Goal: Task Accomplishment & Management: Complete application form

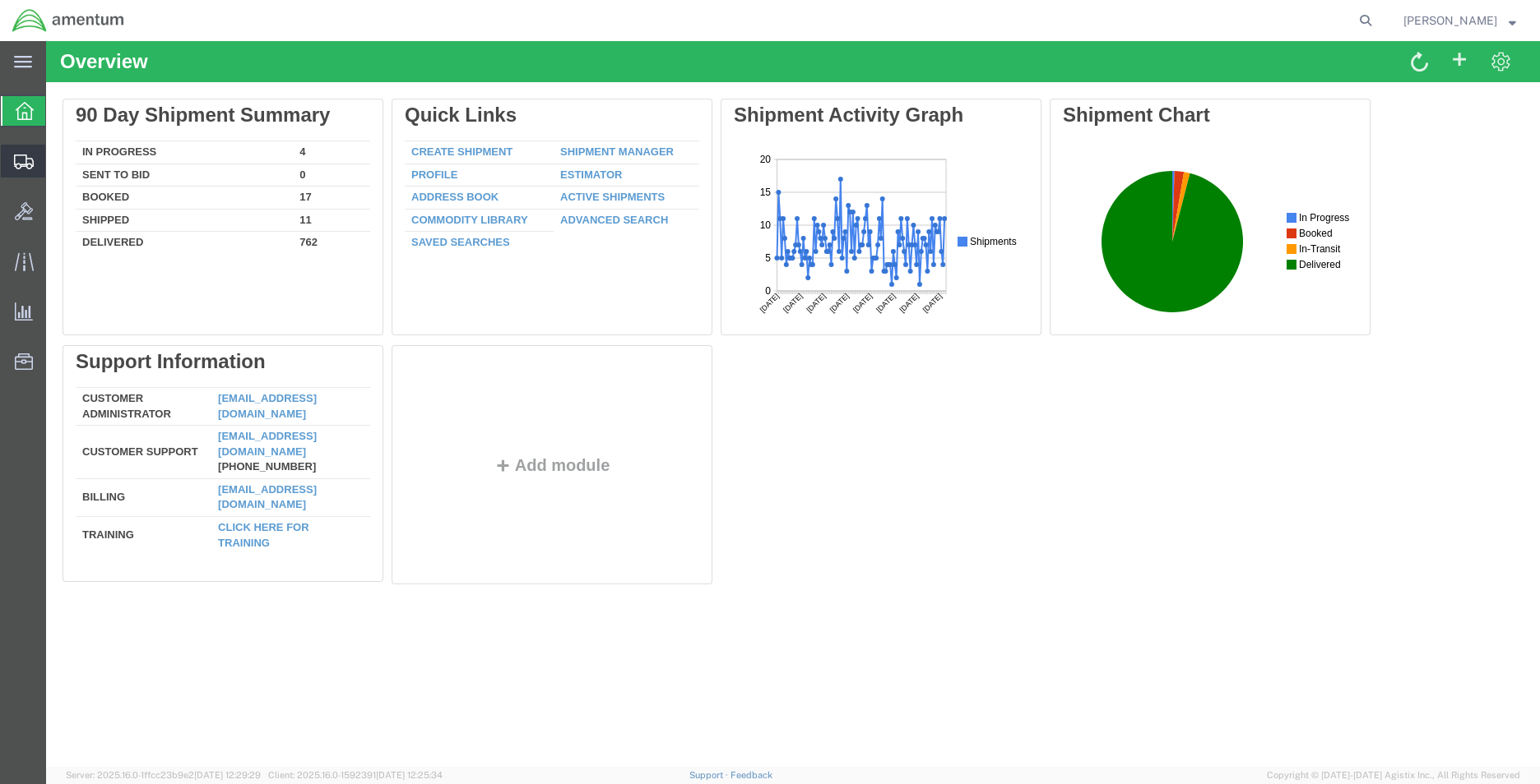
click at [0, 0] on span "Create Shipment" at bounding box center [0, 0] width 0 height 0
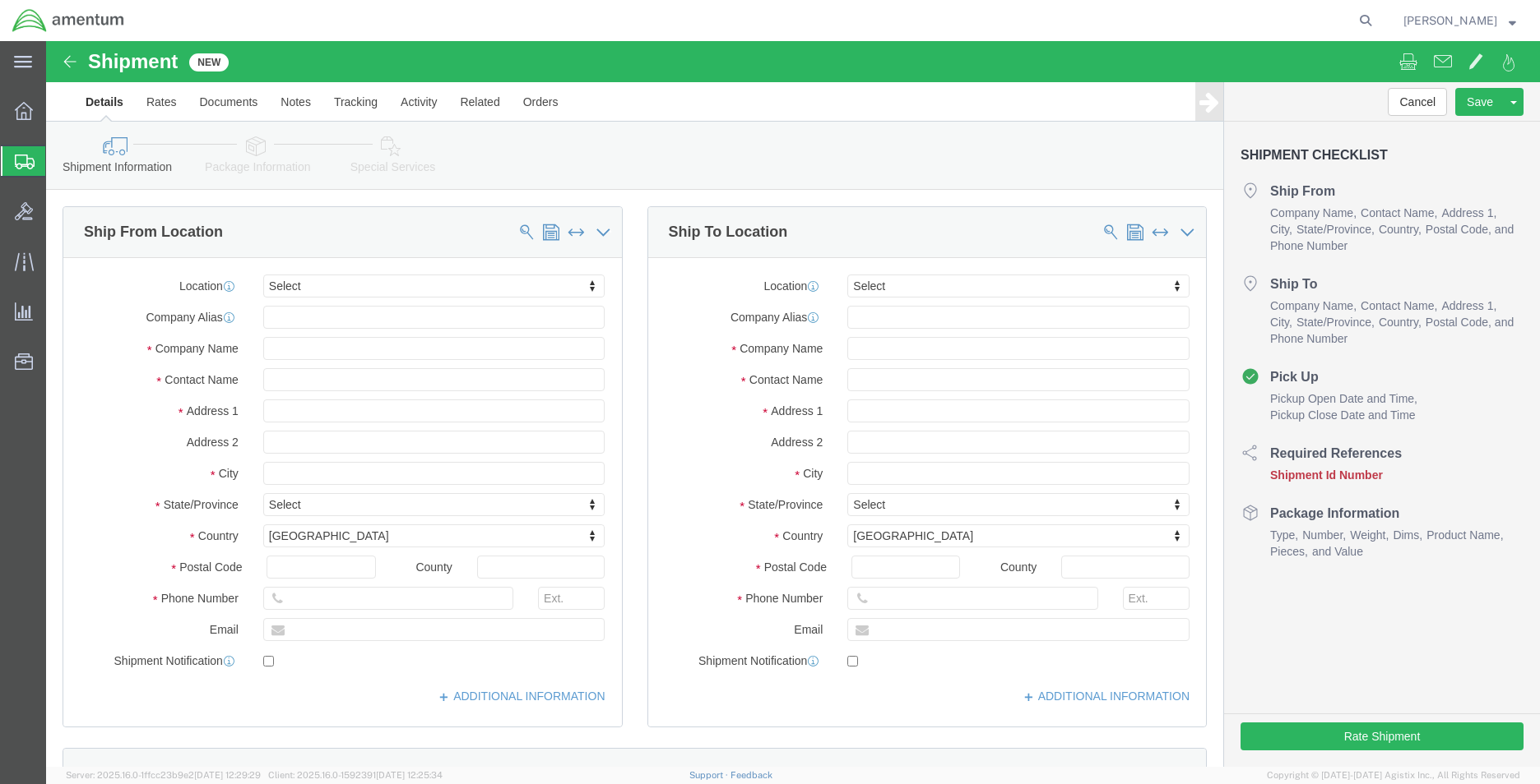
select select
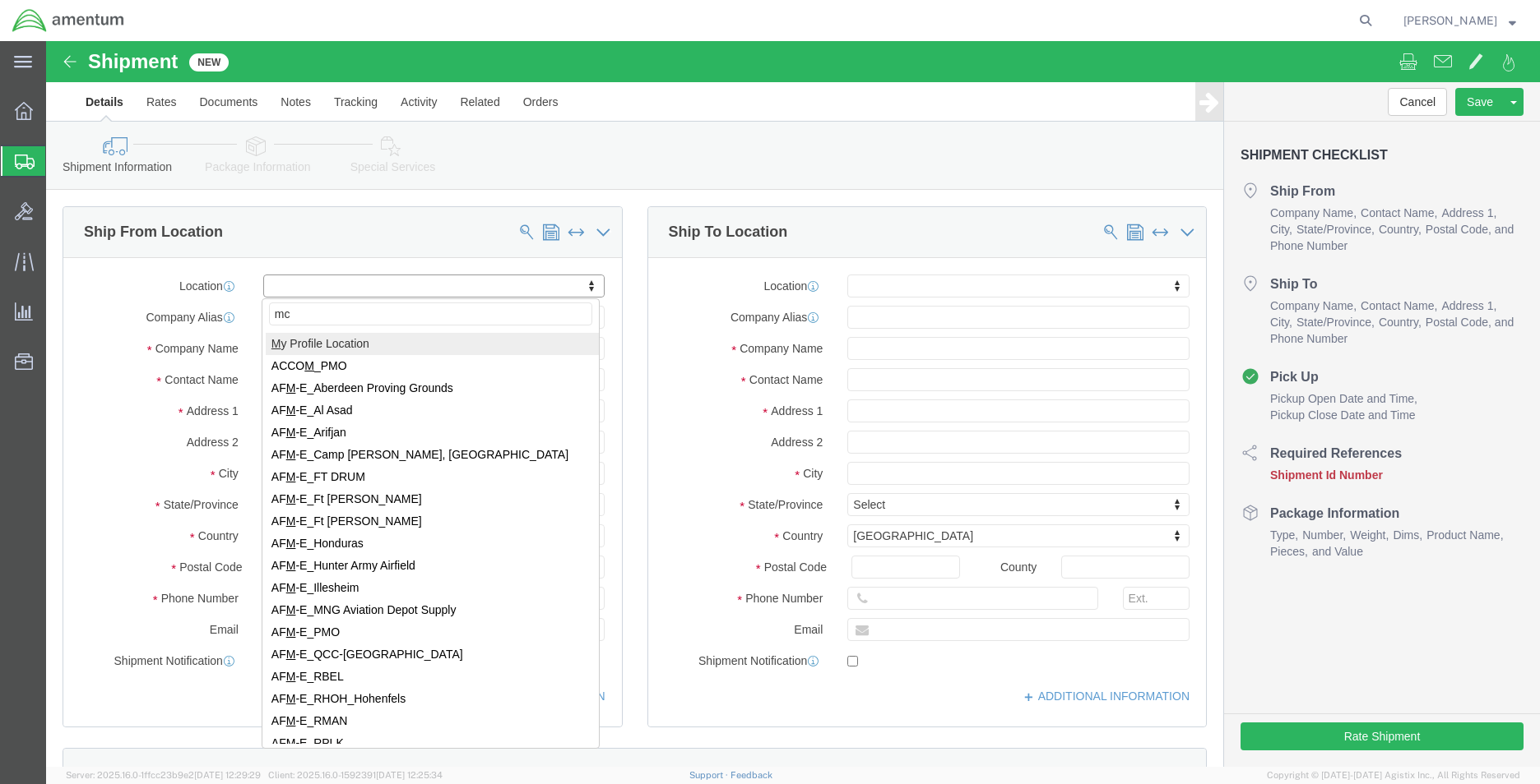
type input "mca"
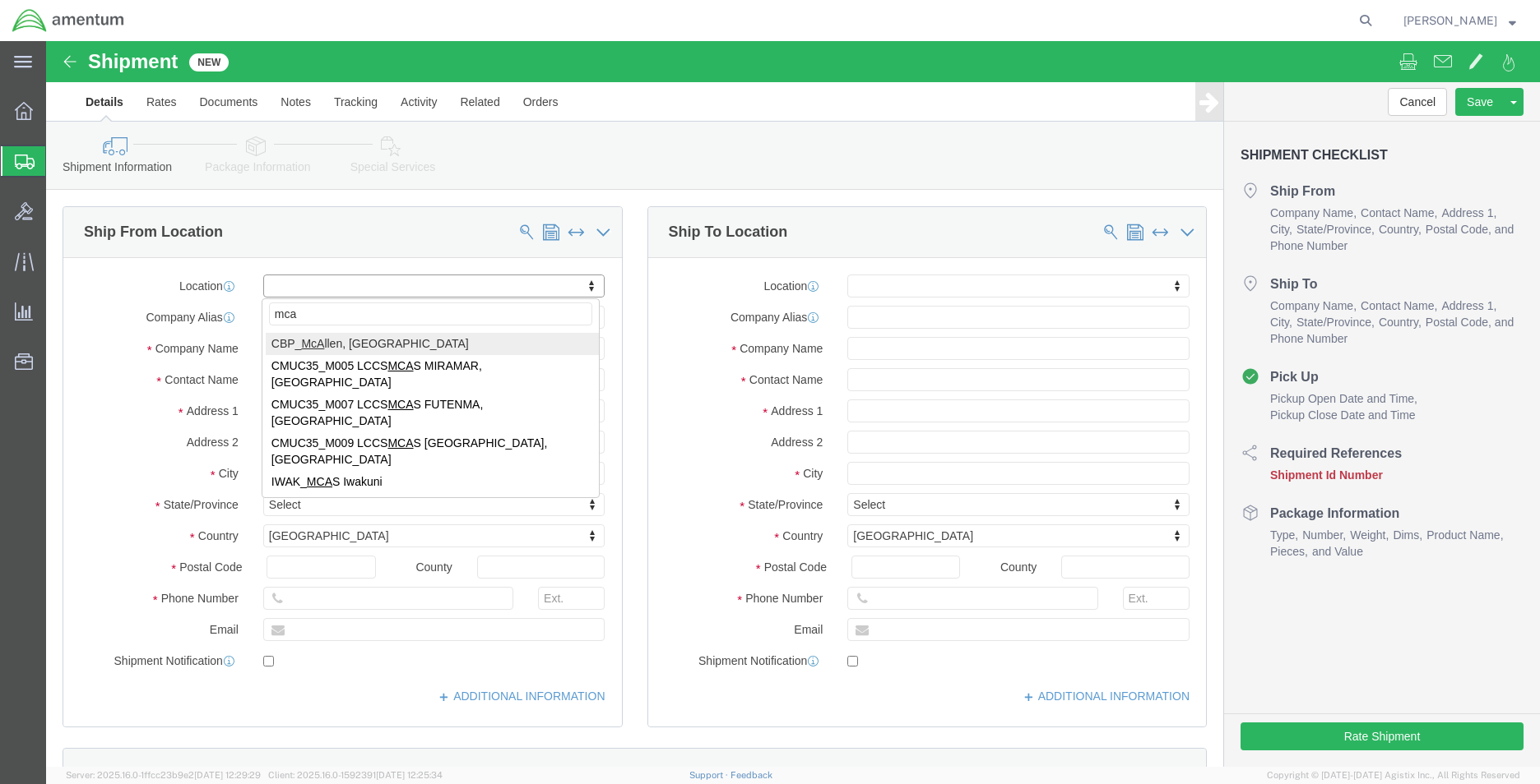
select select "49941"
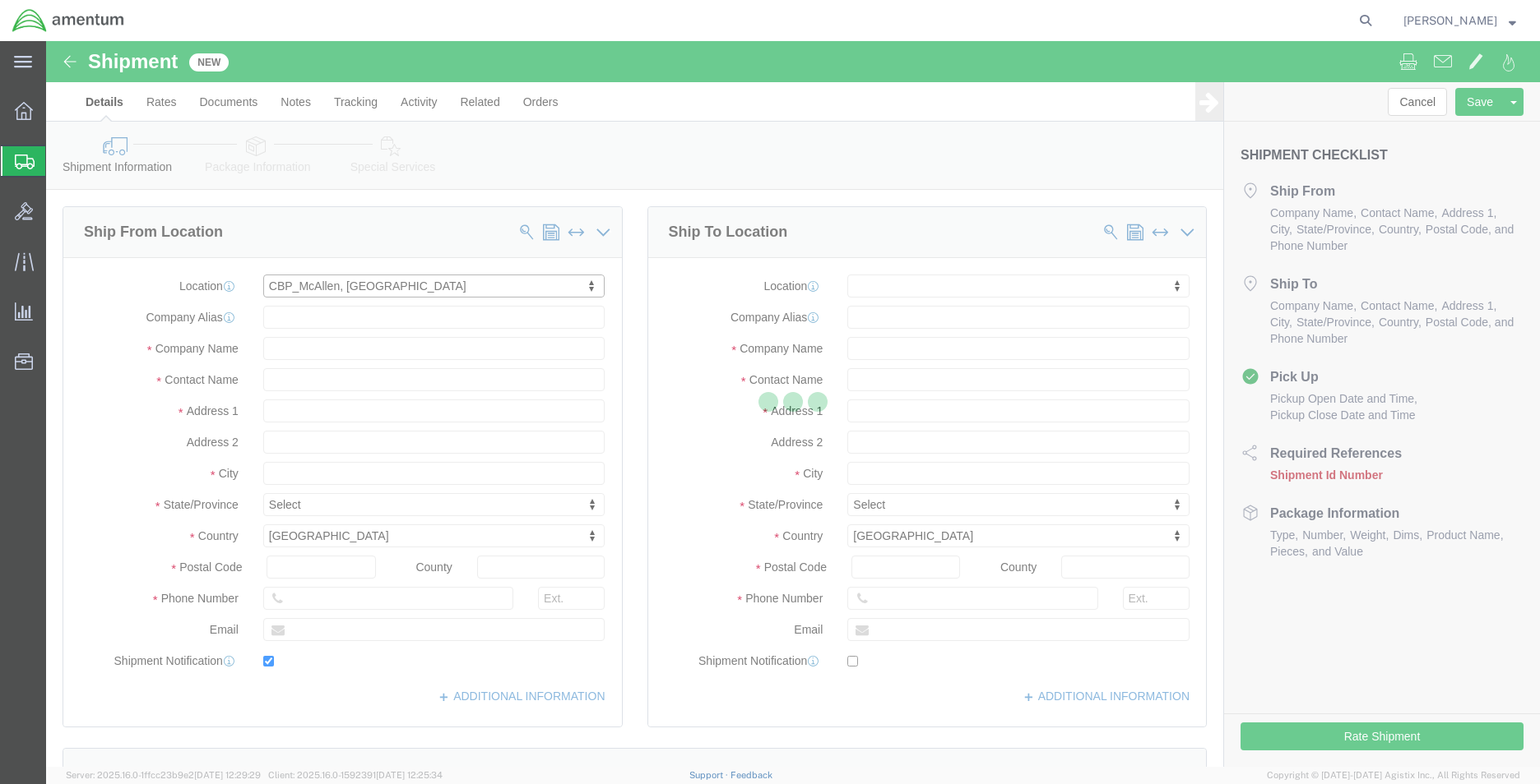
type input "[STREET_ADDRESS]"
type input "32C"
type input "78503"
type input "[PHONE_NUMBER]"
type input "[PERSON_NAME][EMAIL_ADDRESS][PERSON_NAME][DOMAIN_NAME]"
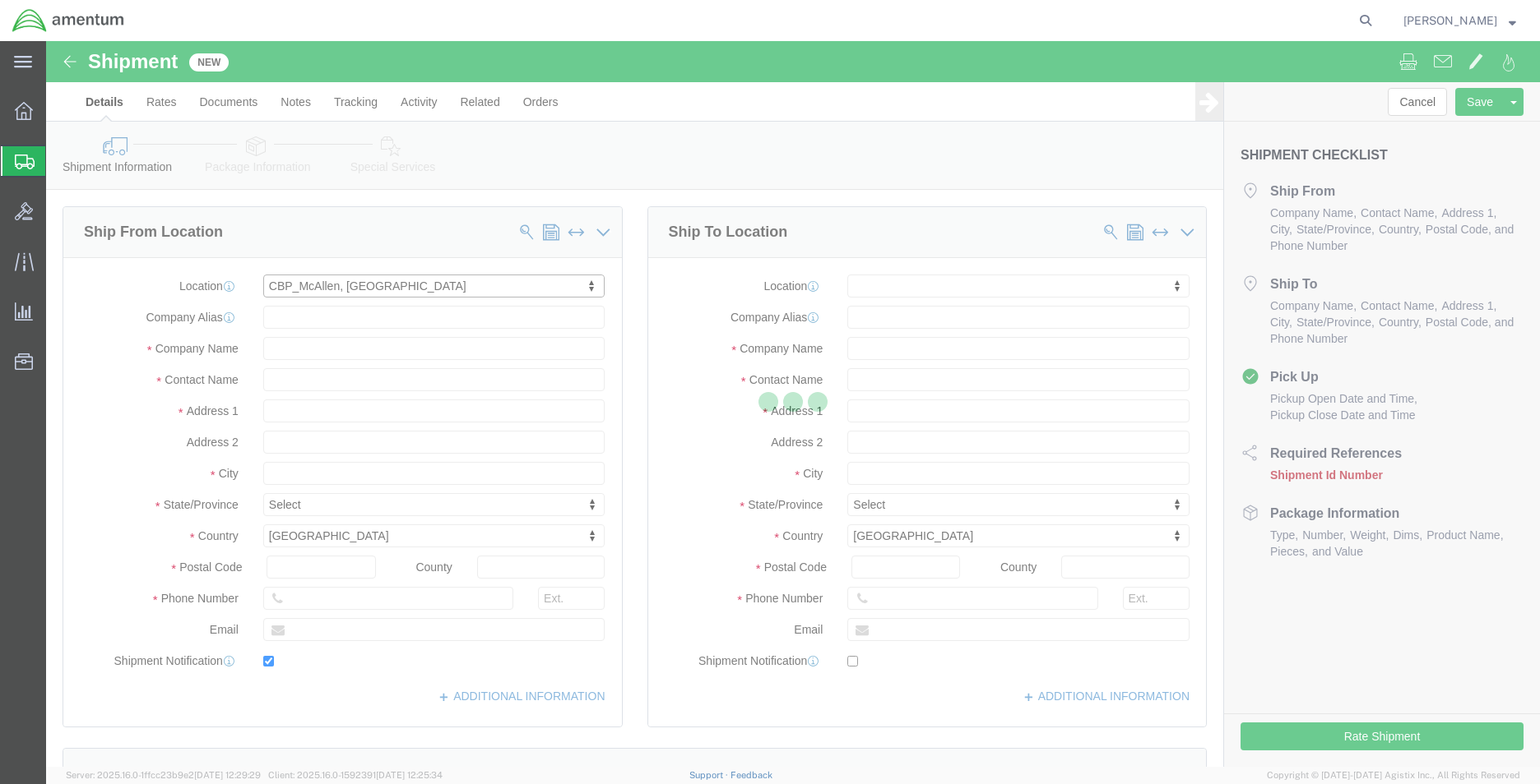
checkbox input "true"
type input "Amentum Services, Inc"
type input "[PERSON_NAME]"
type input "McAllen"
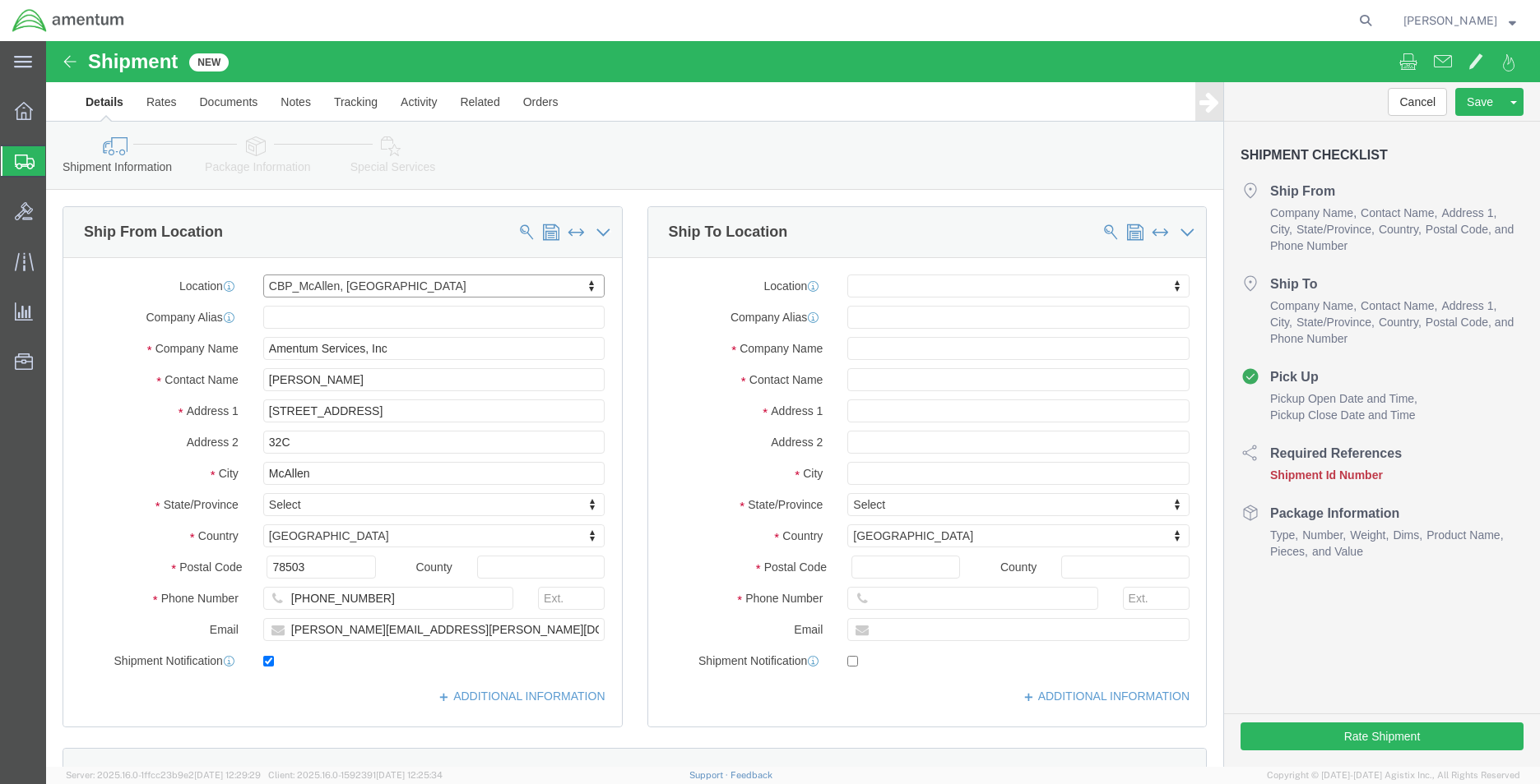
select select "[GEOGRAPHIC_DATA]"
type input "eny"
select select "49924"
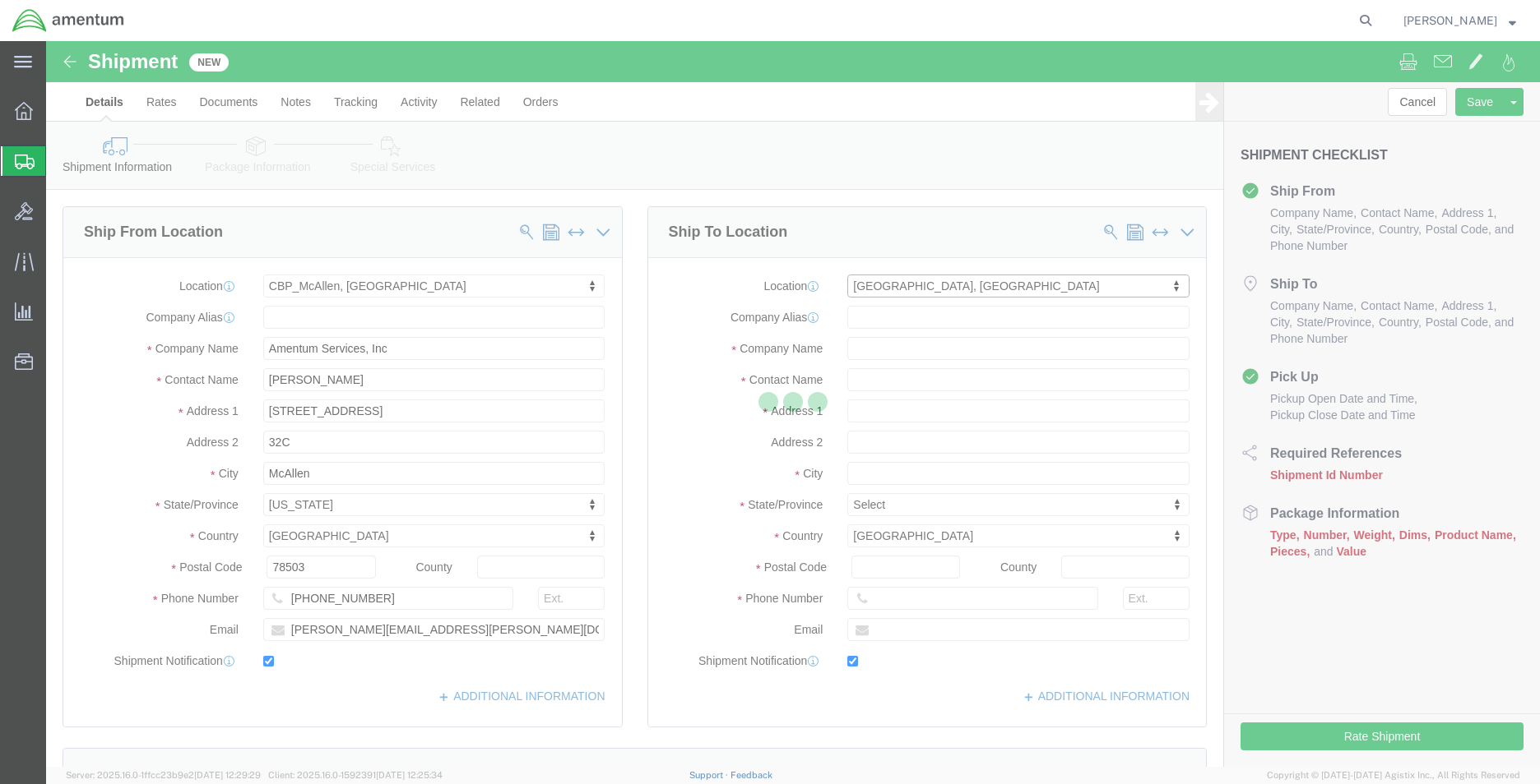
type input "[GEOGRAPHIC_DATA]"
type input "Suite 200"
type input "11735"
type input "[PHONE_NUMBER]"
type input "236"
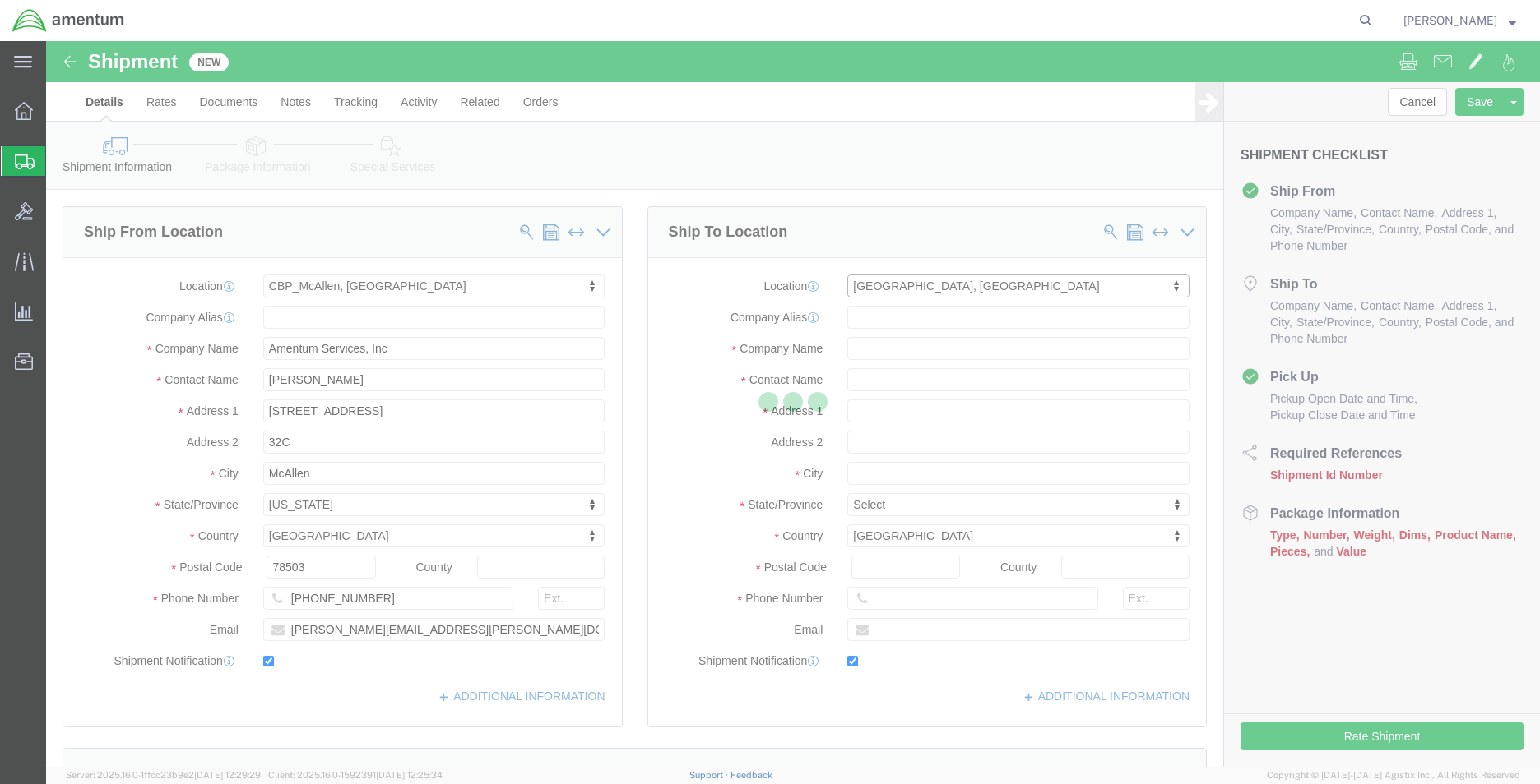
type input "[PERSON_NAME][EMAIL_ADDRESS][PERSON_NAME][DOMAIN_NAME]"
checkbox input "true"
type input "Amentum Services, Inc"
type input "[PERSON_NAME]"
type input "Farmingdale"
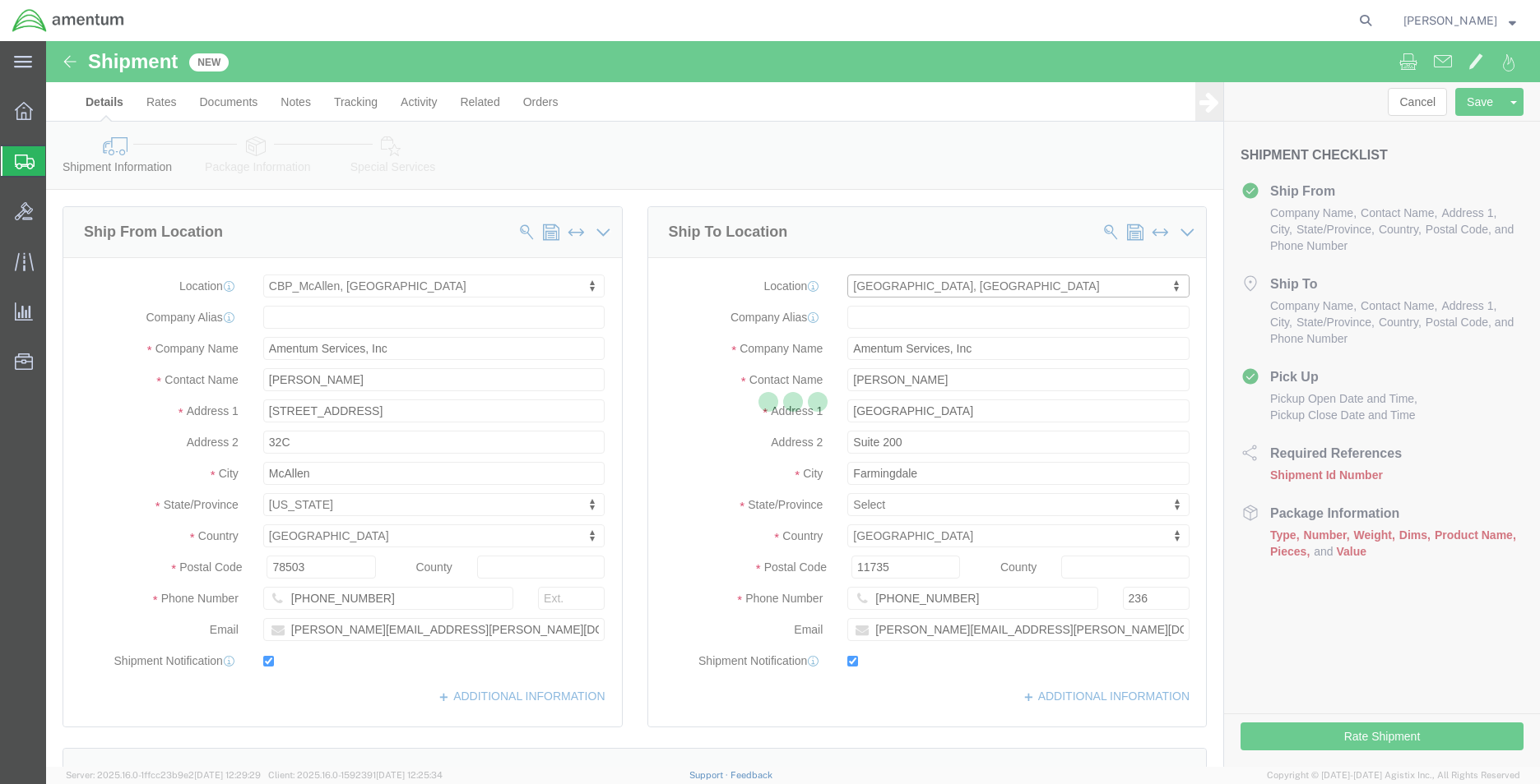
select select "NY"
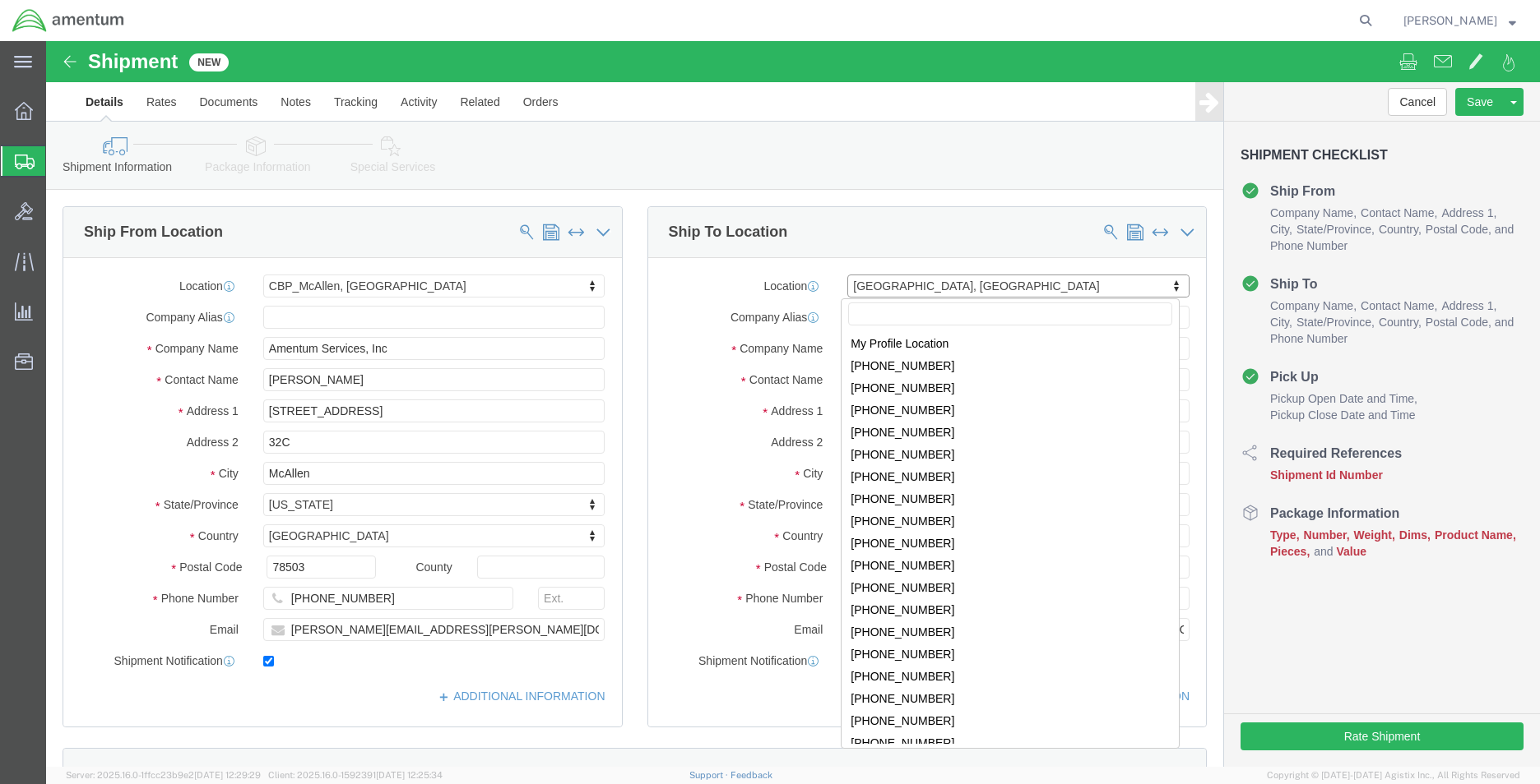
scroll to position [3022, 0]
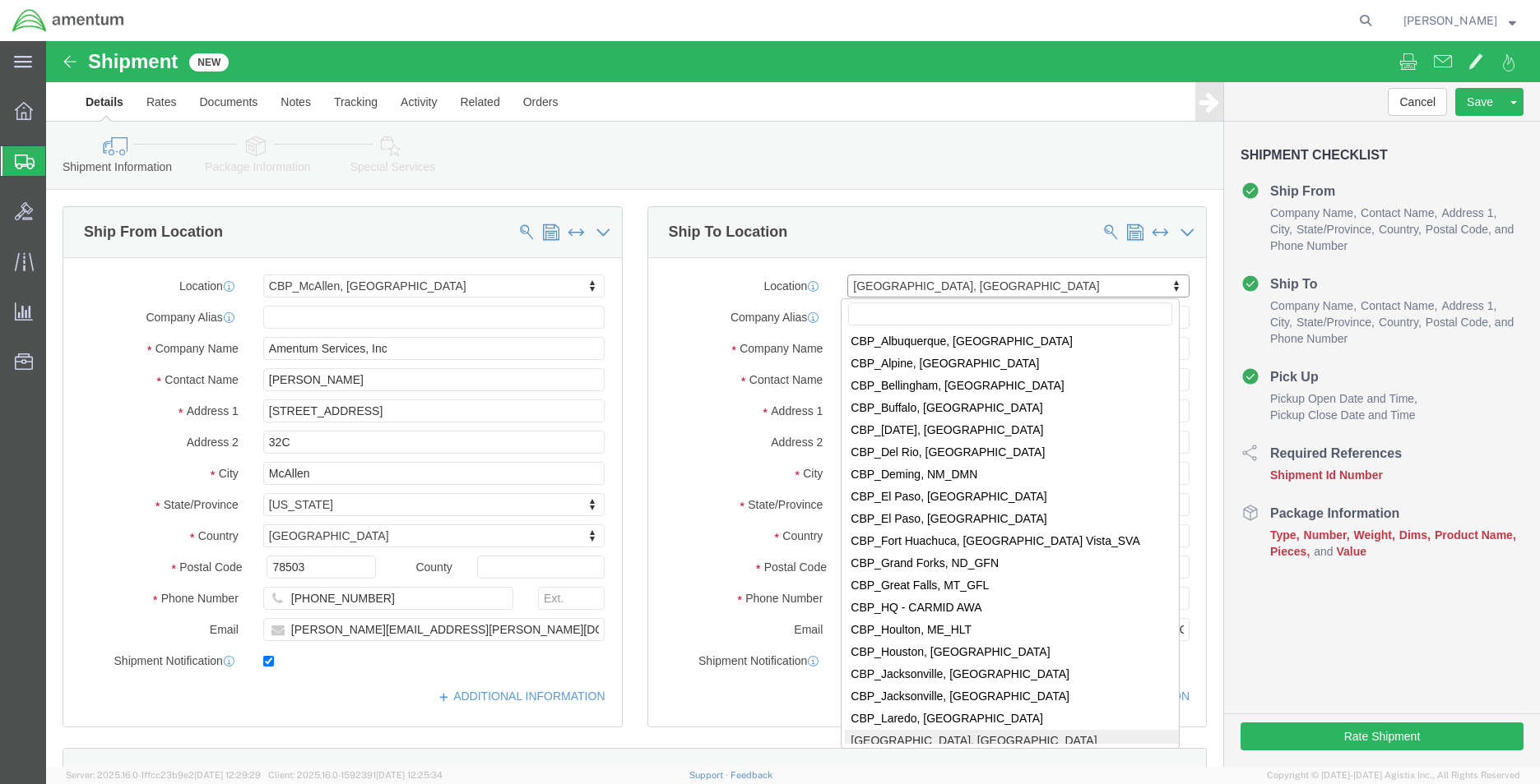
drag, startPoint x: 973, startPoint y: 245, endPoint x: 835, endPoint y: 245, distance: 138.0
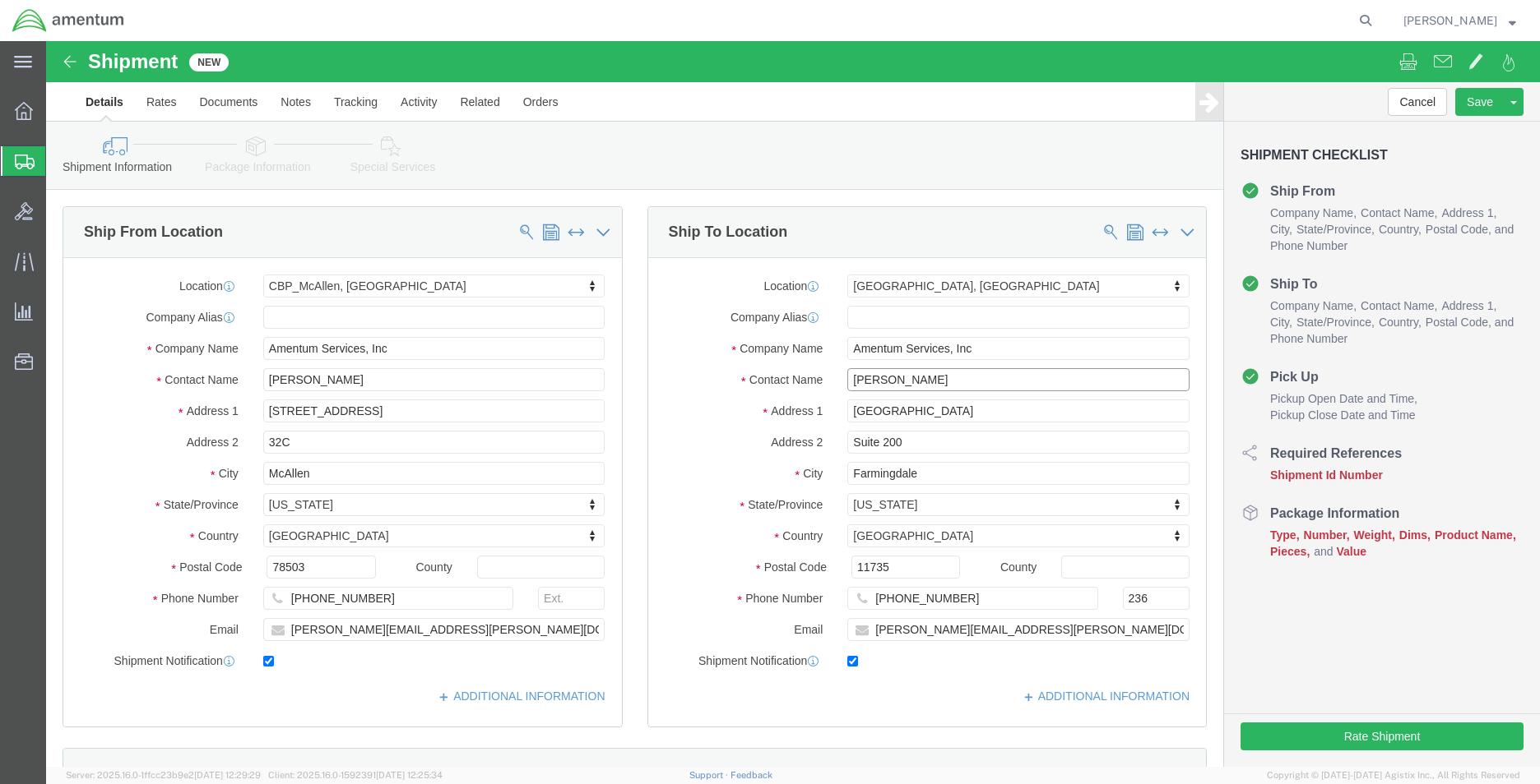
drag, startPoint x: 903, startPoint y: 339, endPoint x: 776, endPoint y: 344, distance: 127.1
click div "Contact Name [PERSON_NAME]"
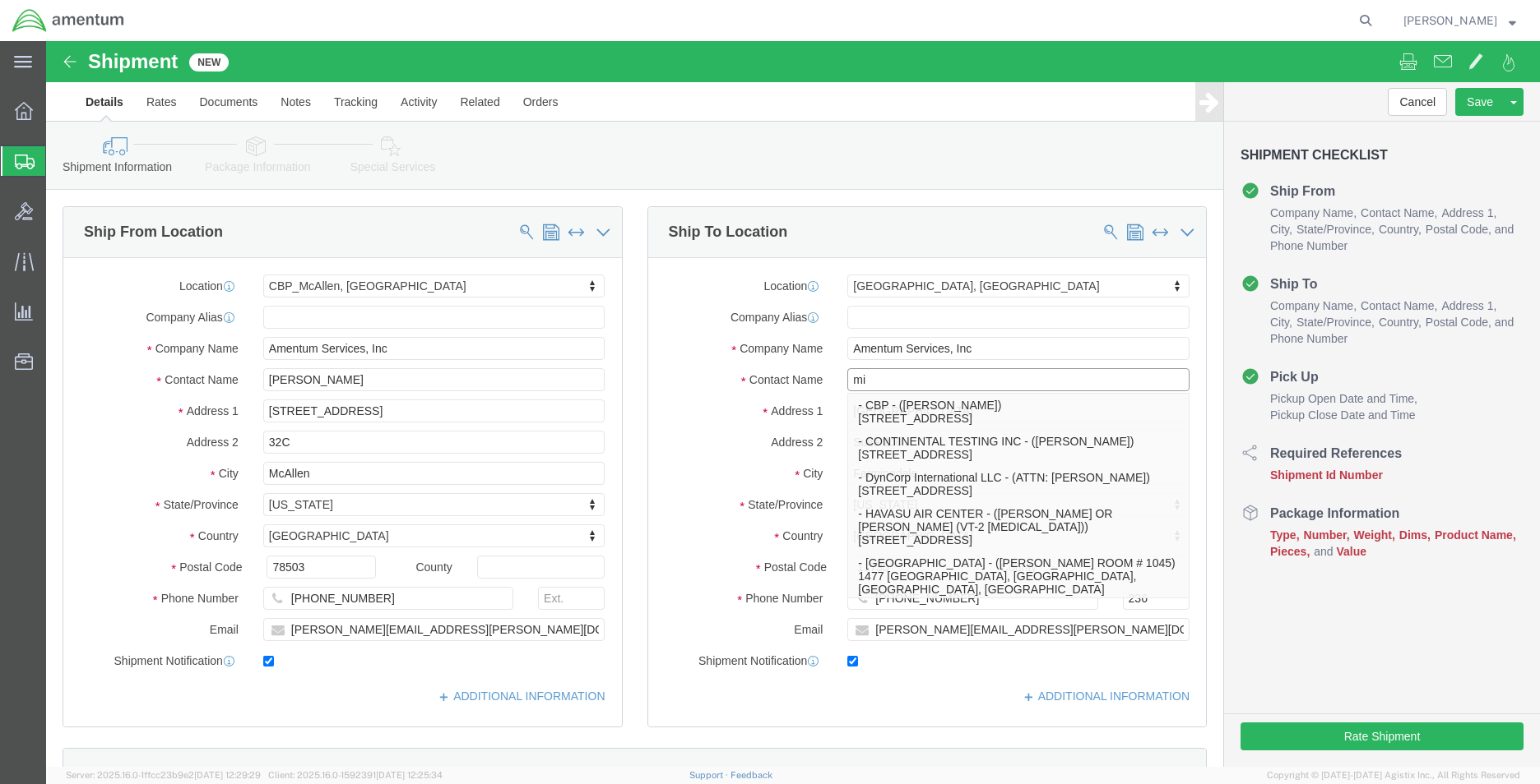
type input "m"
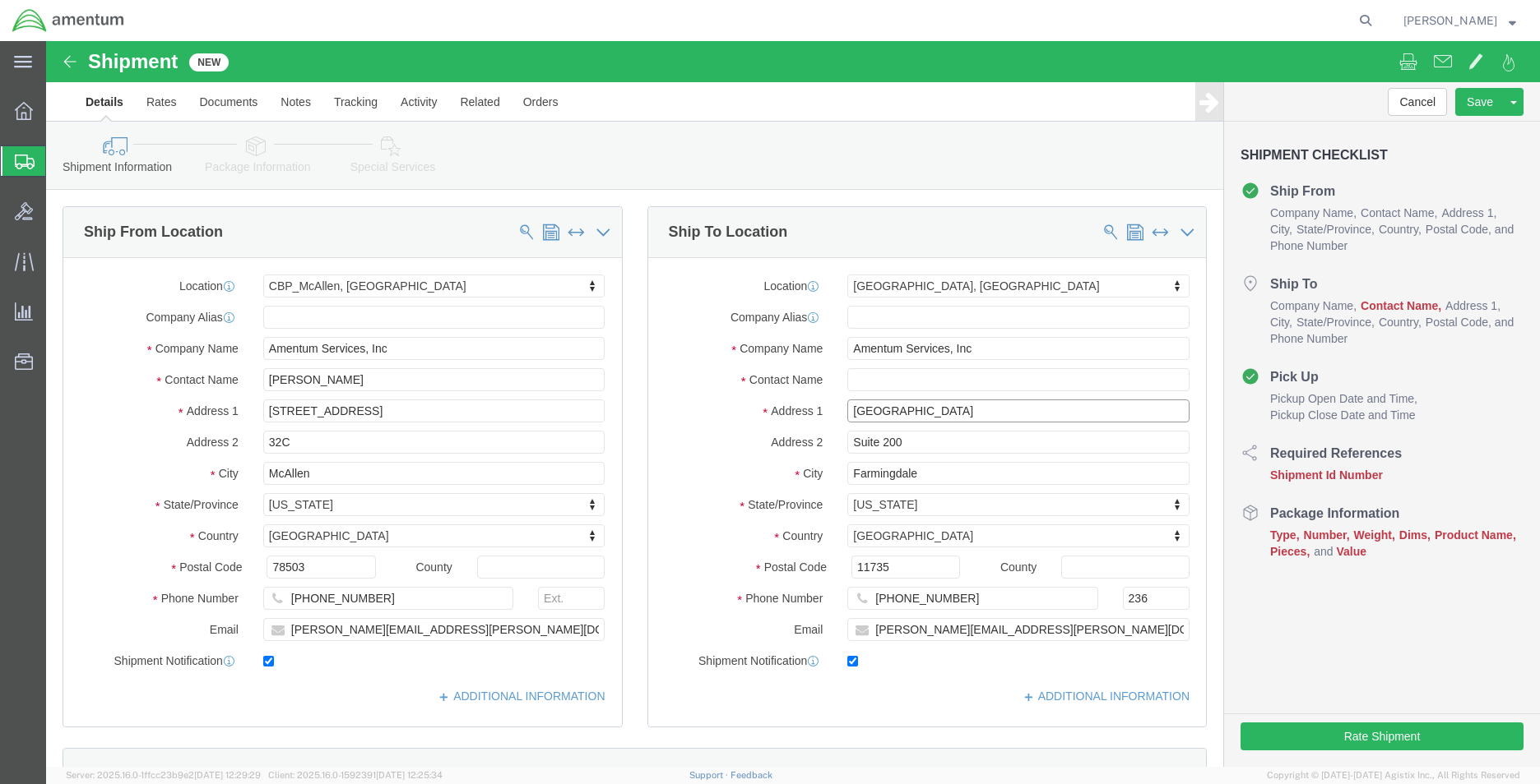
drag, startPoint x: 876, startPoint y: 370, endPoint x: 769, endPoint y: 373, distance: 107.0
click div "Address [GEOGRAPHIC_DATA]"
type input "2041"
select select
click input "Amentum Services, Inc"
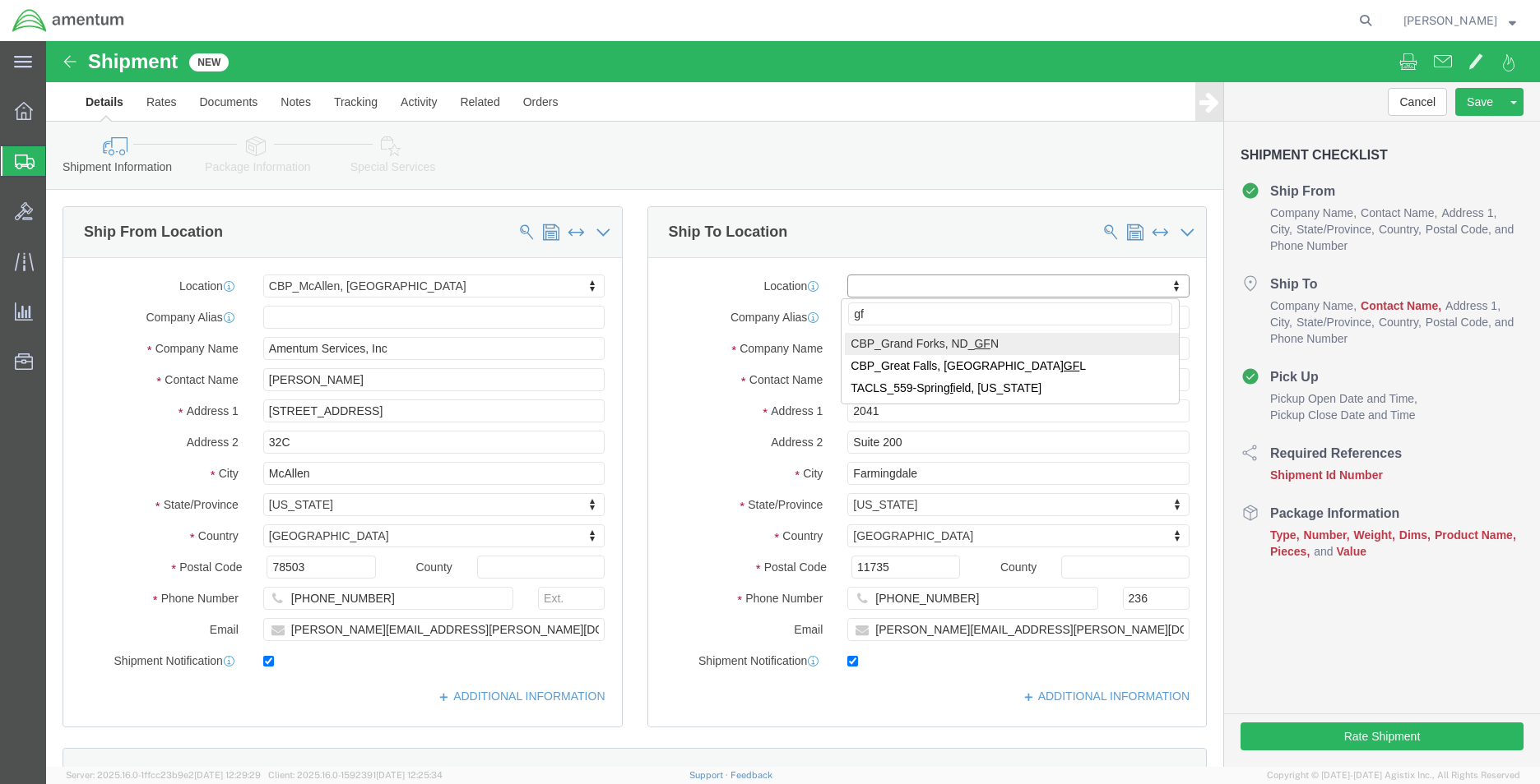
type input "gfl"
select select "49920"
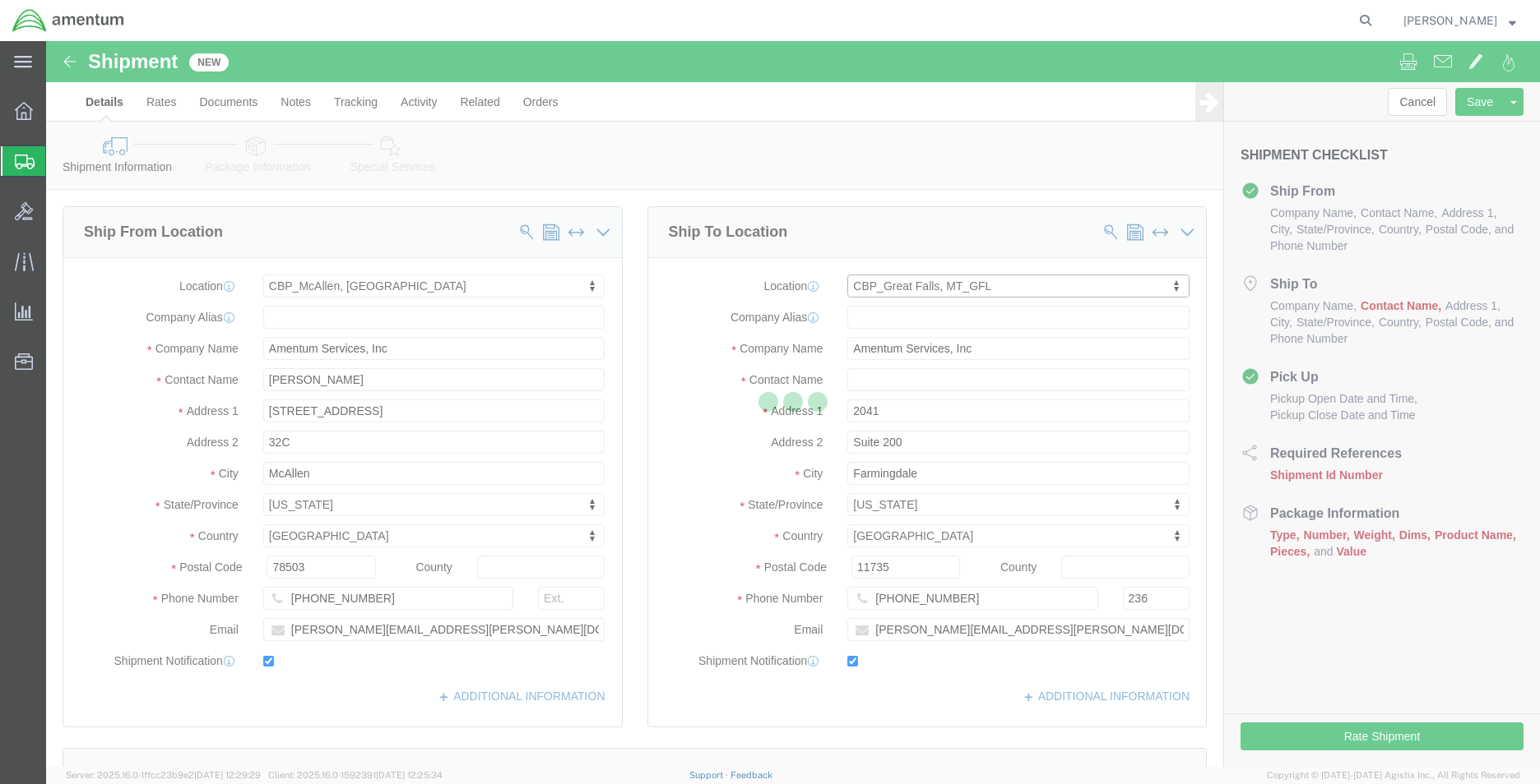
type input "[GEOGRAPHIC_DATA]"
type input "59404"
type input "[PHONE_NUMBER]"
type input "[PERSON_NAME][EMAIL_ADDRESS][PERSON_NAME][DOMAIN_NAME]"
type input "[PERSON_NAME] “[PERSON_NAME]” [PERSON_NAME]"
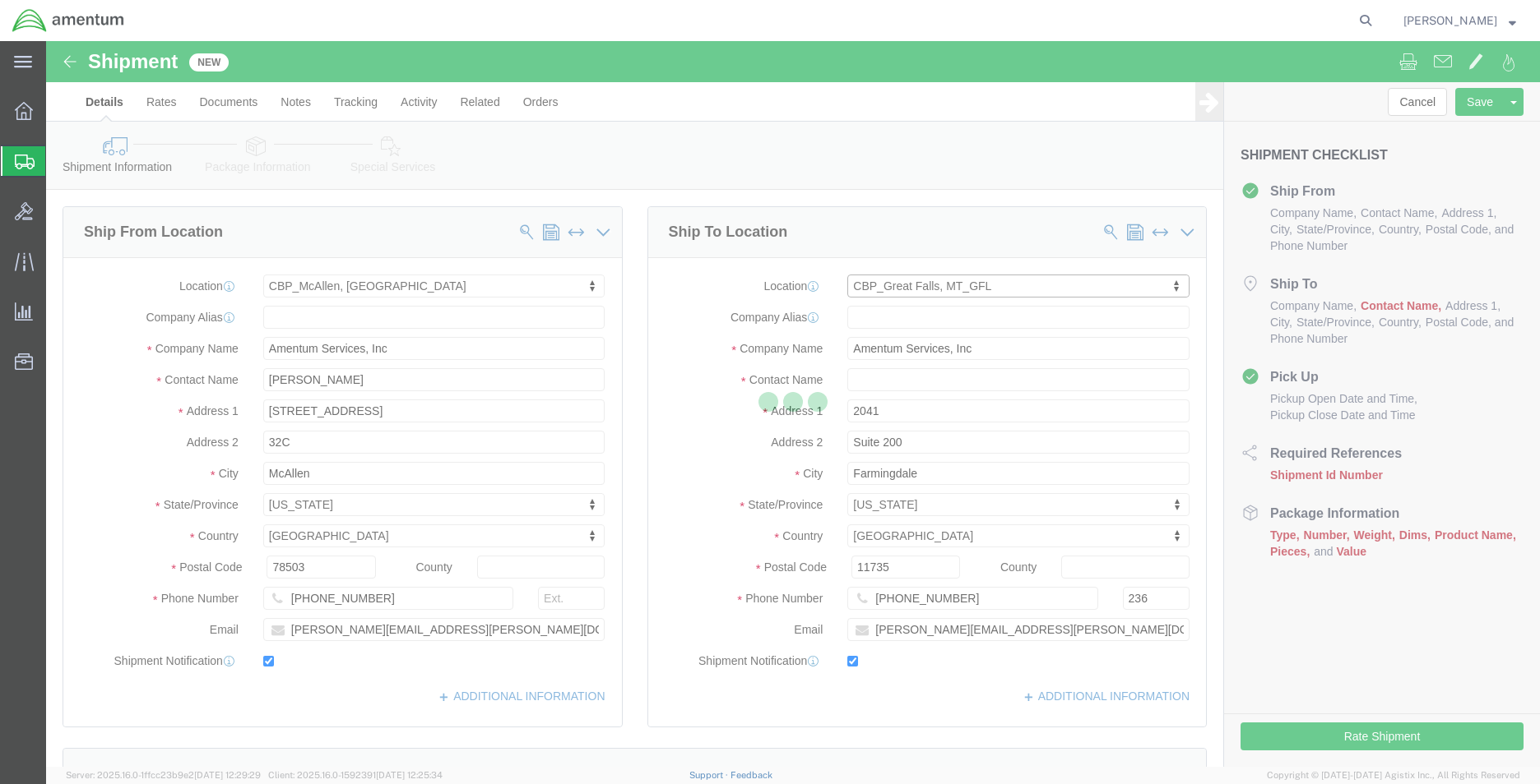
type input "[GEOGRAPHIC_DATA]"
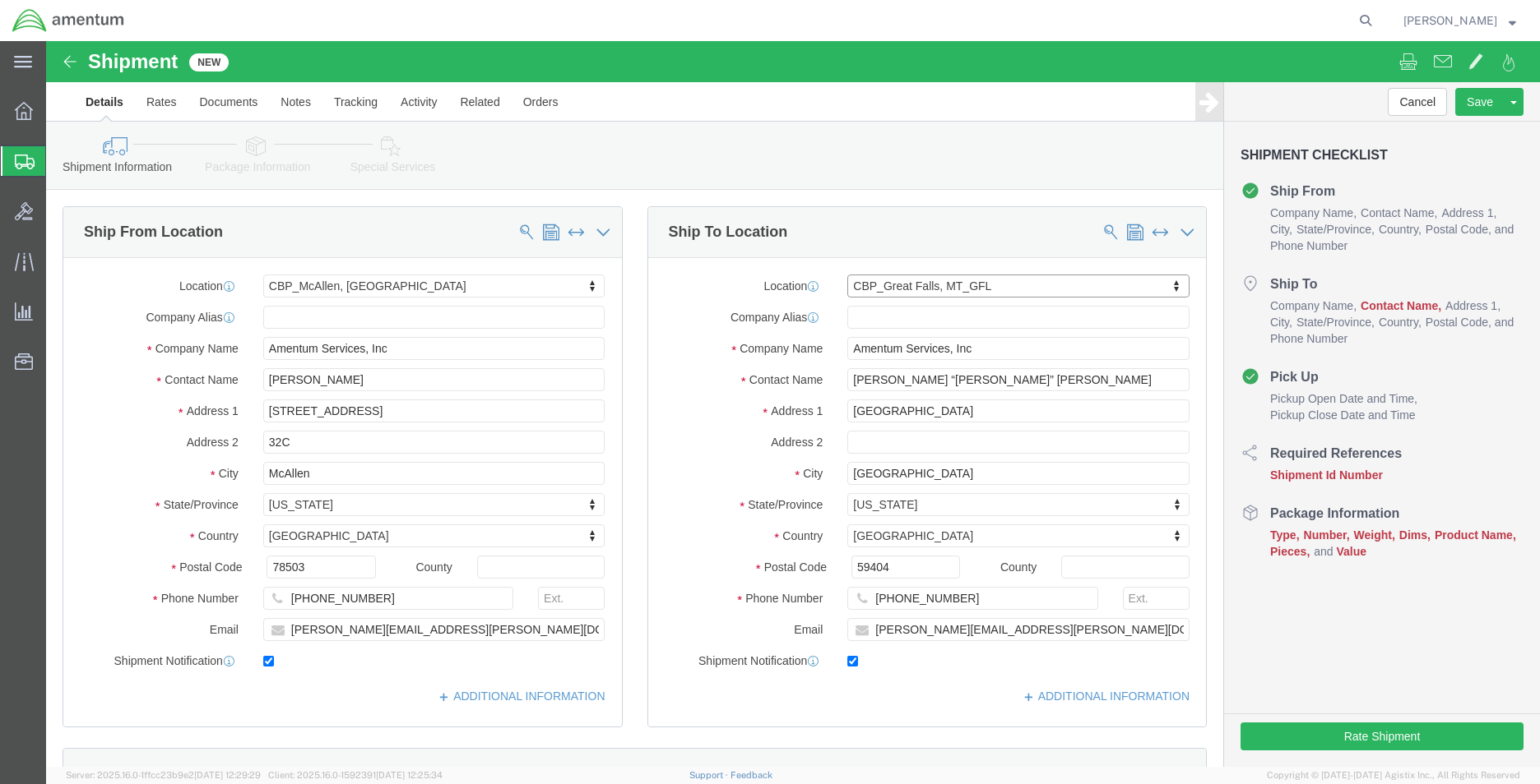
select select "MT"
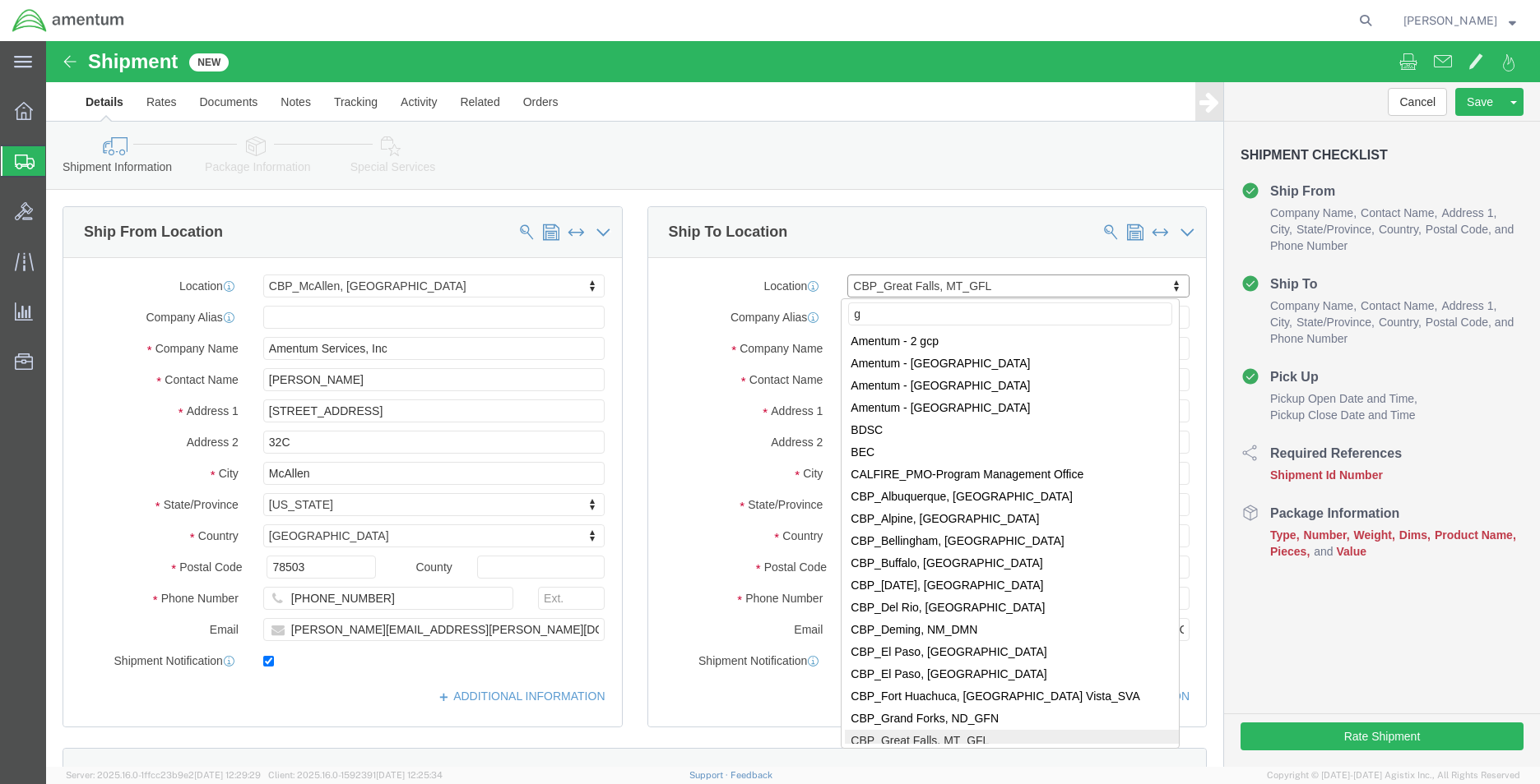
scroll to position [0, 0]
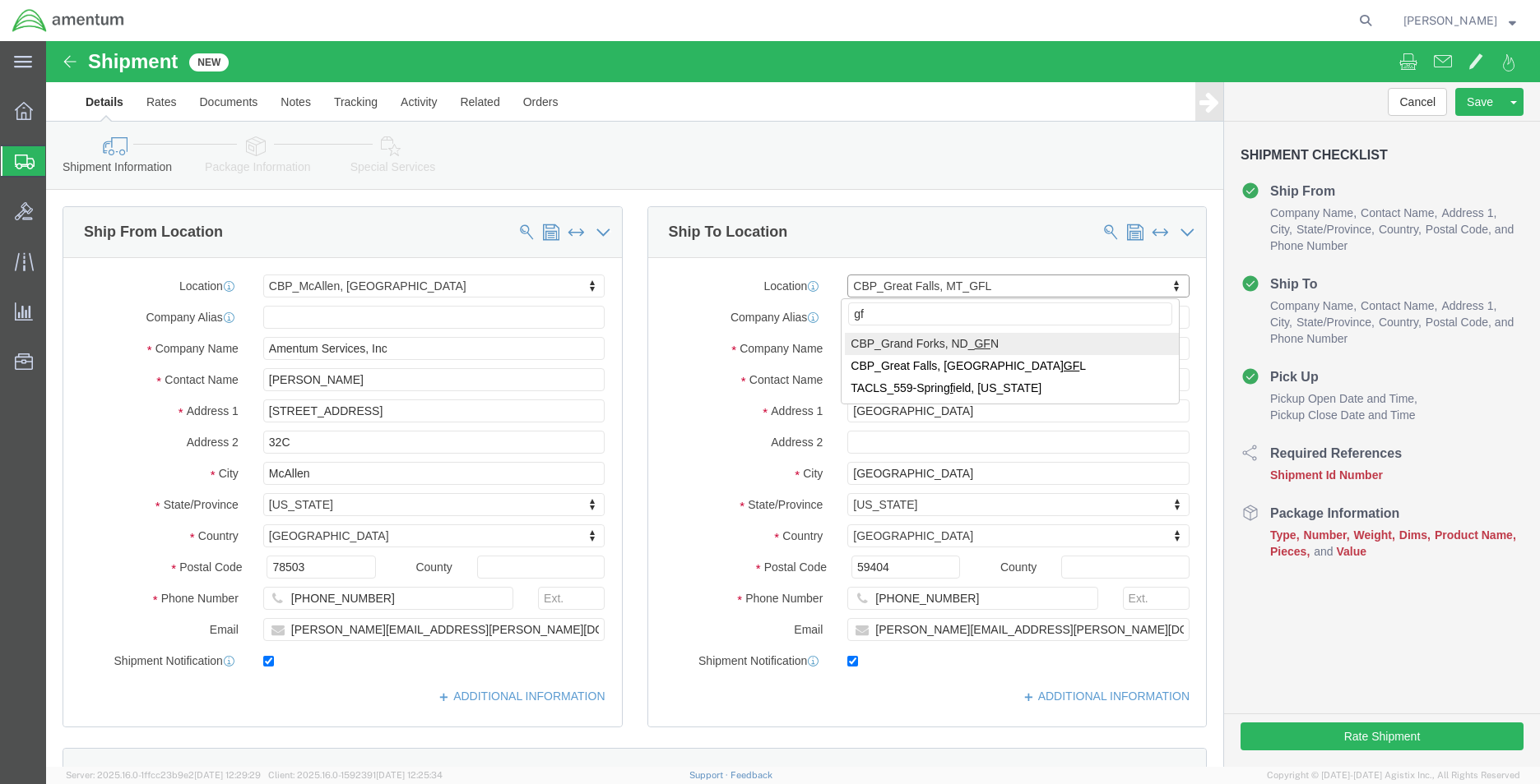
type input "gfn"
select select "49926"
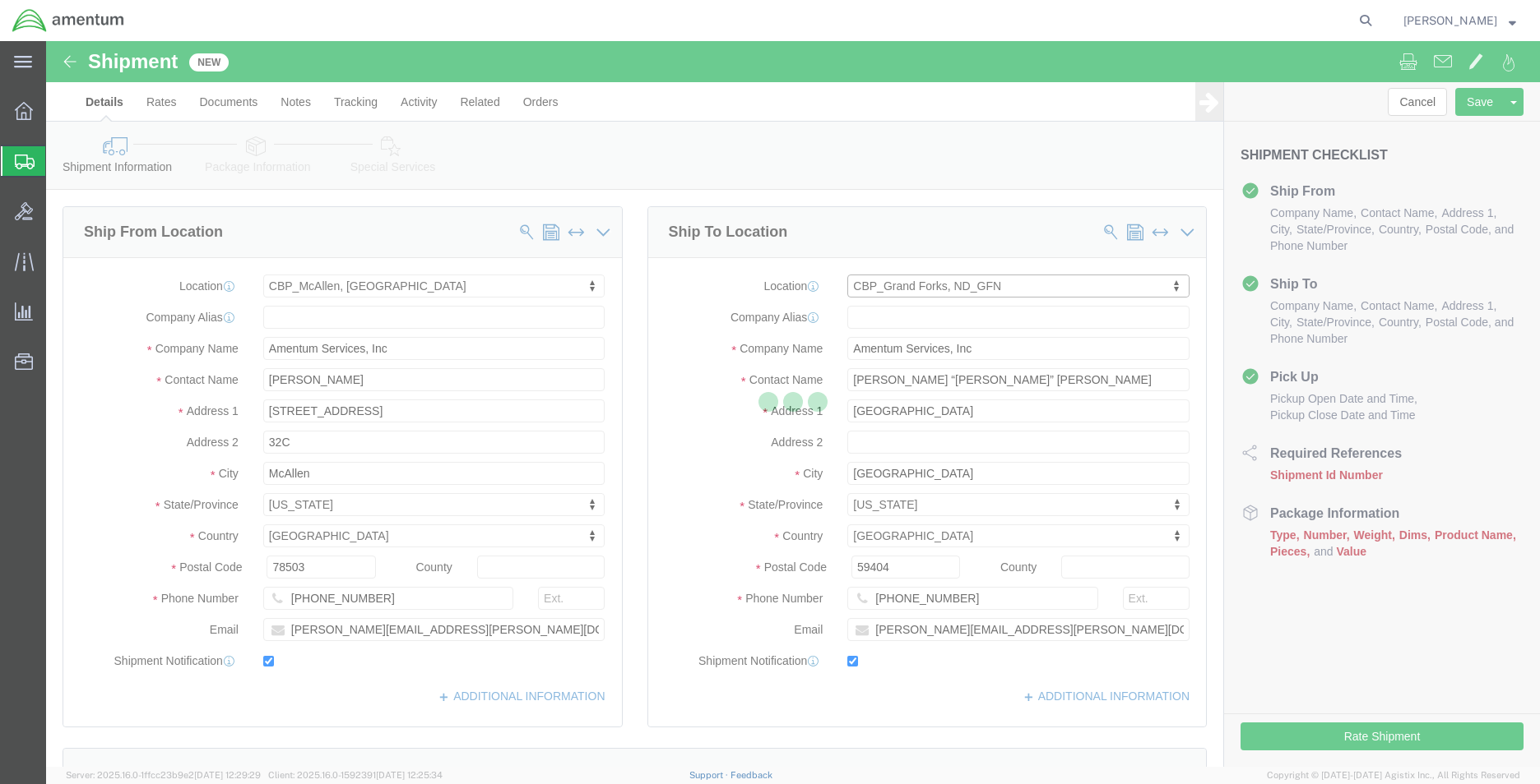
type input "[STREET_ADDRESS]"
type input "bldg. 629, [GEOGRAPHIC_DATA]"
type input "58205"
type input "[PHONE_NUMBER]"
type input "[PERSON_NAME][EMAIL_ADDRESS][PERSON_NAME][DOMAIN_NAME]"
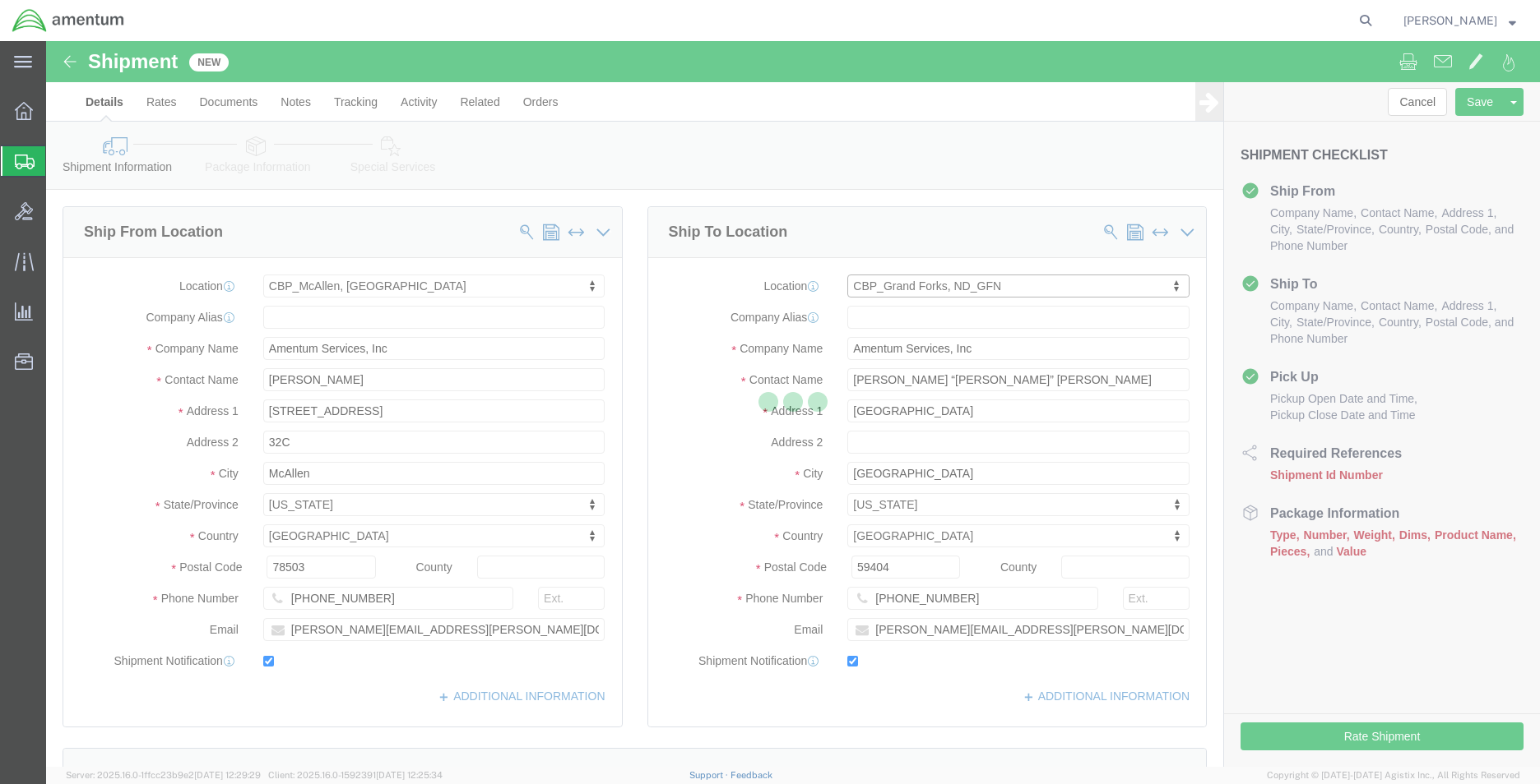
type input "[PERSON_NAME]"
type input "[GEOGRAPHIC_DATA]"
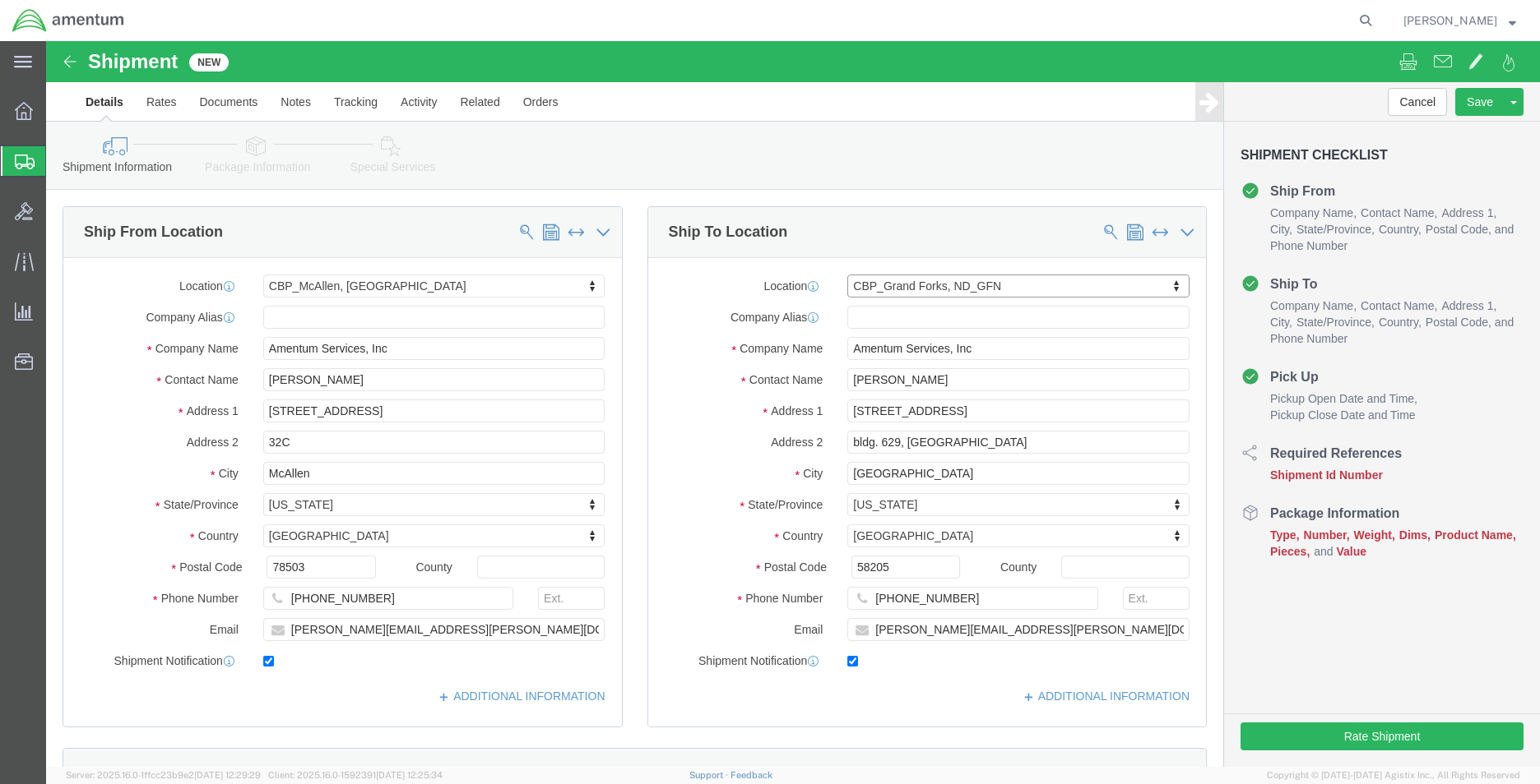
select select "ND"
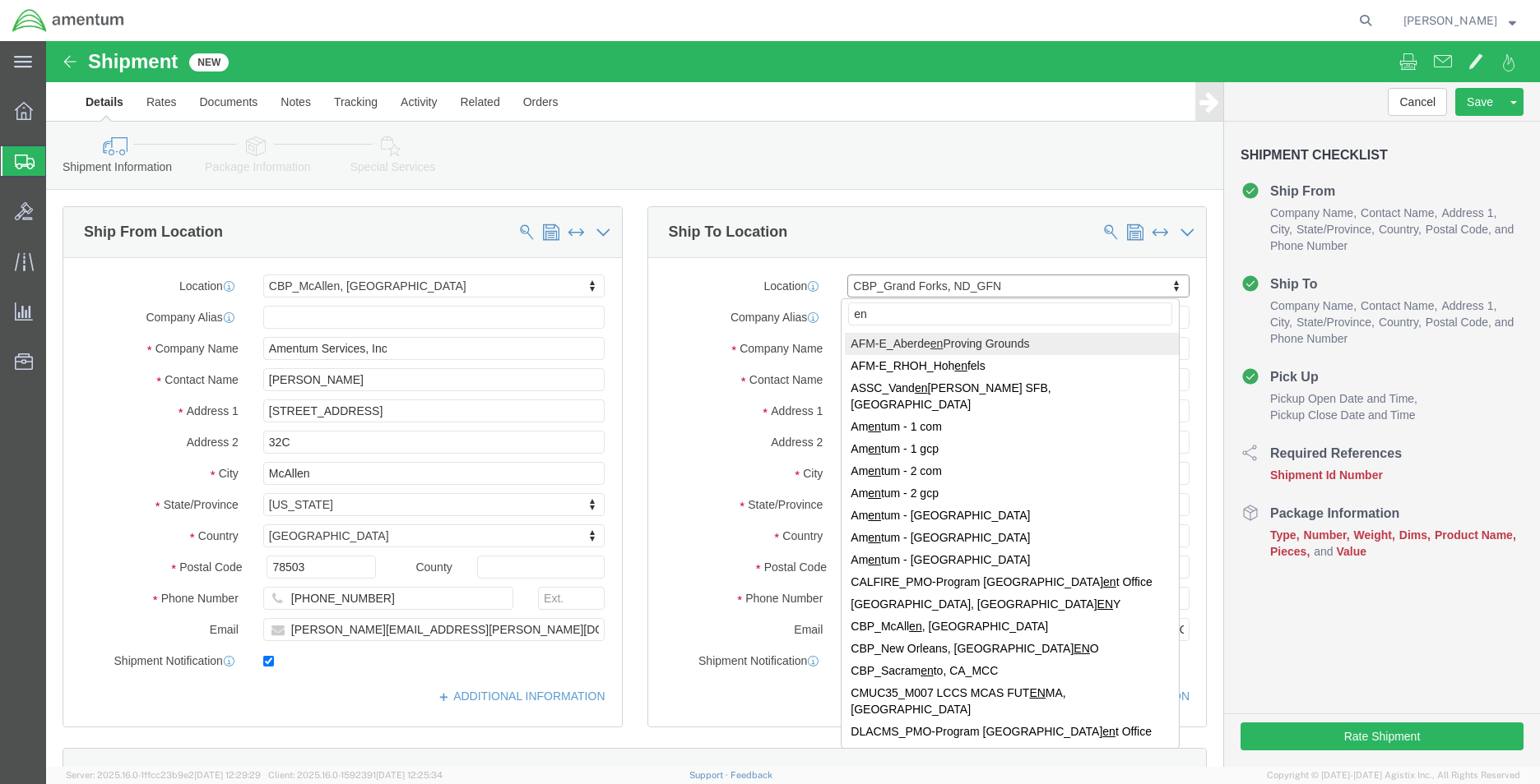
type input "eny"
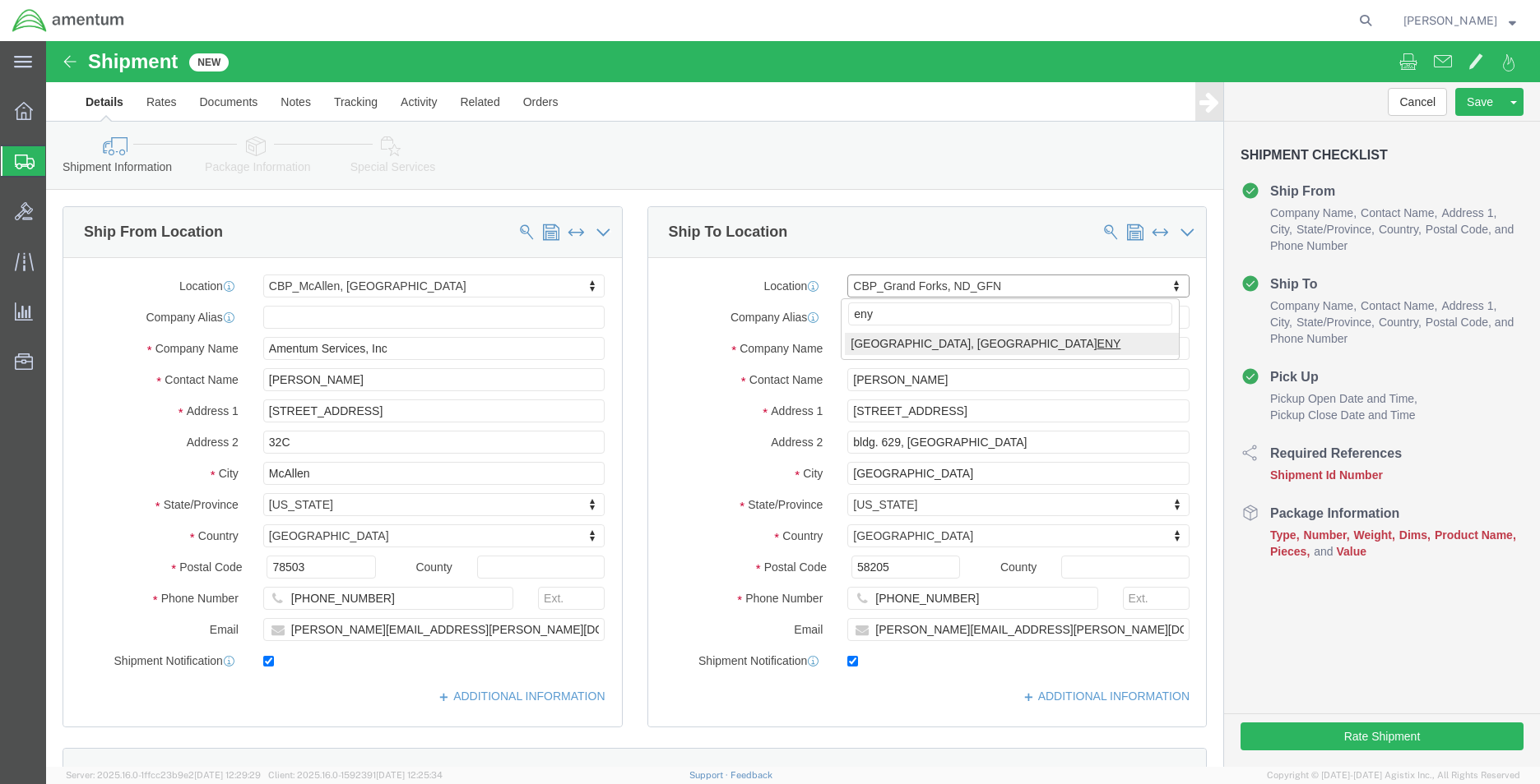
select select "49924"
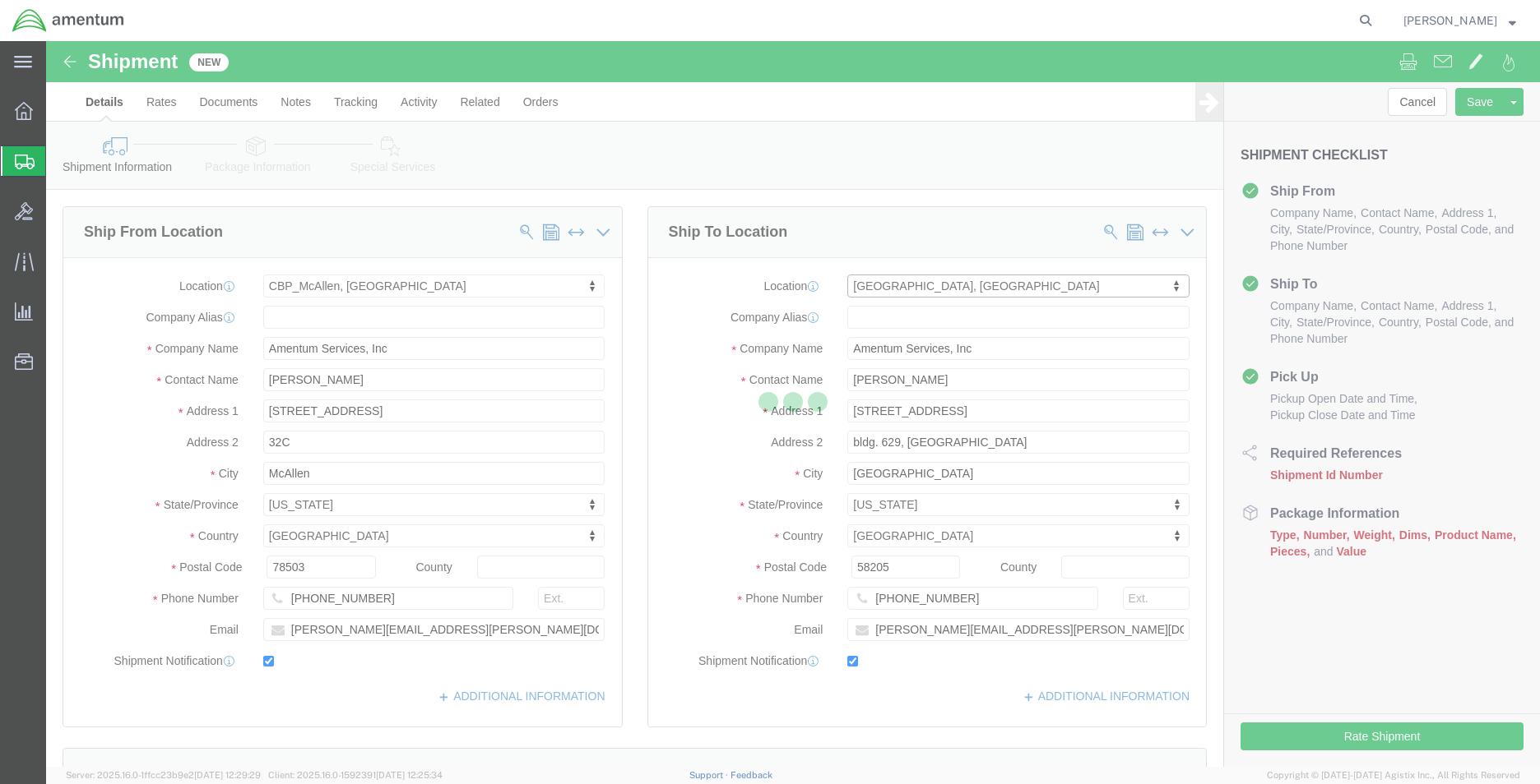
type input "[GEOGRAPHIC_DATA]"
type input "Suite 200"
type input "11735"
type input "[PHONE_NUMBER]"
type input "236"
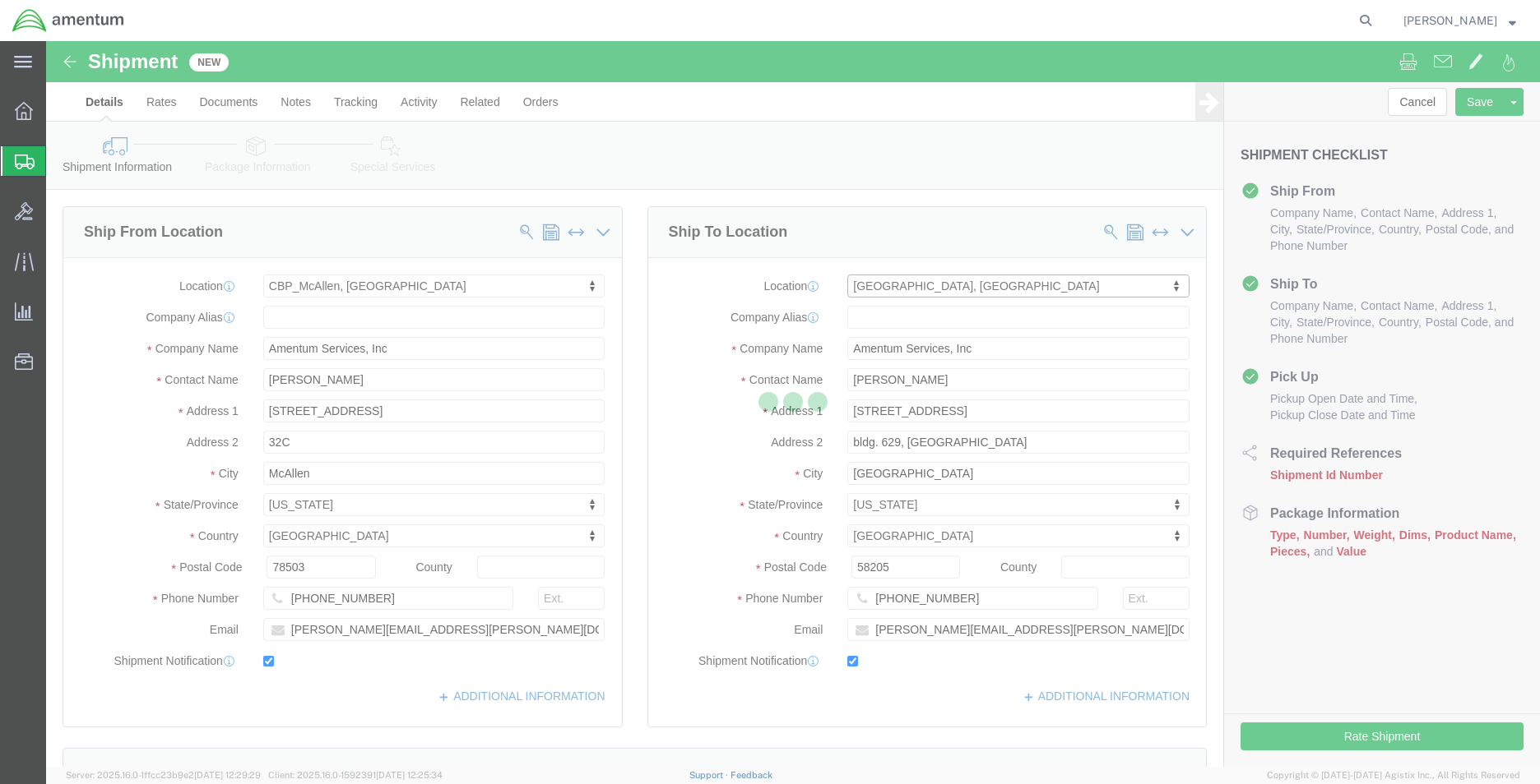
type input "[PERSON_NAME][EMAIL_ADDRESS][PERSON_NAME][DOMAIN_NAME]"
type input "[PERSON_NAME]"
type input "Farmingdale"
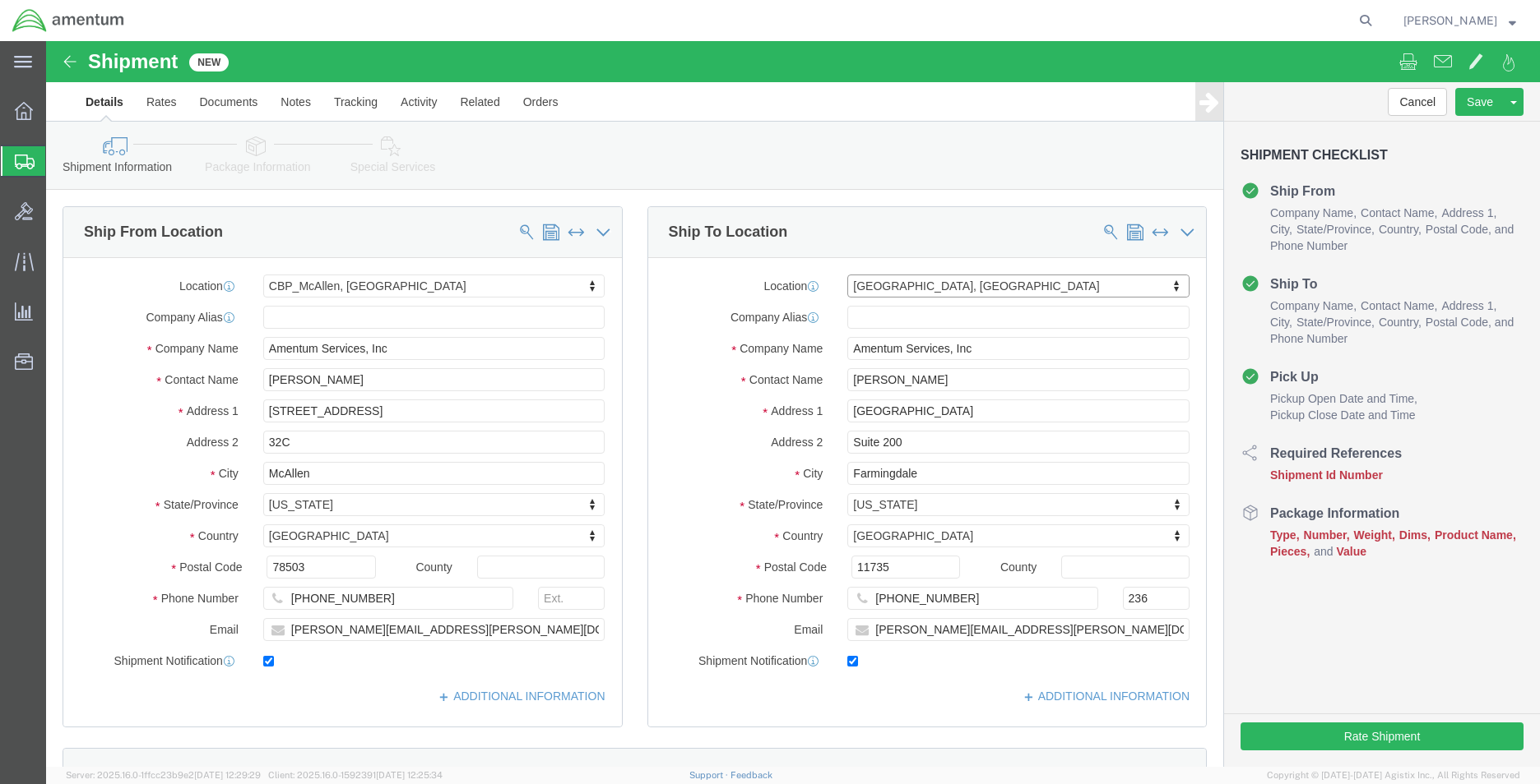
select select "NY"
click at [1361, 27] on icon at bounding box center [1365, 20] width 23 height 23
click at [1073, 22] on input "search" at bounding box center [1103, 21] width 500 height 40
type input "55981928"
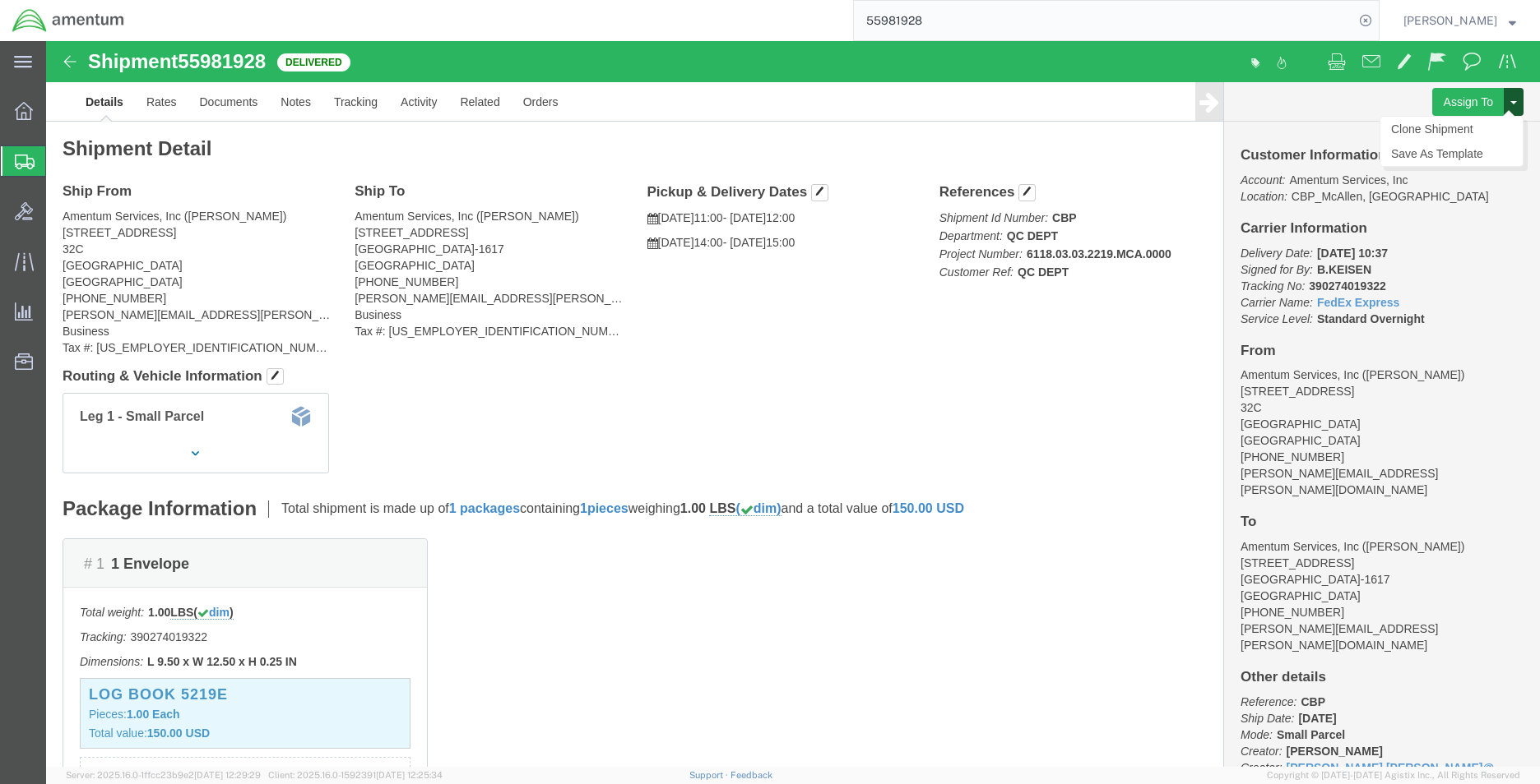
click button
click link "Clone Shipment"
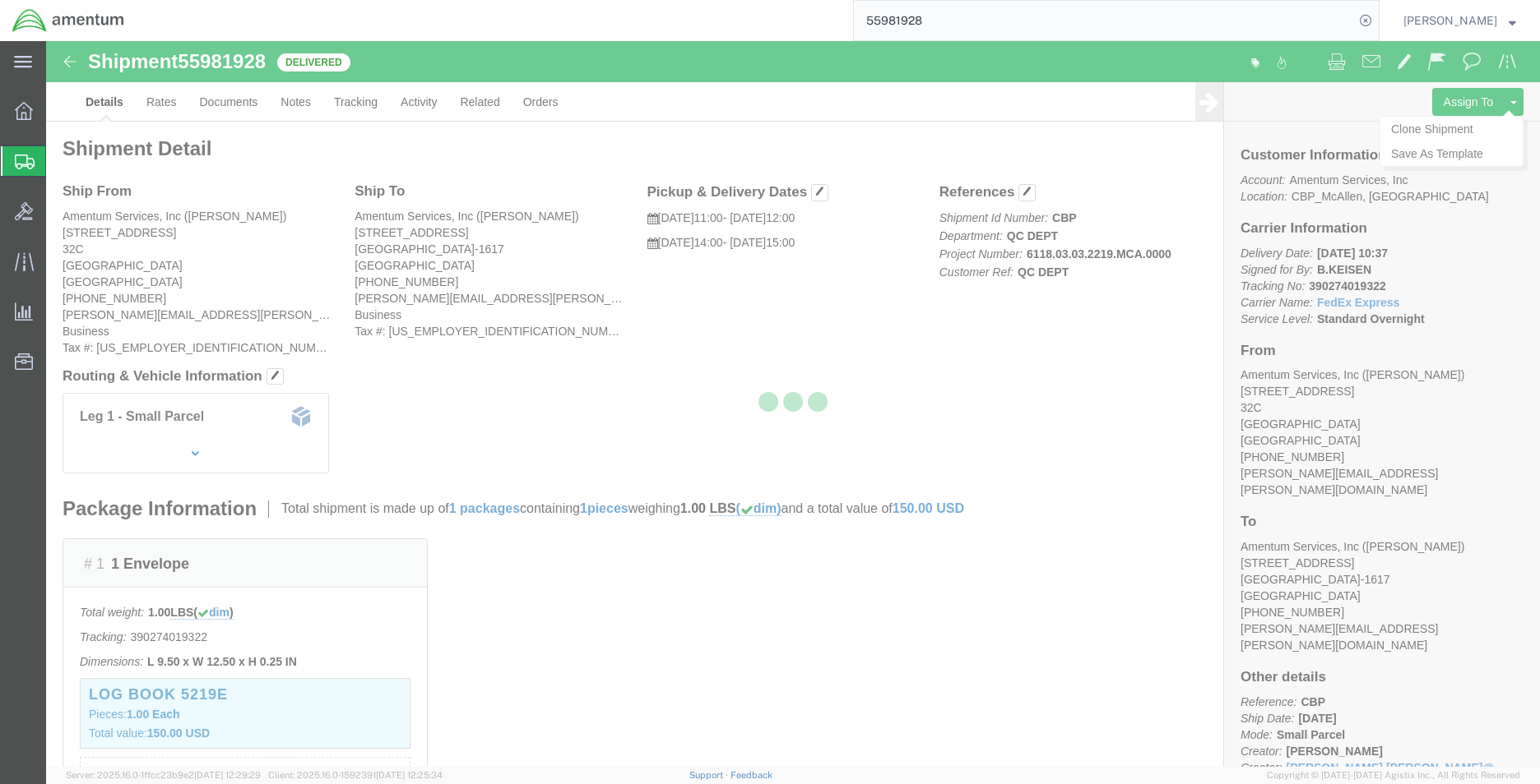
select select "49941"
select select "49919"
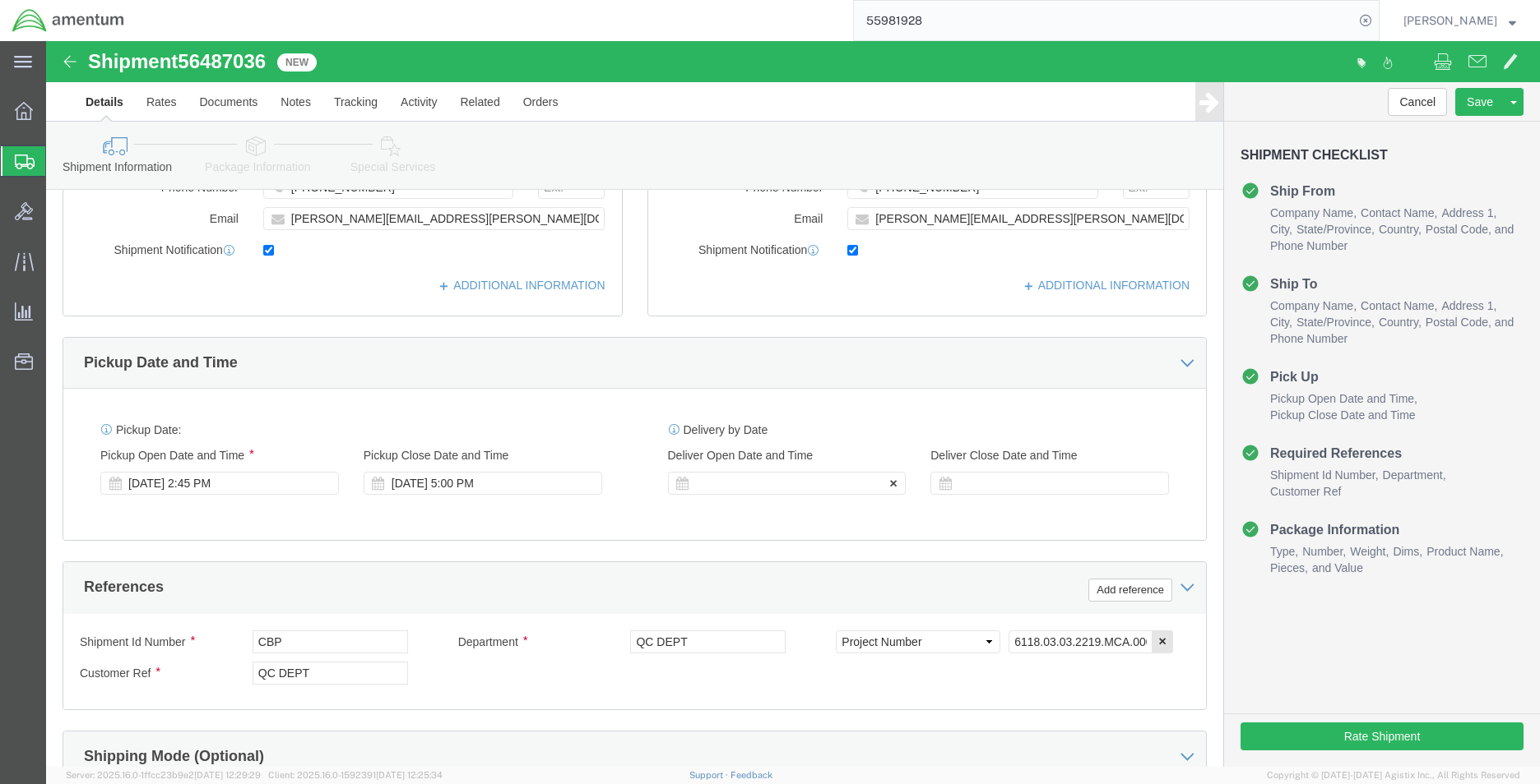
click div
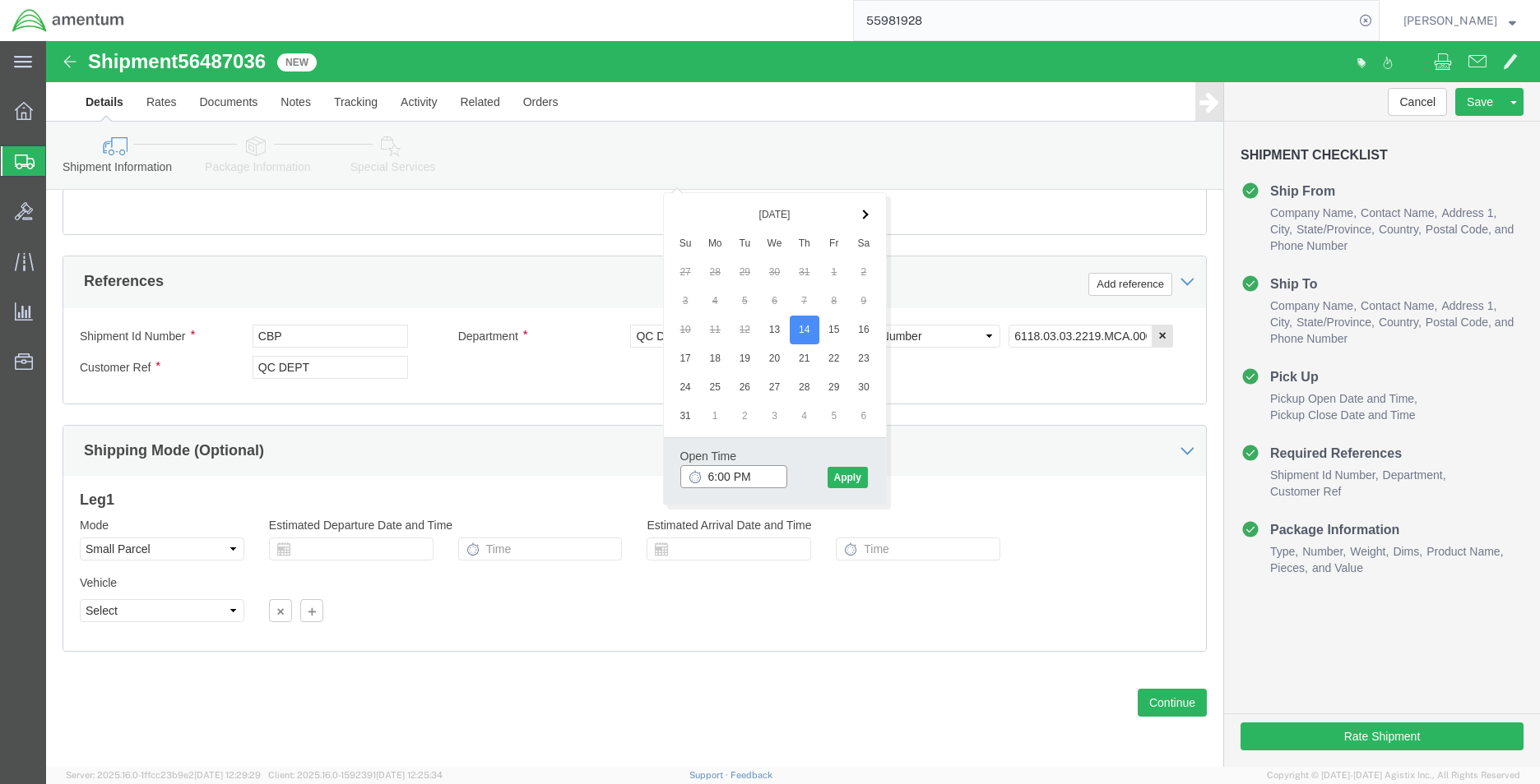
click input "6:00 PM"
type input "8:00 AM"
click button "Apply"
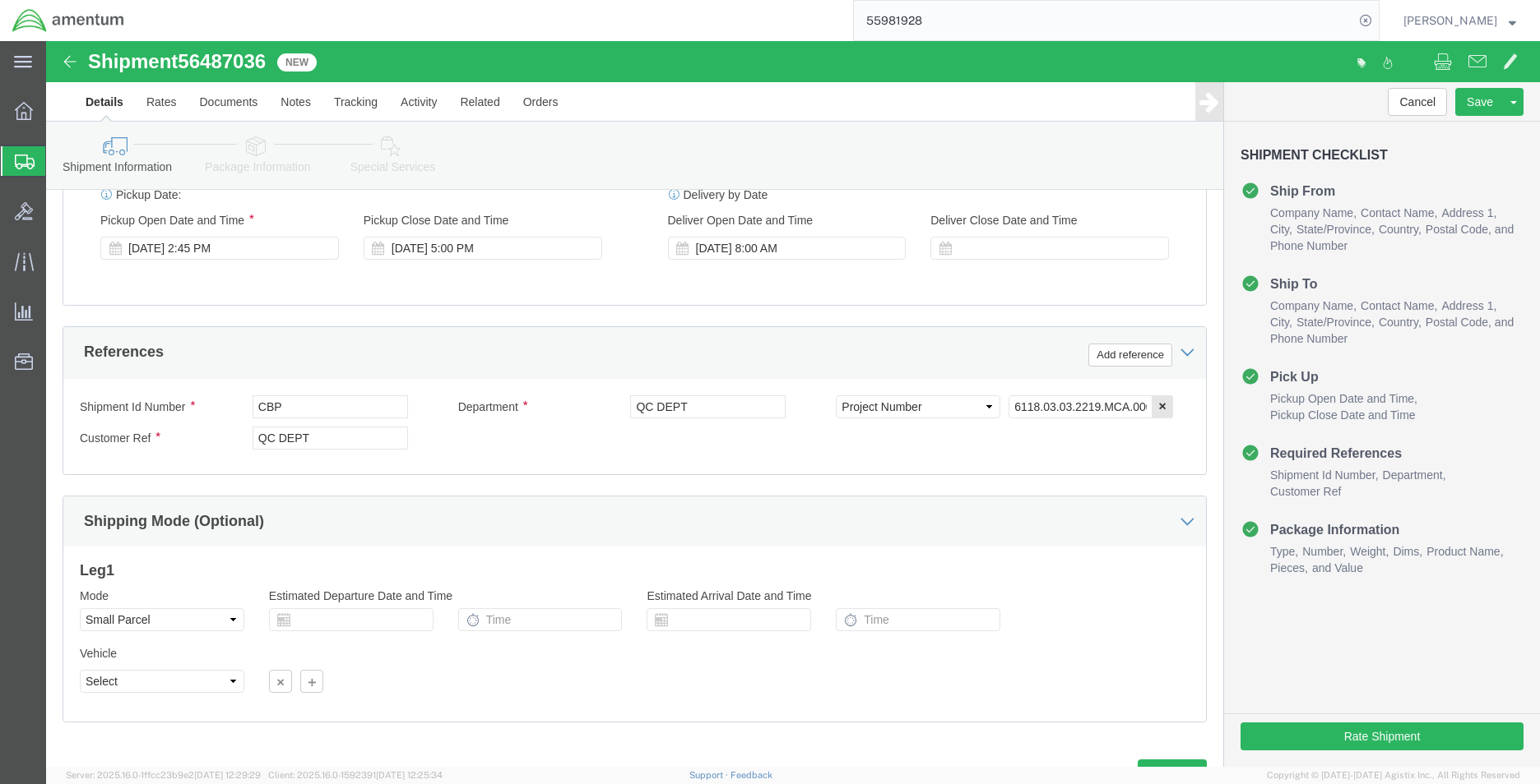
scroll to position [553, 0]
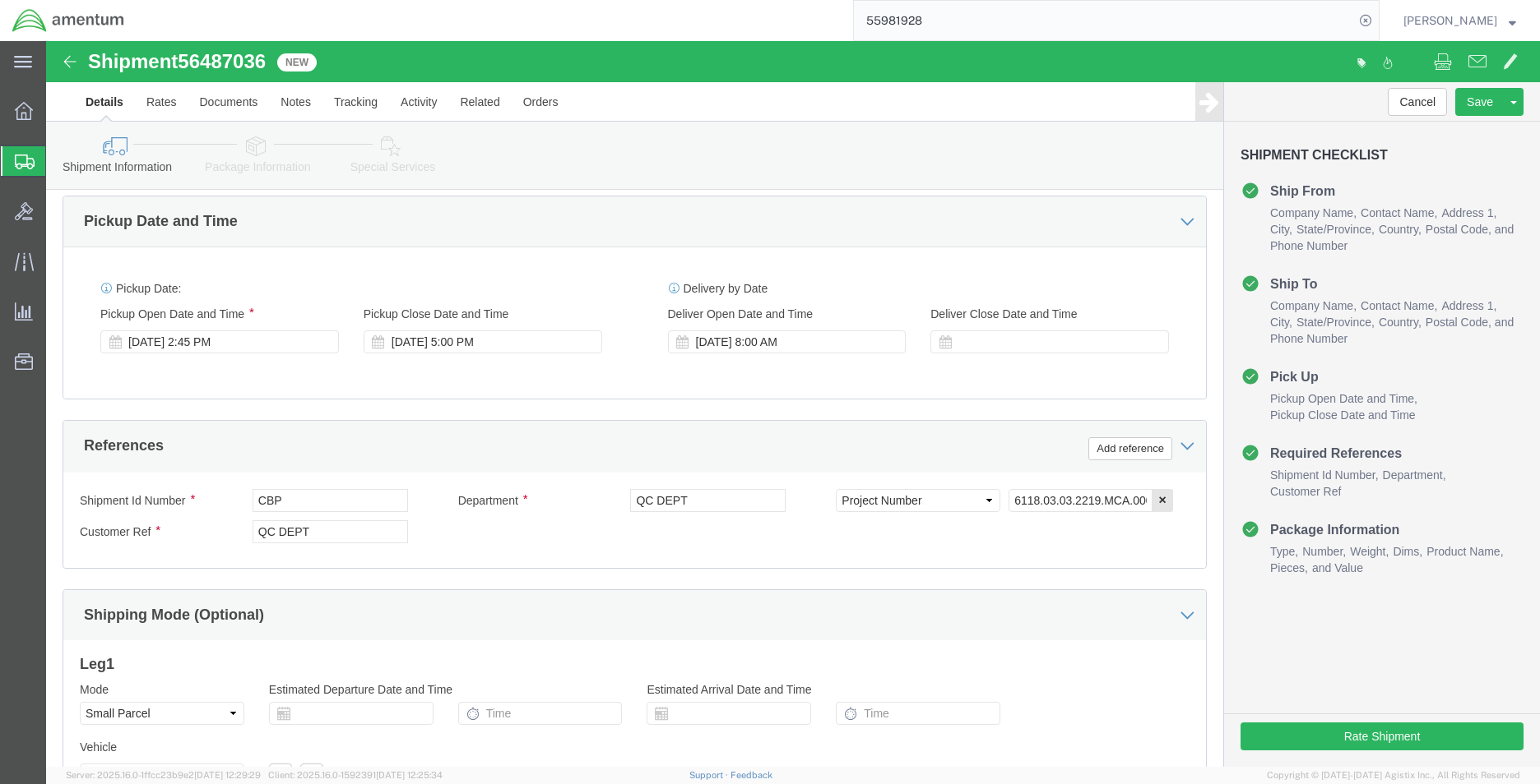
click div "Delivery Start Date Delivery Start Time Deliver Open Date and Time [DATE] 8:00 …"
click div
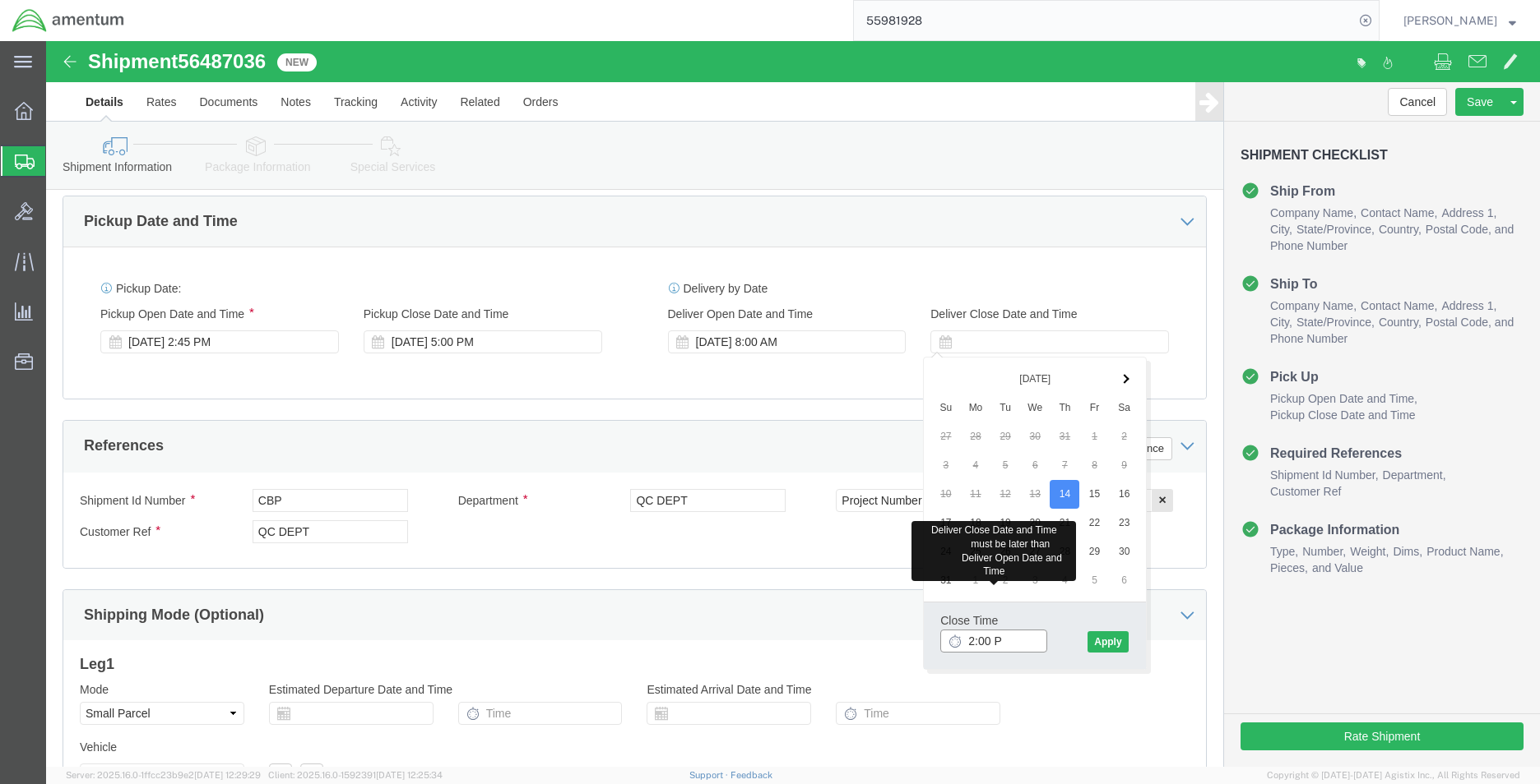
type input "2:00 PM"
click button "Apply"
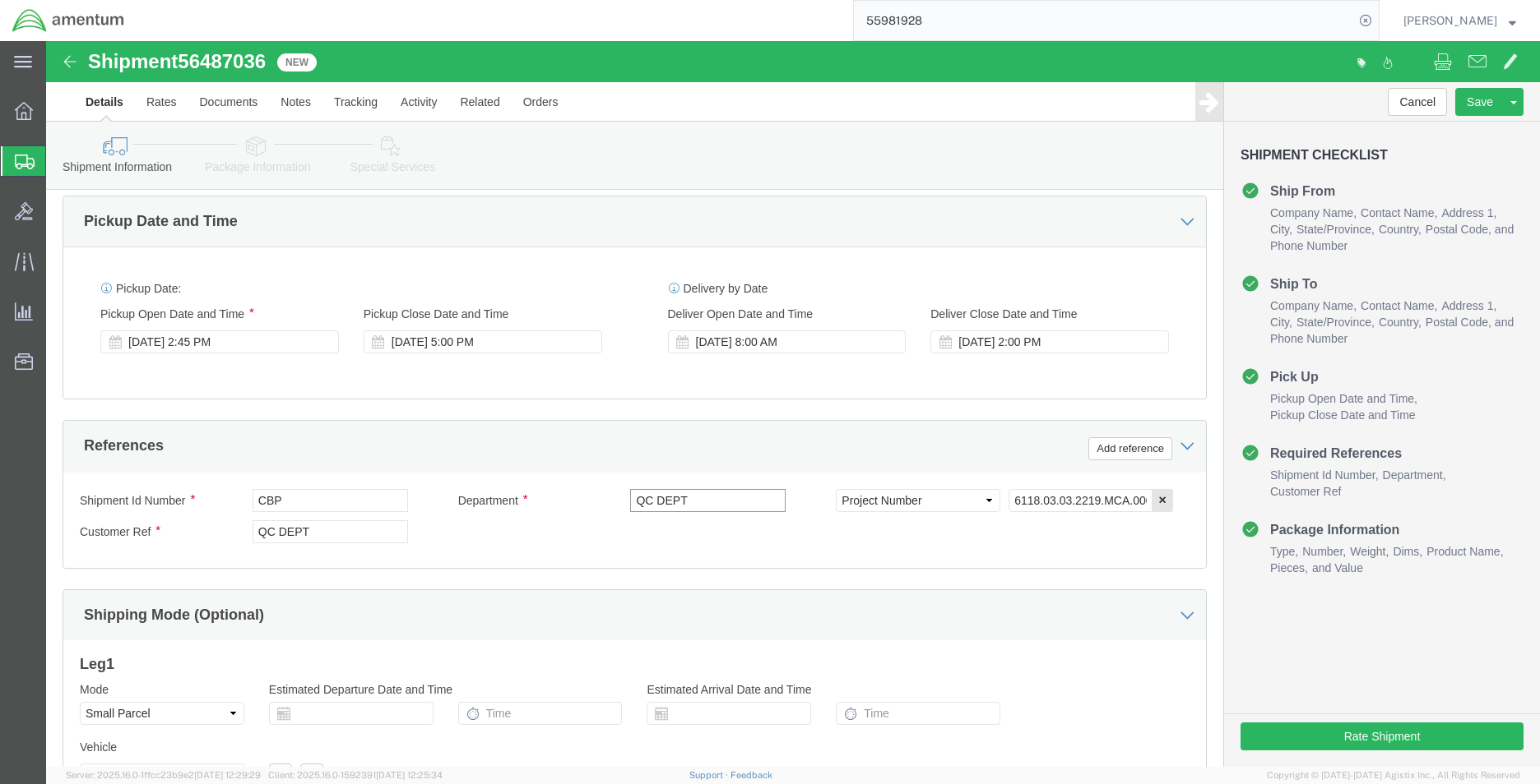
click input "QC DEPT"
drag, startPoint x: 669, startPoint y: 465, endPoint x: 587, endPoint y: 474, distance: 82.5
click div "Department QC DEPT"
type input "M"
type input "A"
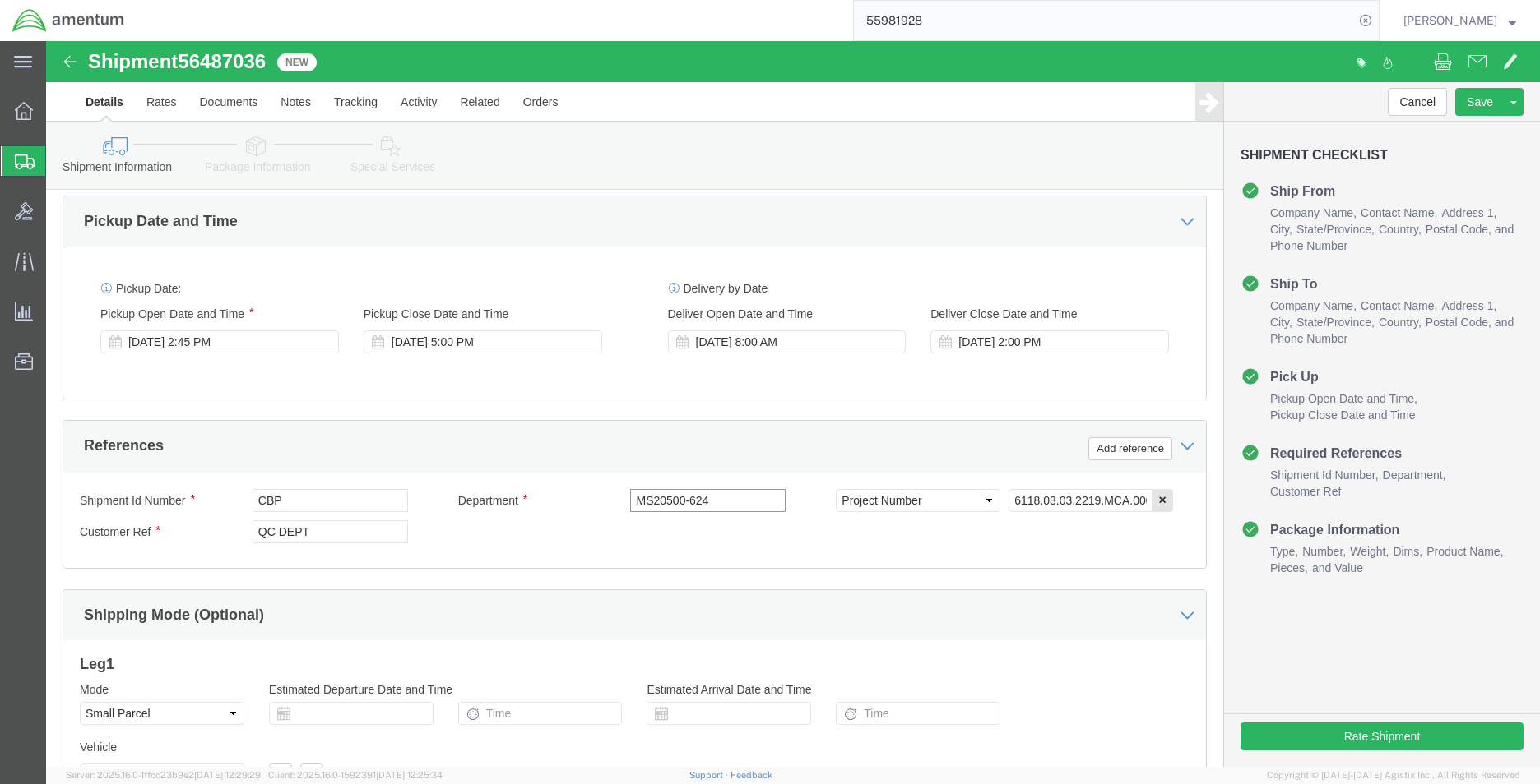
type input "MS20500-624"
drag, startPoint x: 320, startPoint y: 491, endPoint x: 193, endPoint y: 497, distance: 127.1
click div "Customer Ref QC DEPT"
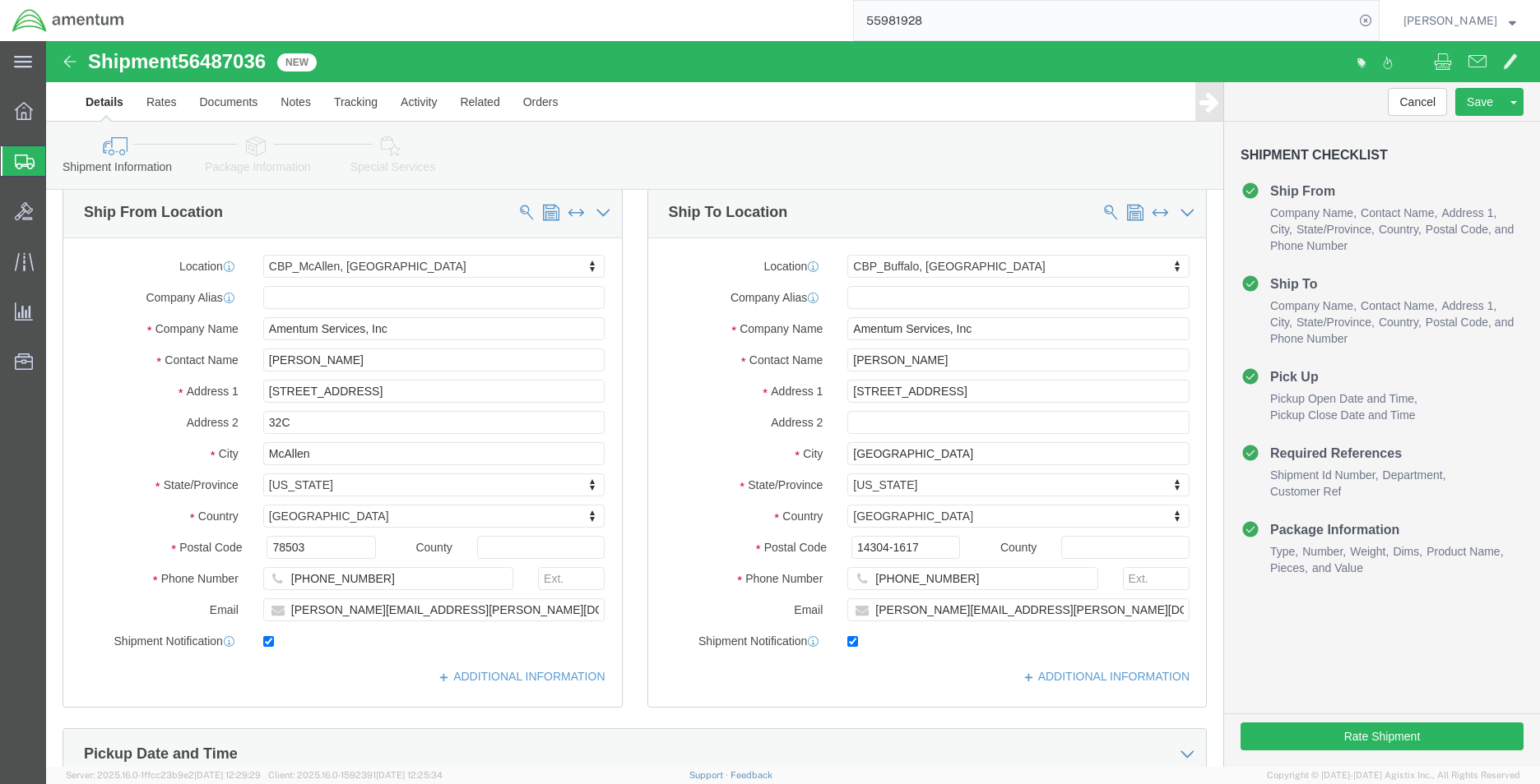
scroll to position [0, 0]
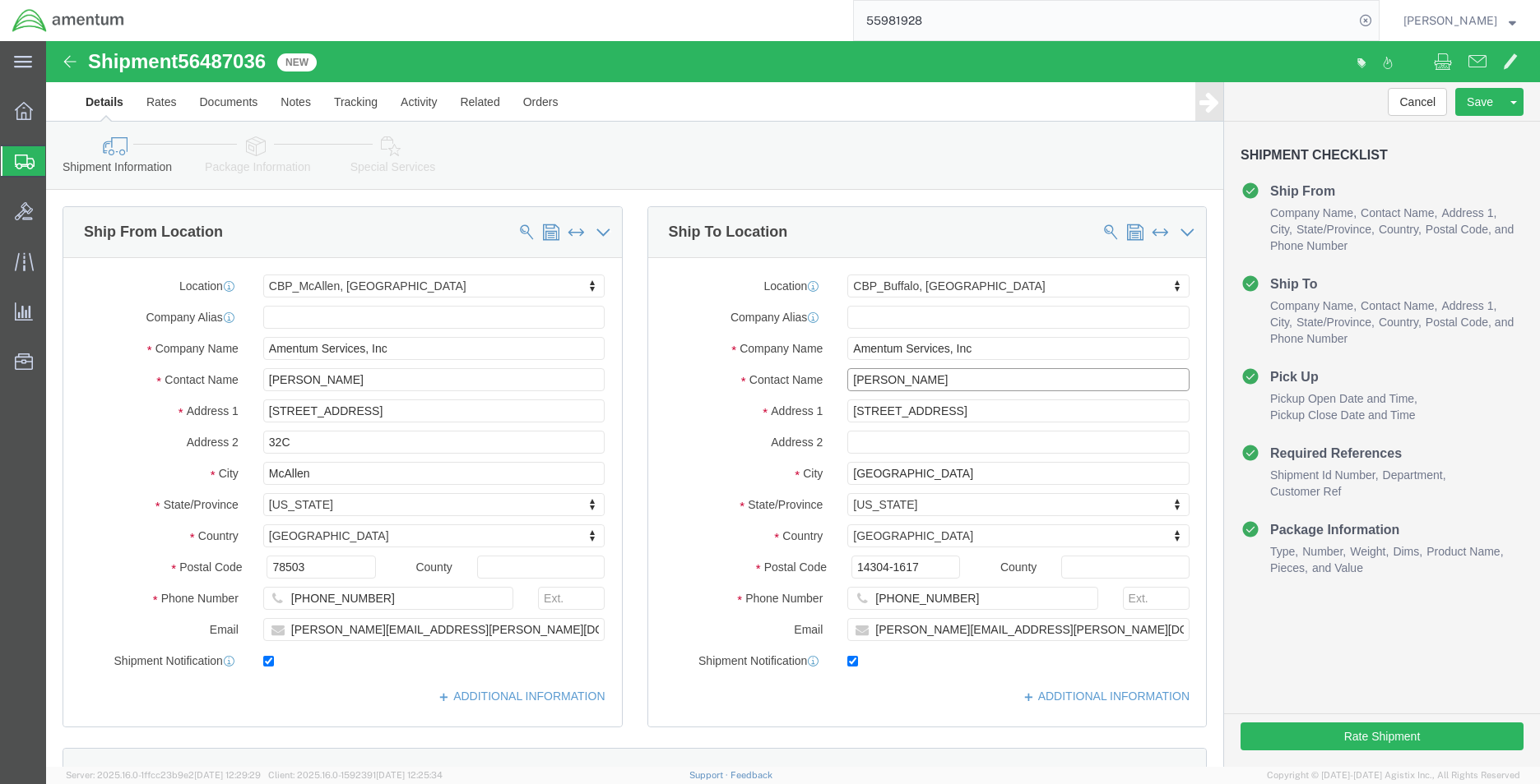
drag, startPoint x: 893, startPoint y: 343, endPoint x: 715, endPoint y: 440, distance: 202.7
click div "Location [GEOGRAPHIC_DATA], [GEOGRAPHIC_DATA] Select My Profile Location [PHONE…"
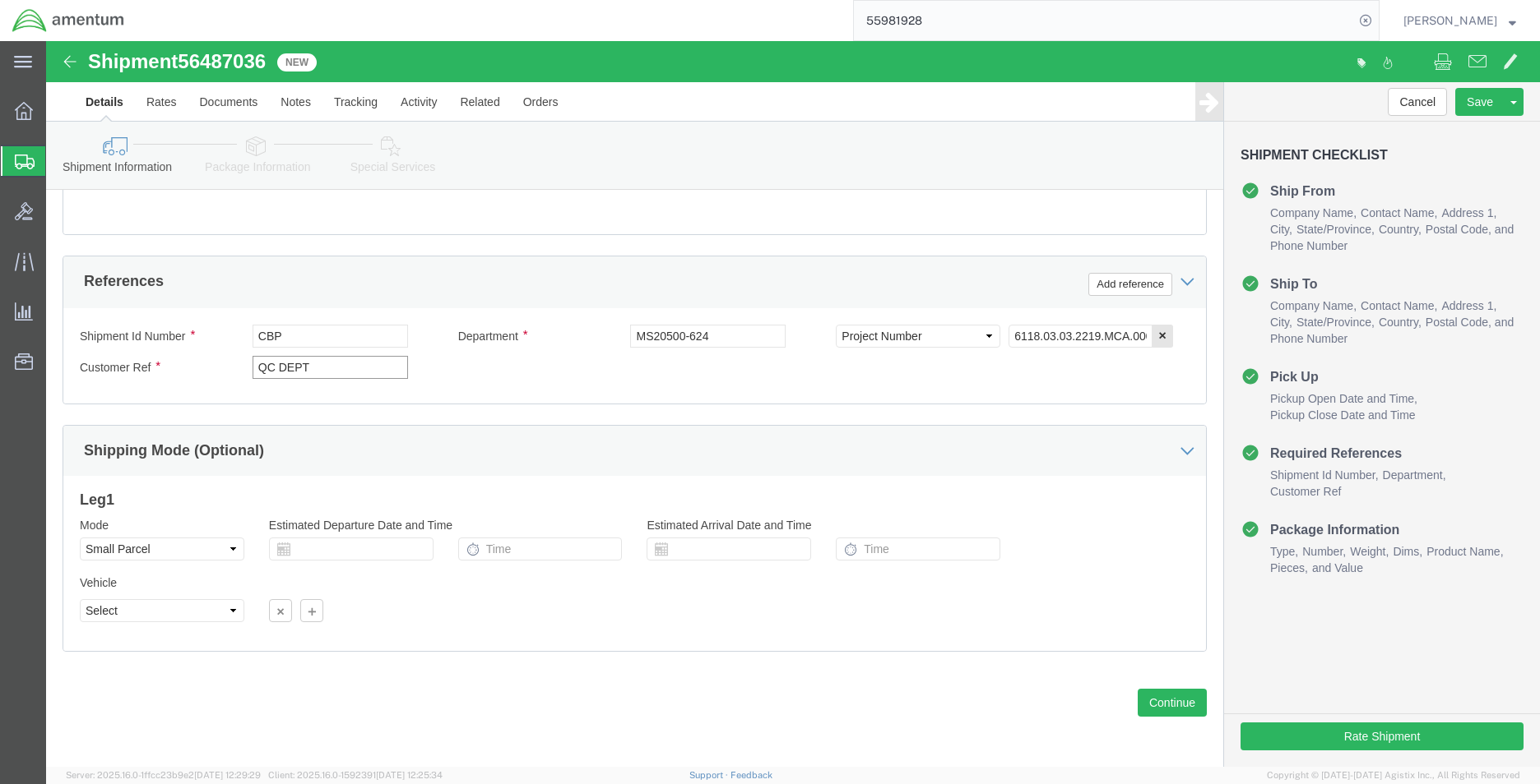
drag, startPoint x: 316, startPoint y: 325, endPoint x: 208, endPoint y: 327, distance: 108.0
click input "QC DEPT"
paste input "[PERSON_NAME]"
type input "[PERSON_NAME]"
click button "Continue"
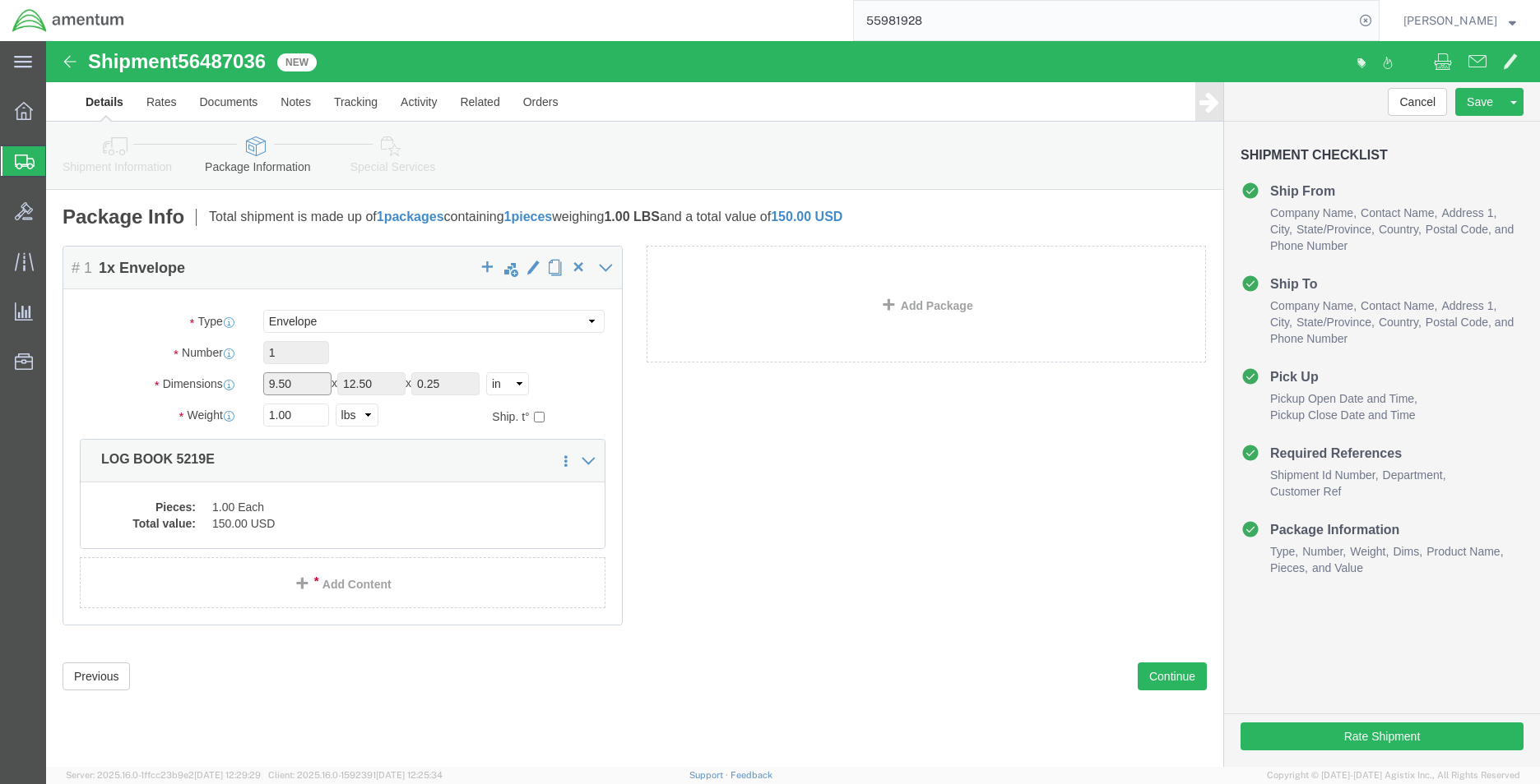
click input "9.50"
click select "Select Bale(s) Basket(s) Bolt(s) Bottle(s) Buckets Bulk Bundle(s) Can(s) Cardbo…"
select select
click select "Select Bale(s) Basket(s) Bolt(s) Bottle(s) Buckets Bulk Bundle(s) Can(s) Cardbo…"
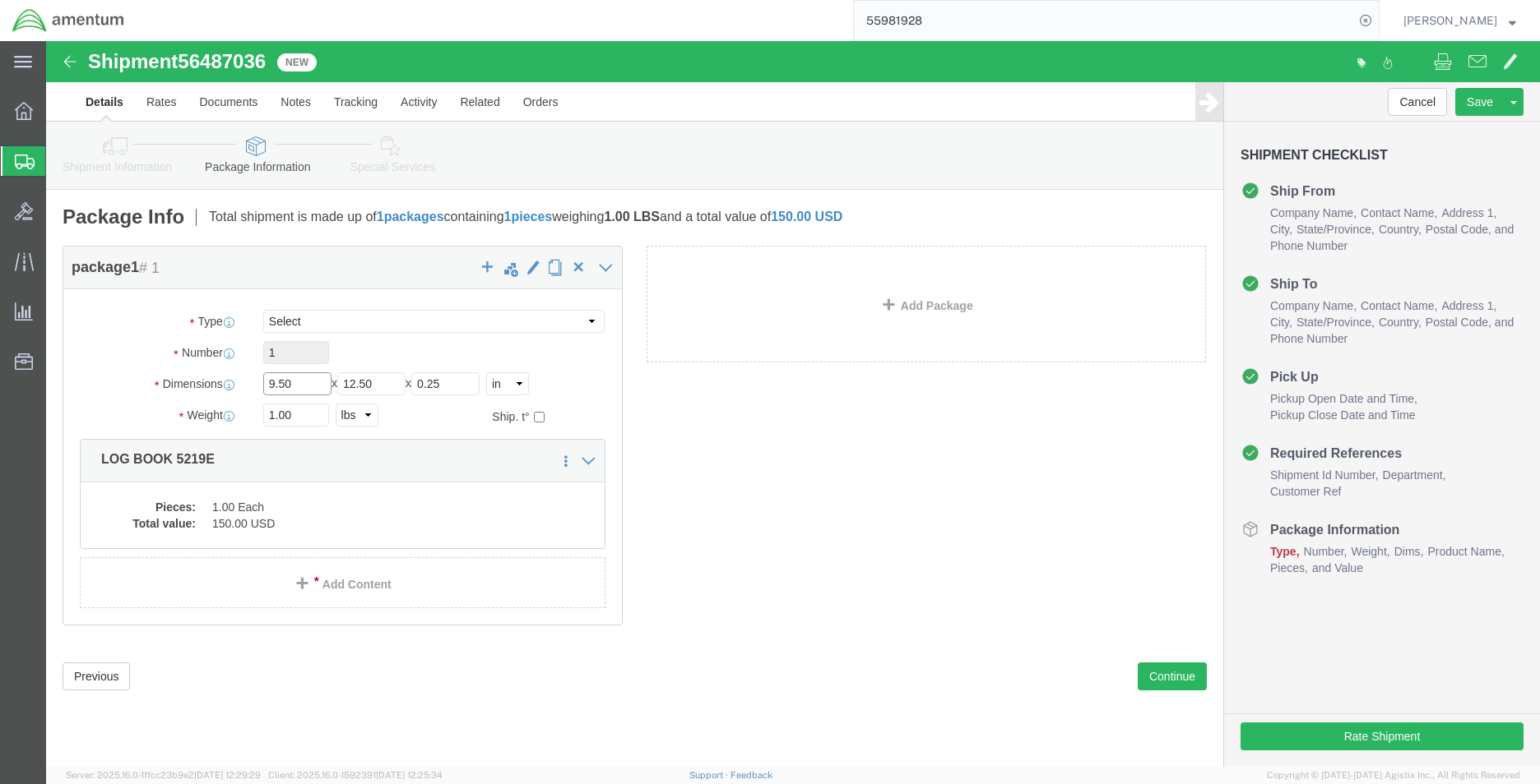
click input "9.50"
drag, startPoint x: 258, startPoint y: 341, endPoint x: 205, endPoint y: 344, distance: 53.1
click div "Length 9.50 x Width 12.50 x Height 0.25 Select cm ft in"
type input "12"
type input "10"
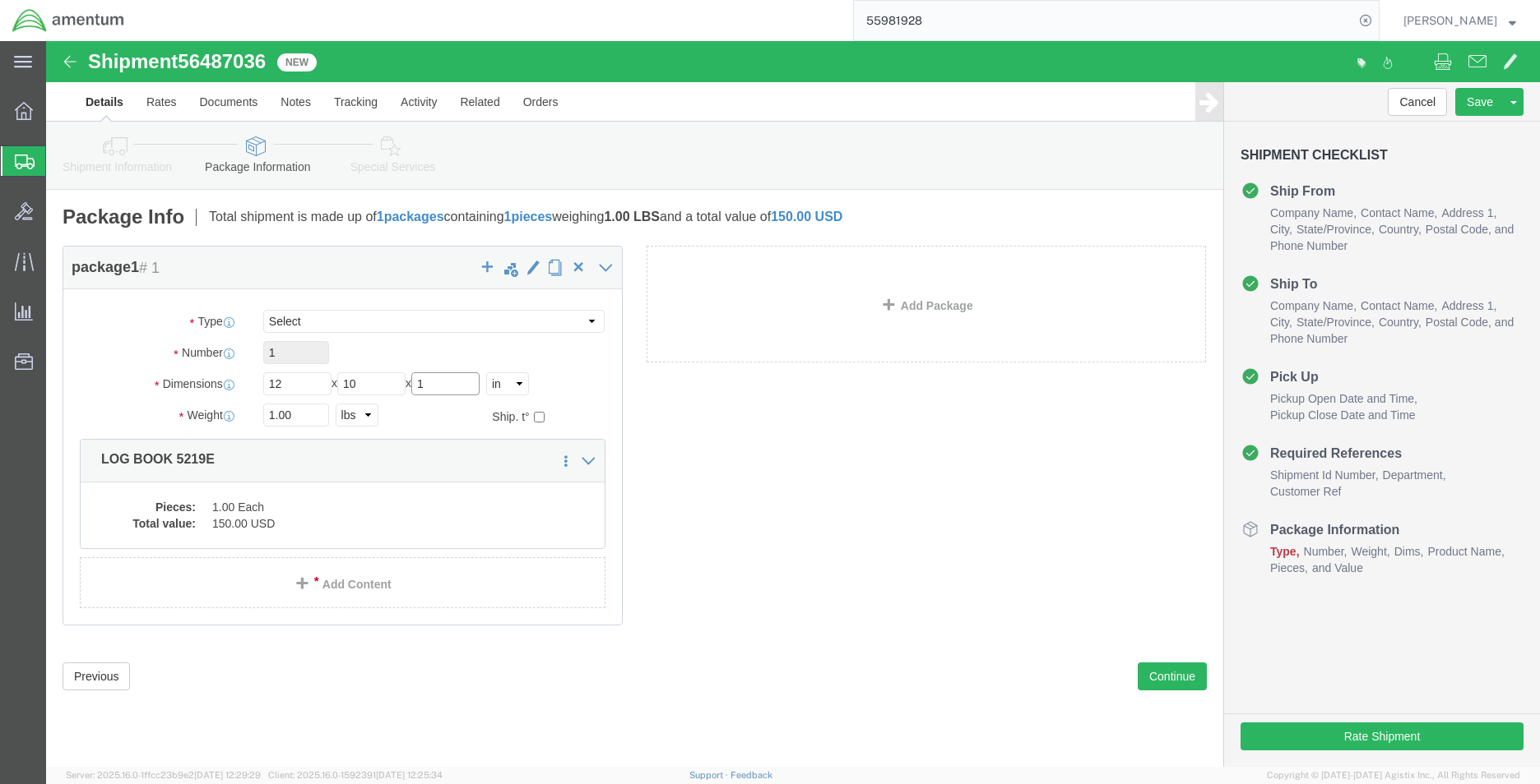
type input "1"
click dd "150.00 USD"
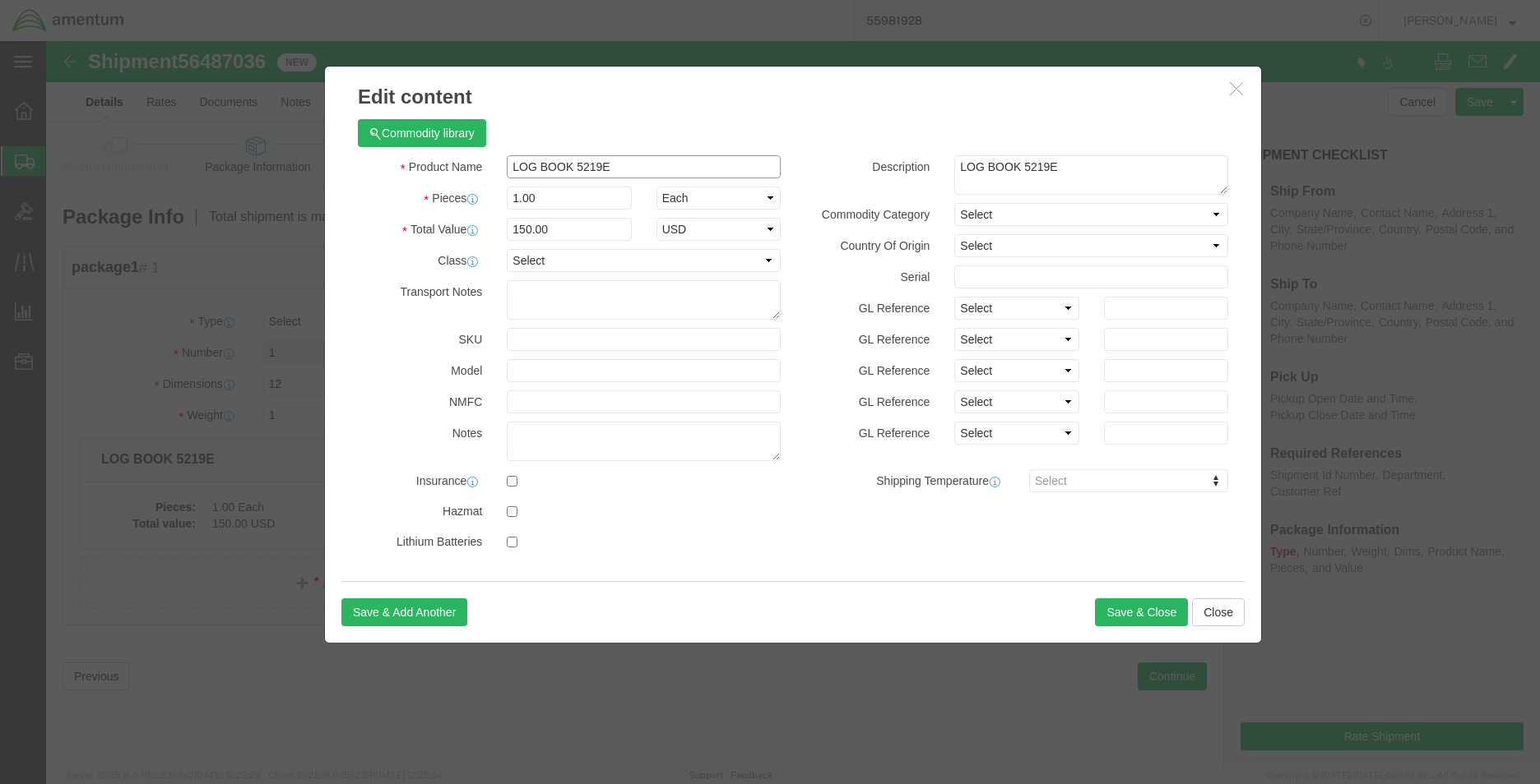
drag, startPoint x: 583, startPoint y: 129, endPoint x: 459, endPoint y: 129, distance: 124.0
click div "LOG BOOK 5219E"
type input "MS20500-624"
drag, startPoint x: 1019, startPoint y: 123, endPoint x: 873, endPoint y: 129, distance: 146.1
click div "Description LOG BOOK 5219E"
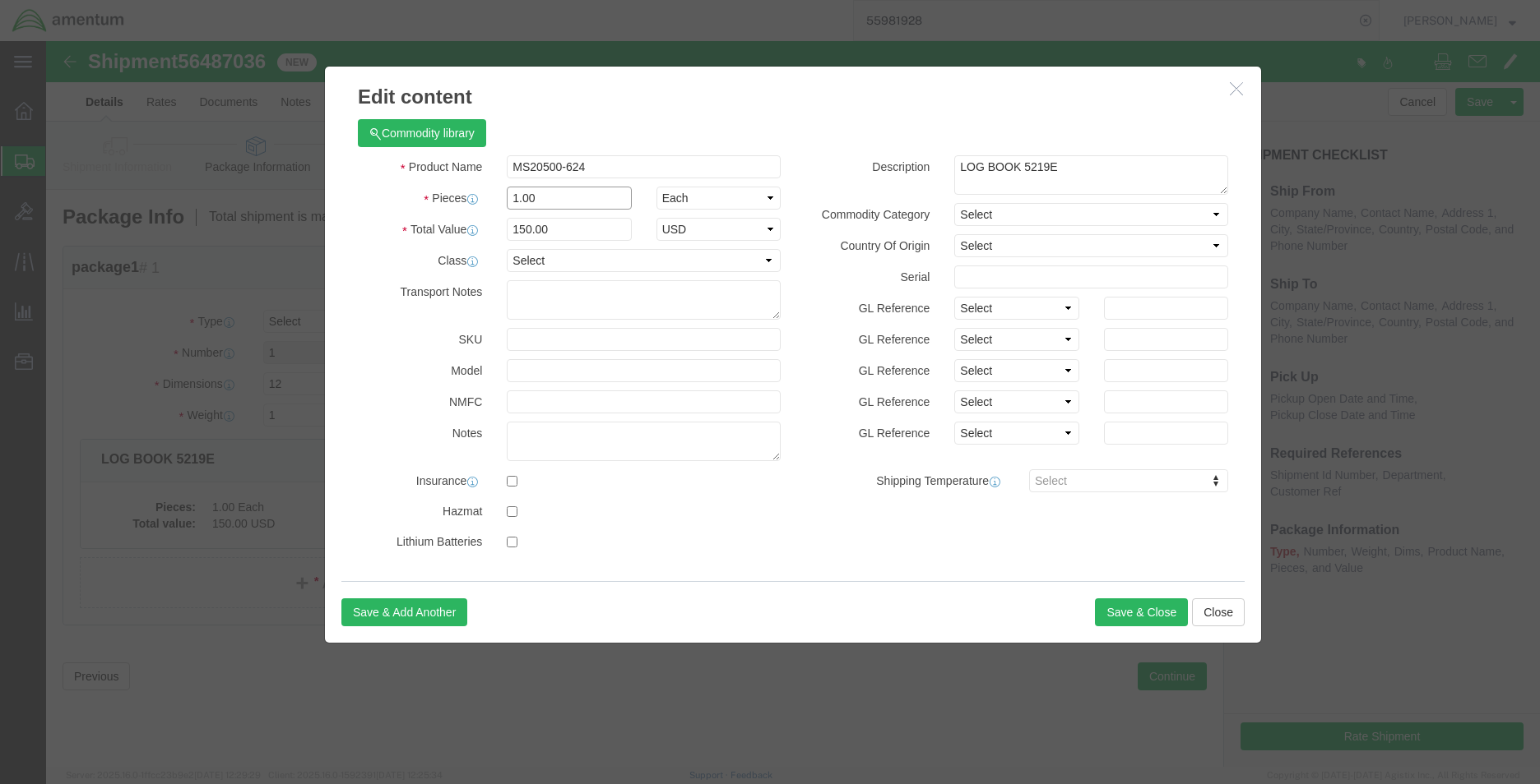
drag, startPoint x: 542, startPoint y: 161, endPoint x: 409, endPoint y: 156, distance: 133.1
click div "Pieces 1.00 Select Bag Barrels 100Board Feet Bottle Box Blister Pack Carats Can…"
type input "3"
type input "450"
click button "Save & Close"
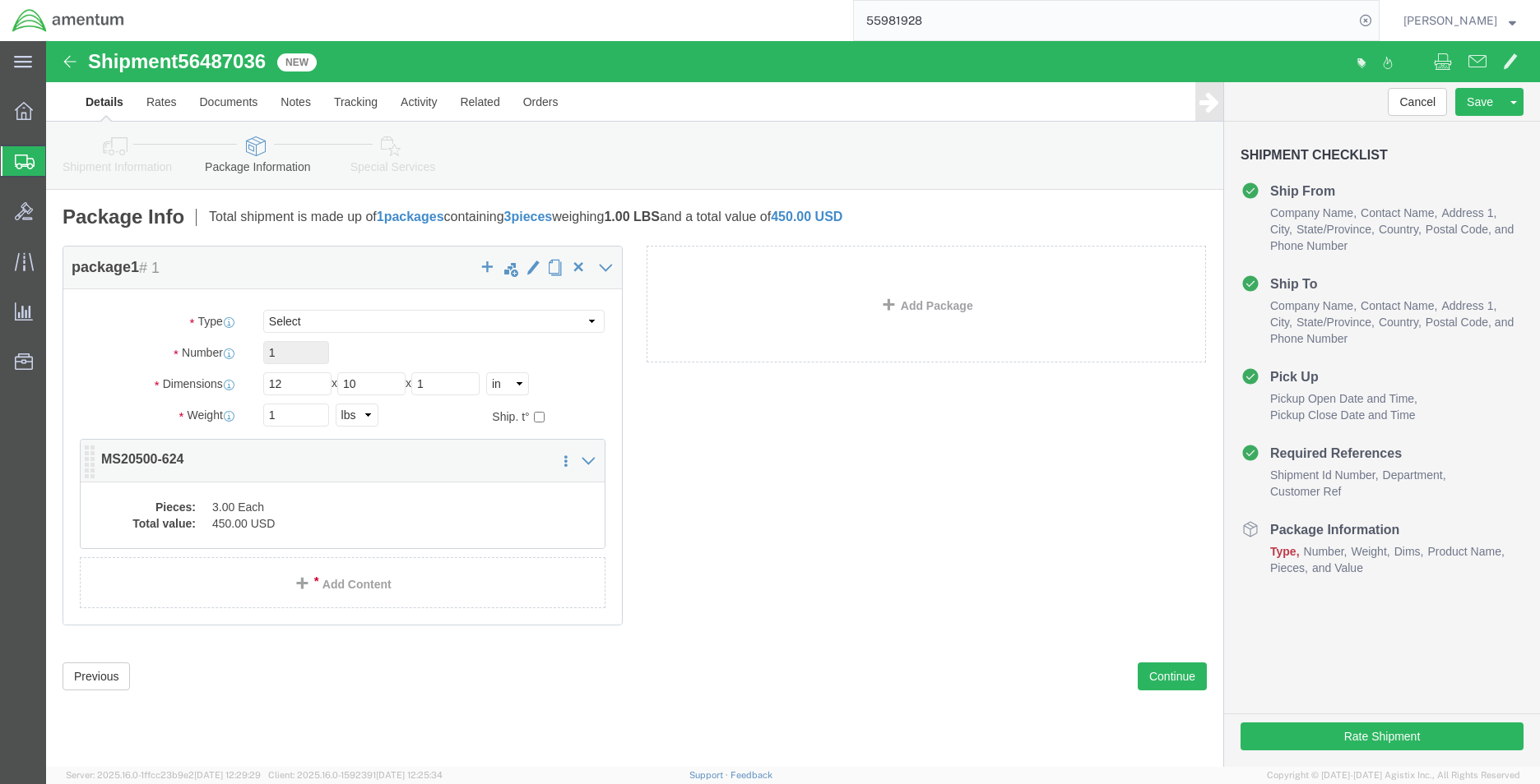
click div "Pieces: 3.00 Each Total value: 450.00 USD"
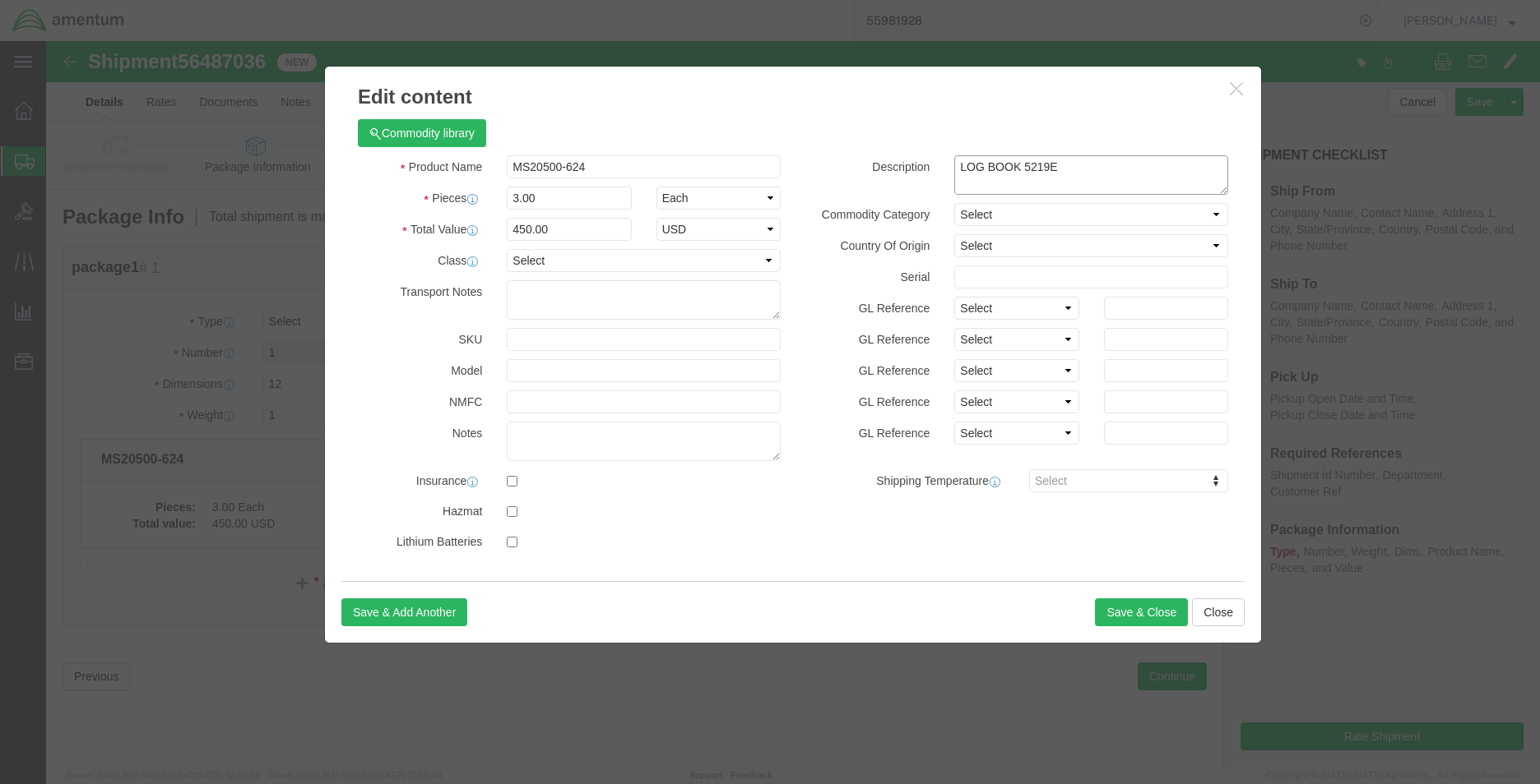
drag, startPoint x: 1026, startPoint y: 119, endPoint x: 854, endPoint y: 122, distance: 172.0
click div "Description LOG BOOK 5219E"
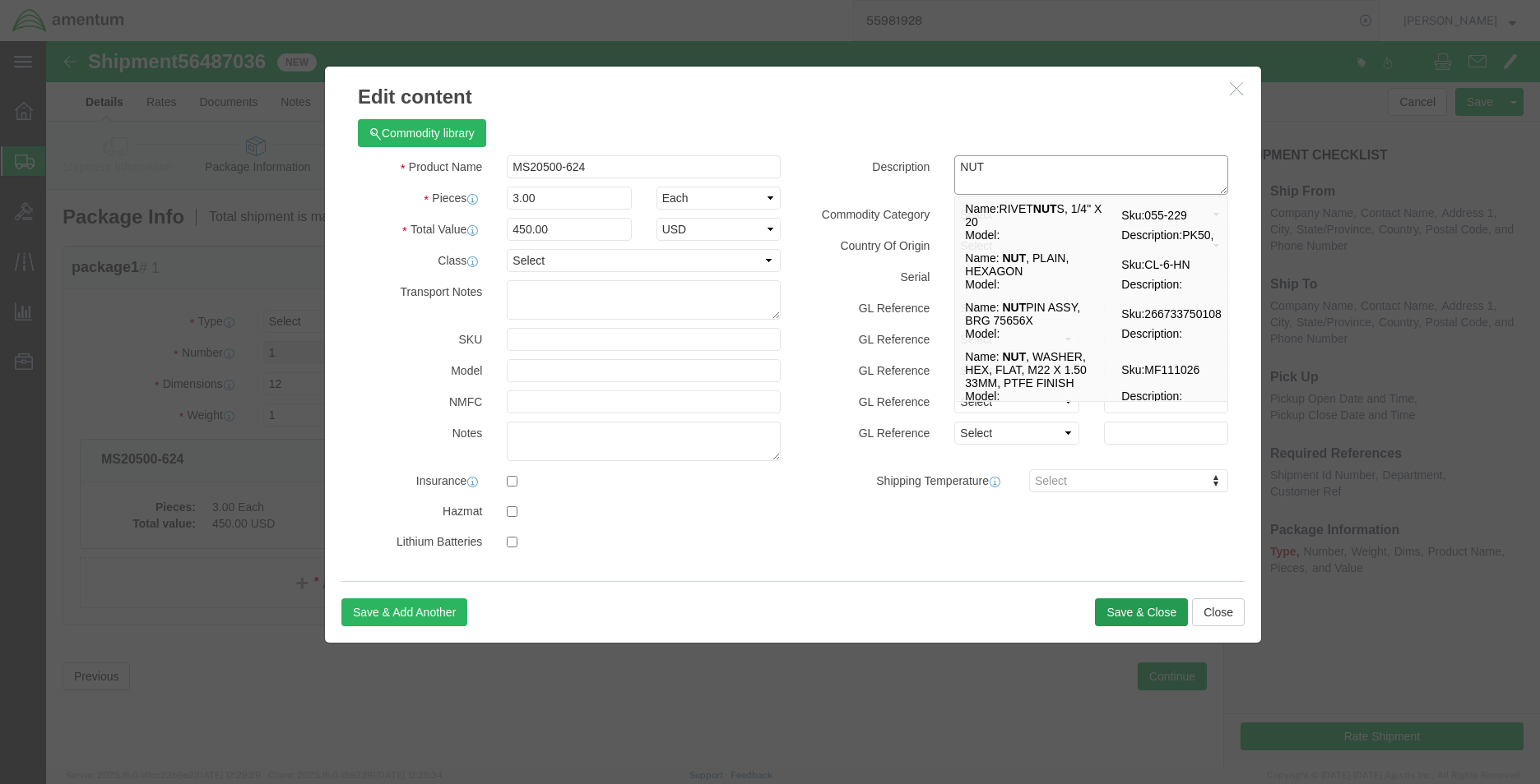
type textarea "NUT"
click button "Save & Close"
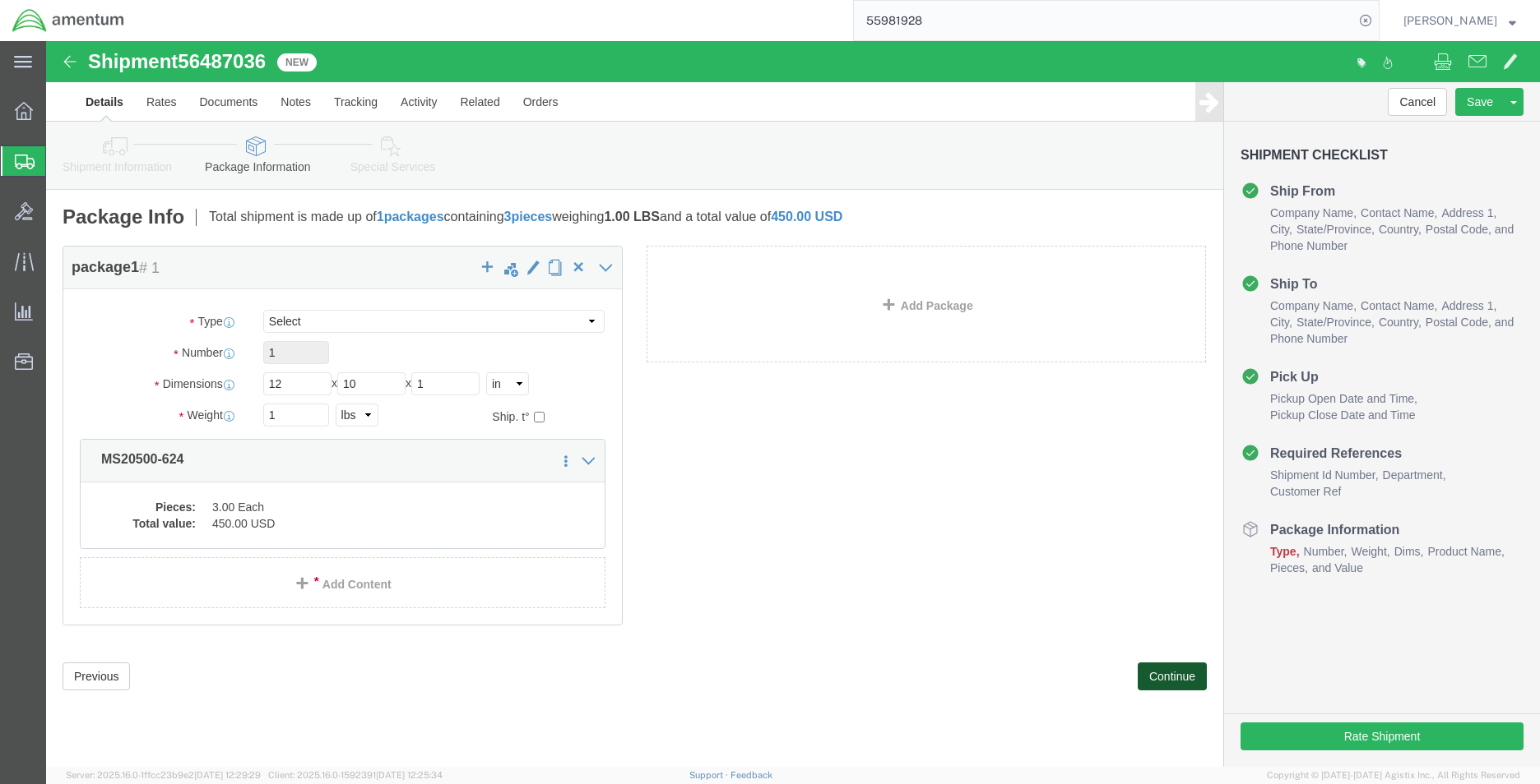
click button "Continue"
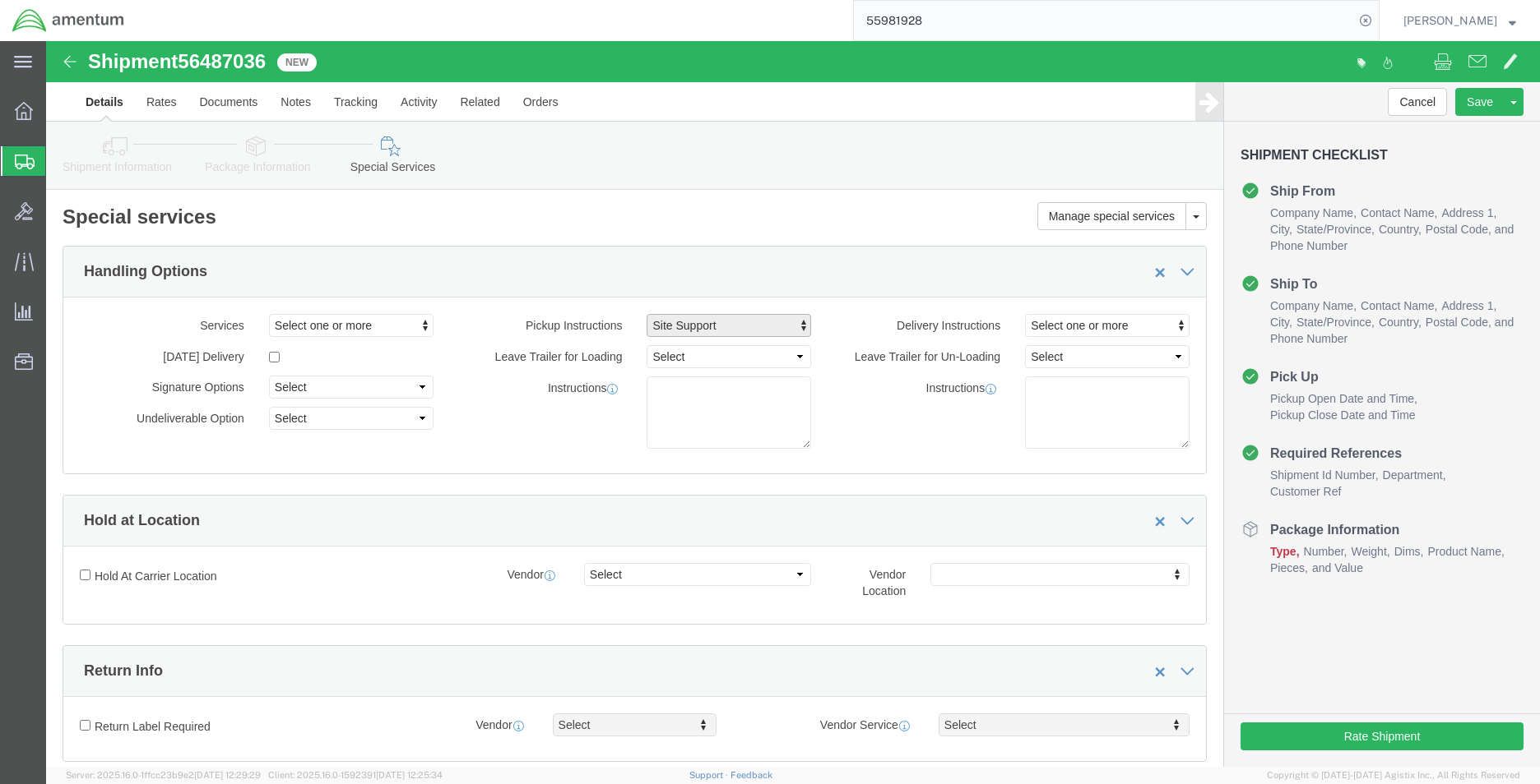
click span "Site Support"
click label "Instructions"
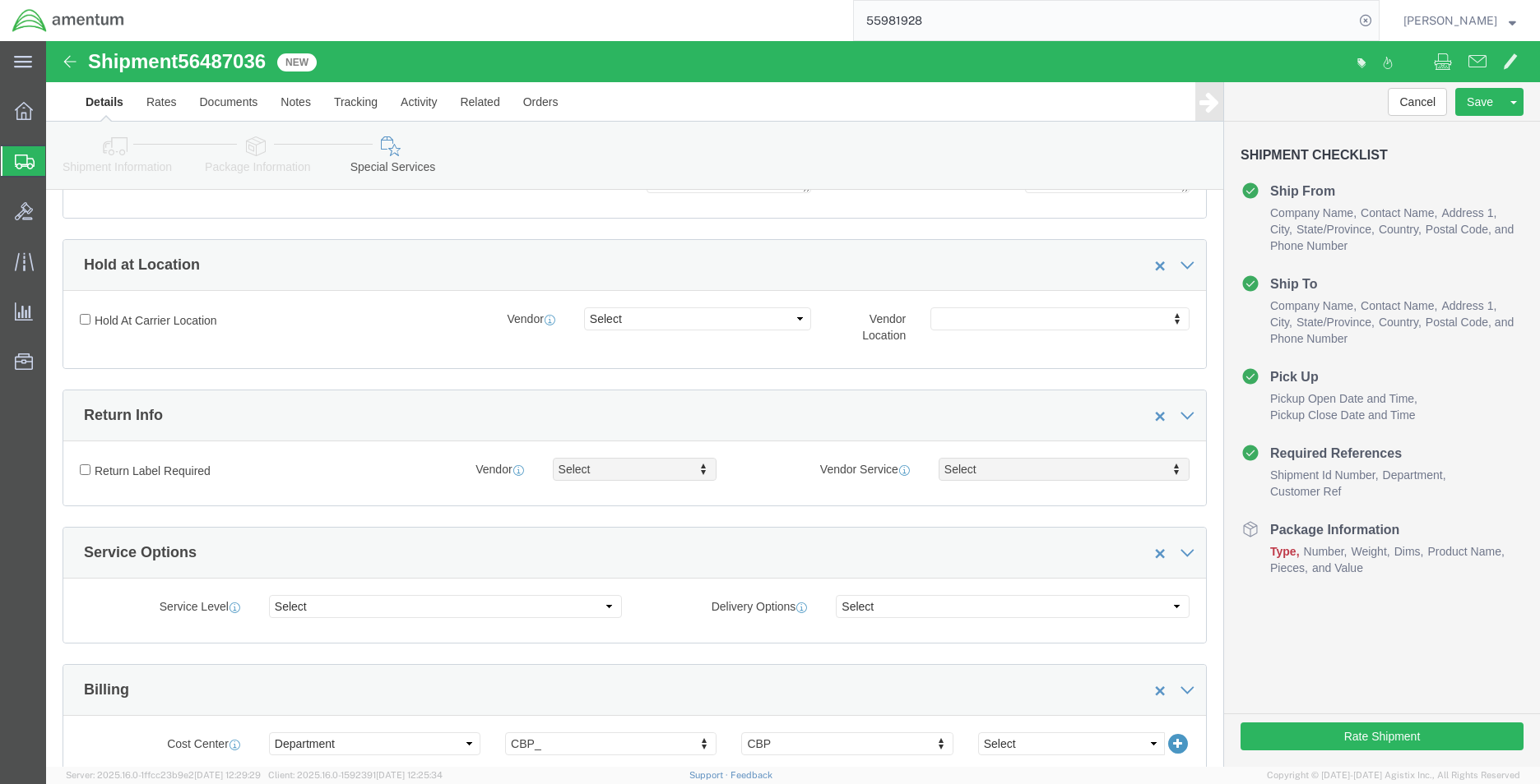
scroll to position [411, 0]
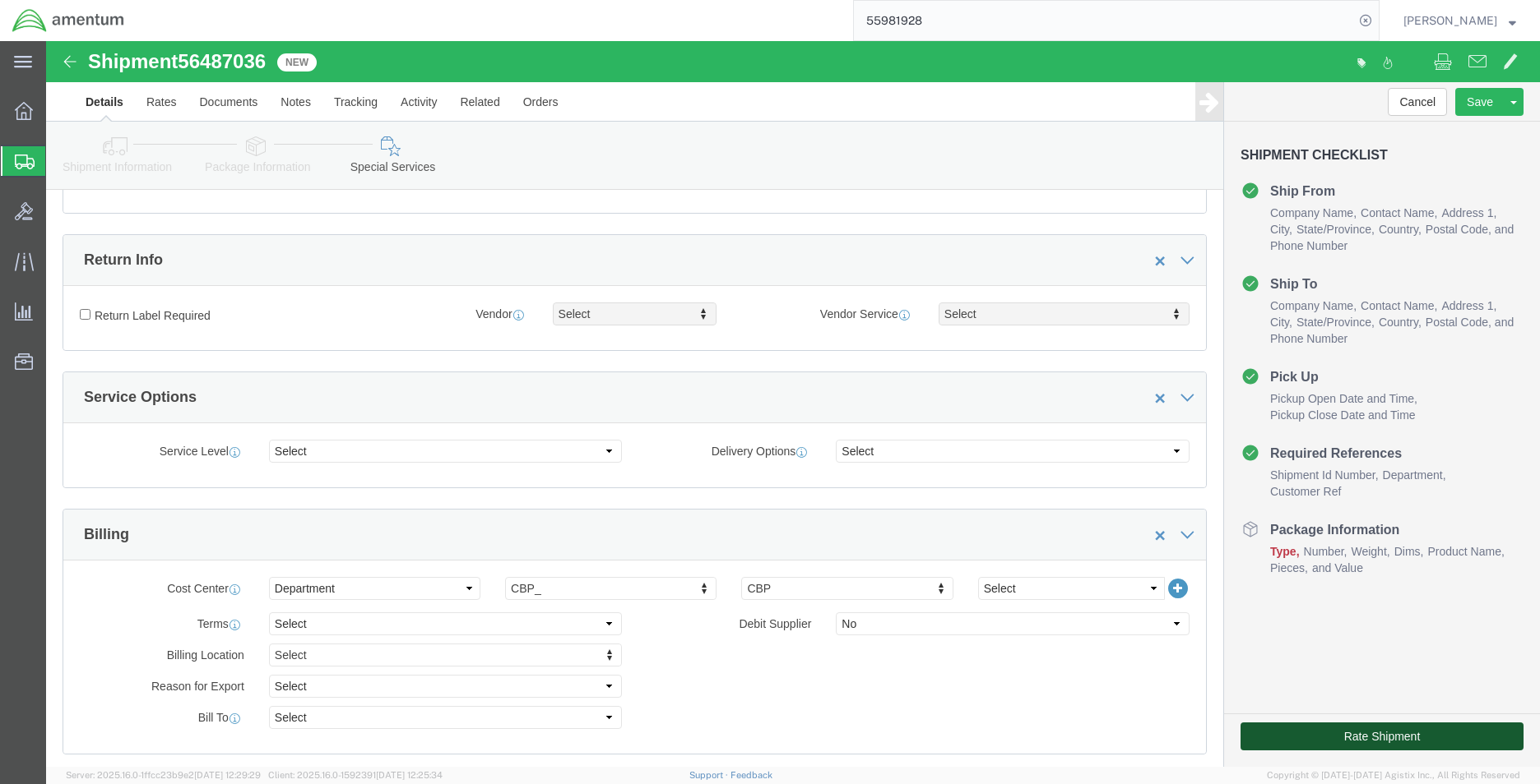
click button "Rate Shipment"
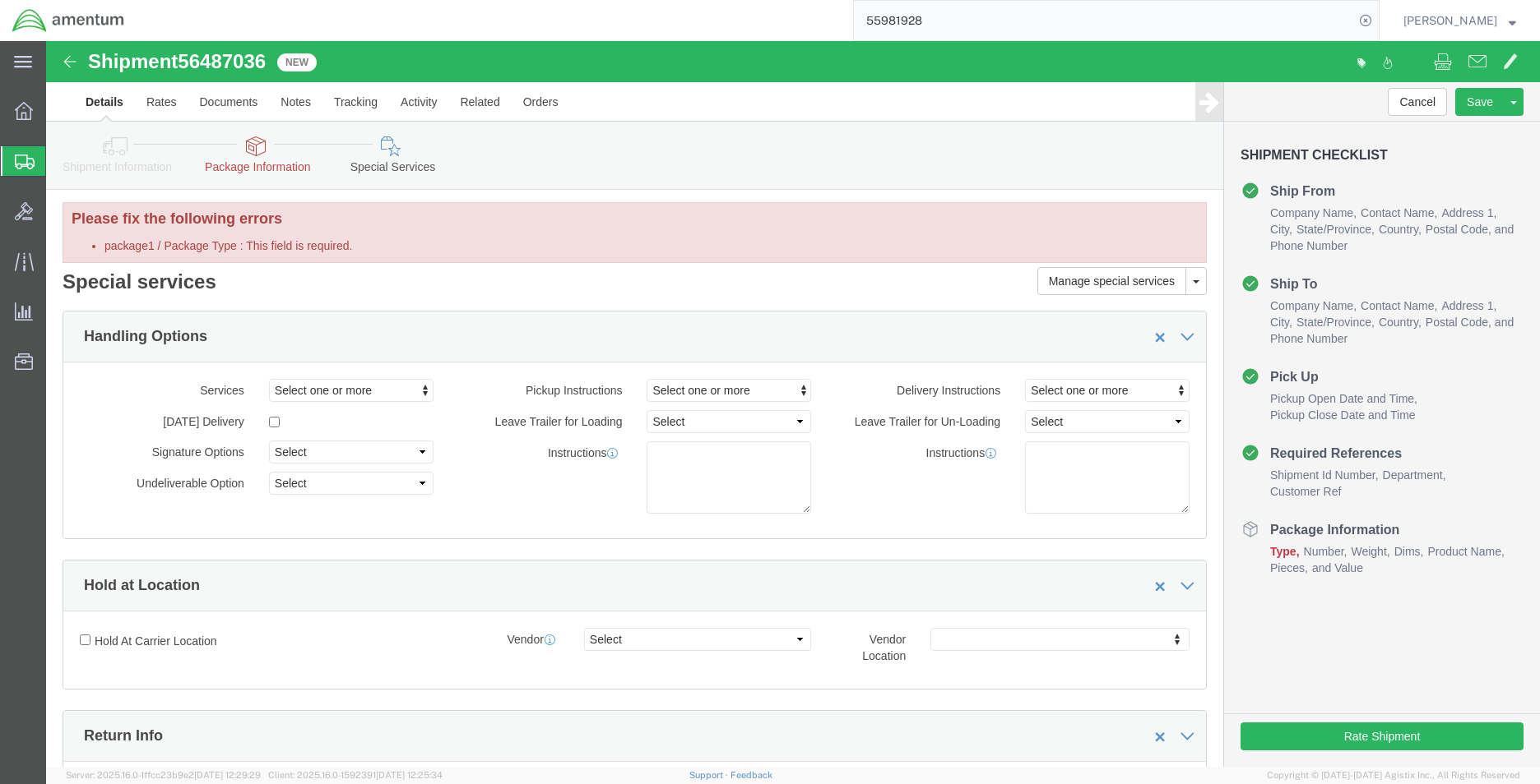
scroll to position [0, 0]
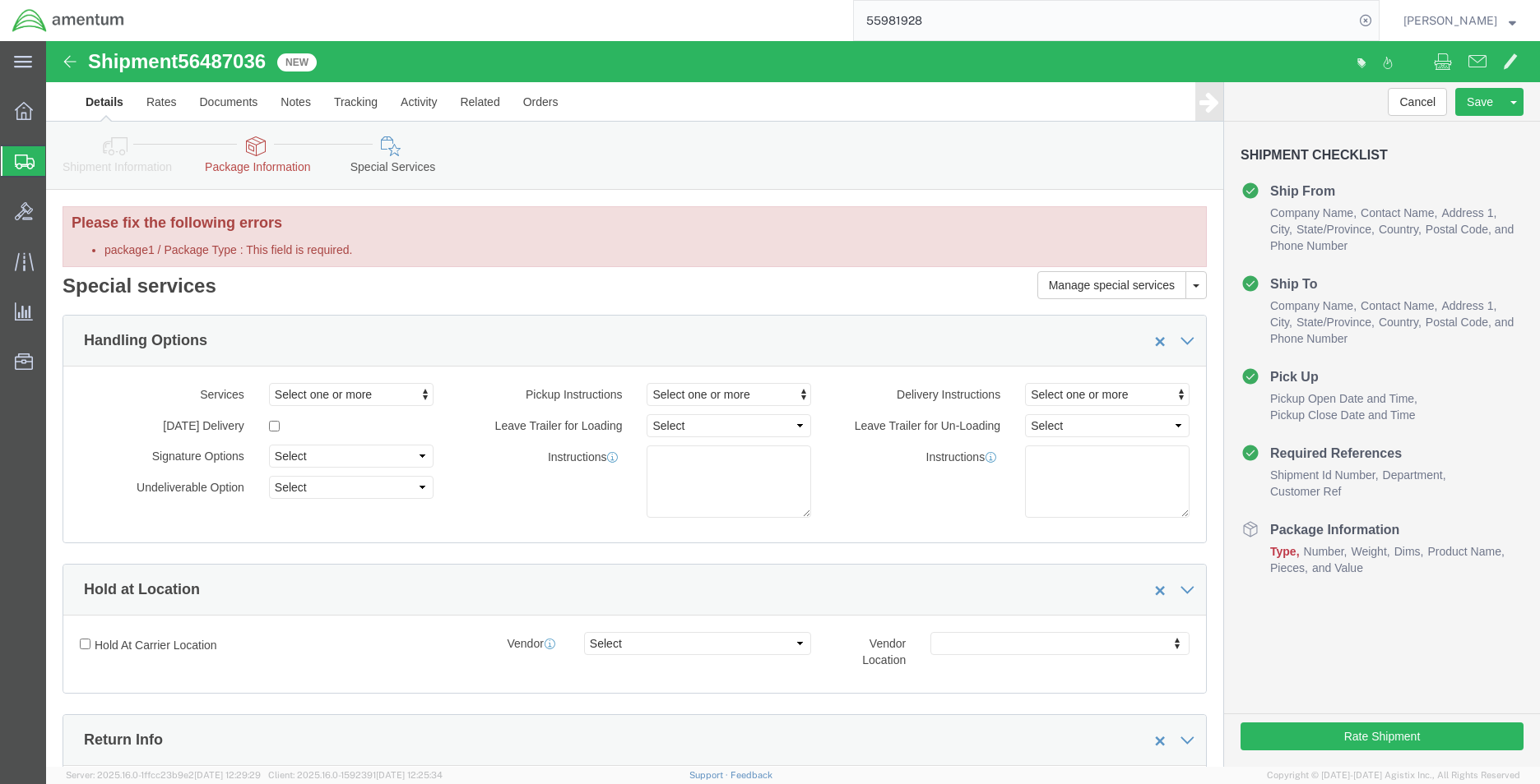
click h3 "Please fix the following errors"
click button "Select one or more"
click span "Site Support"
select select "PICKUP_SITE_SUPPORT"
drag, startPoint x: 215, startPoint y: 108, endPoint x: 218, endPoint y: 117, distance: 9.5
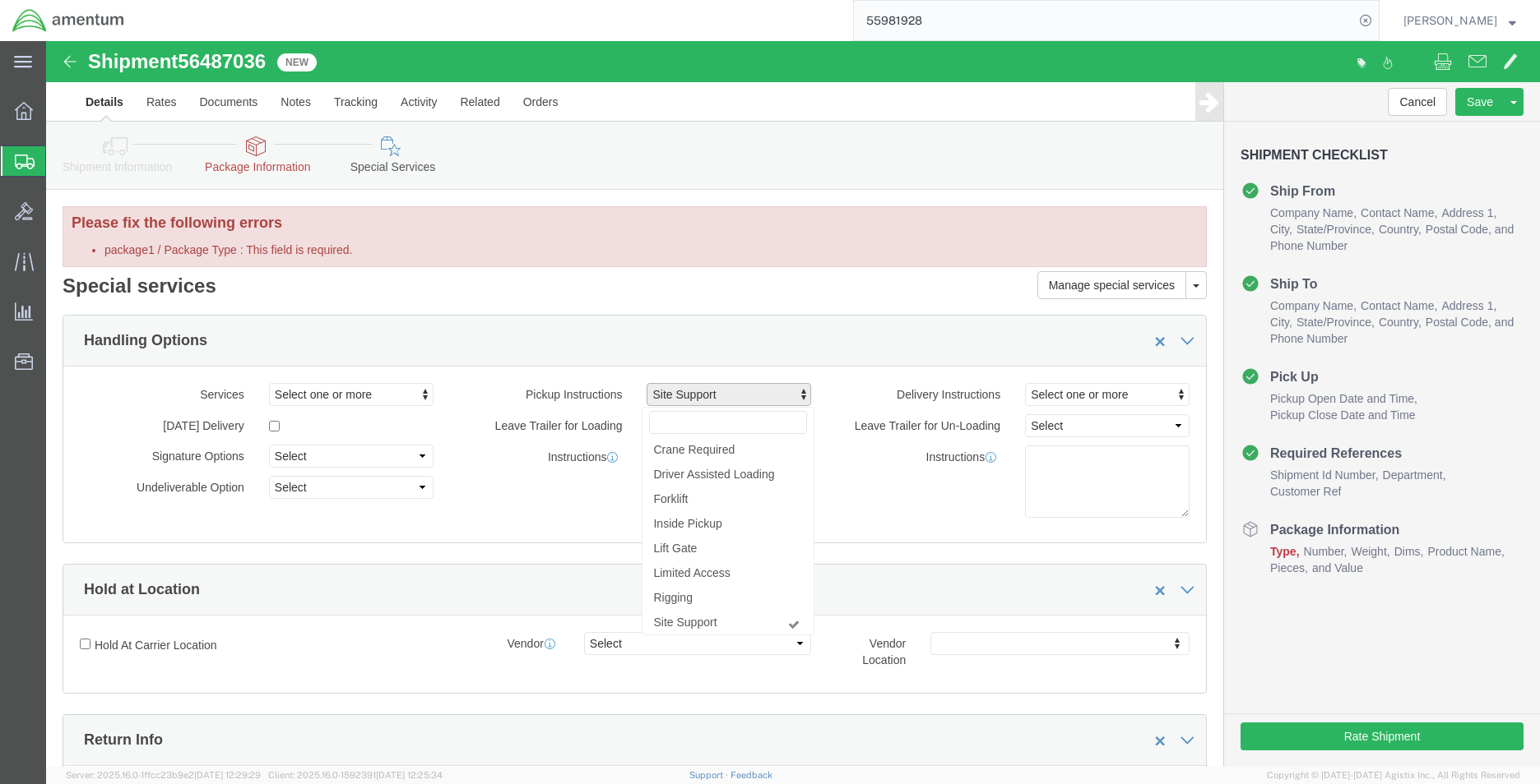
click icon
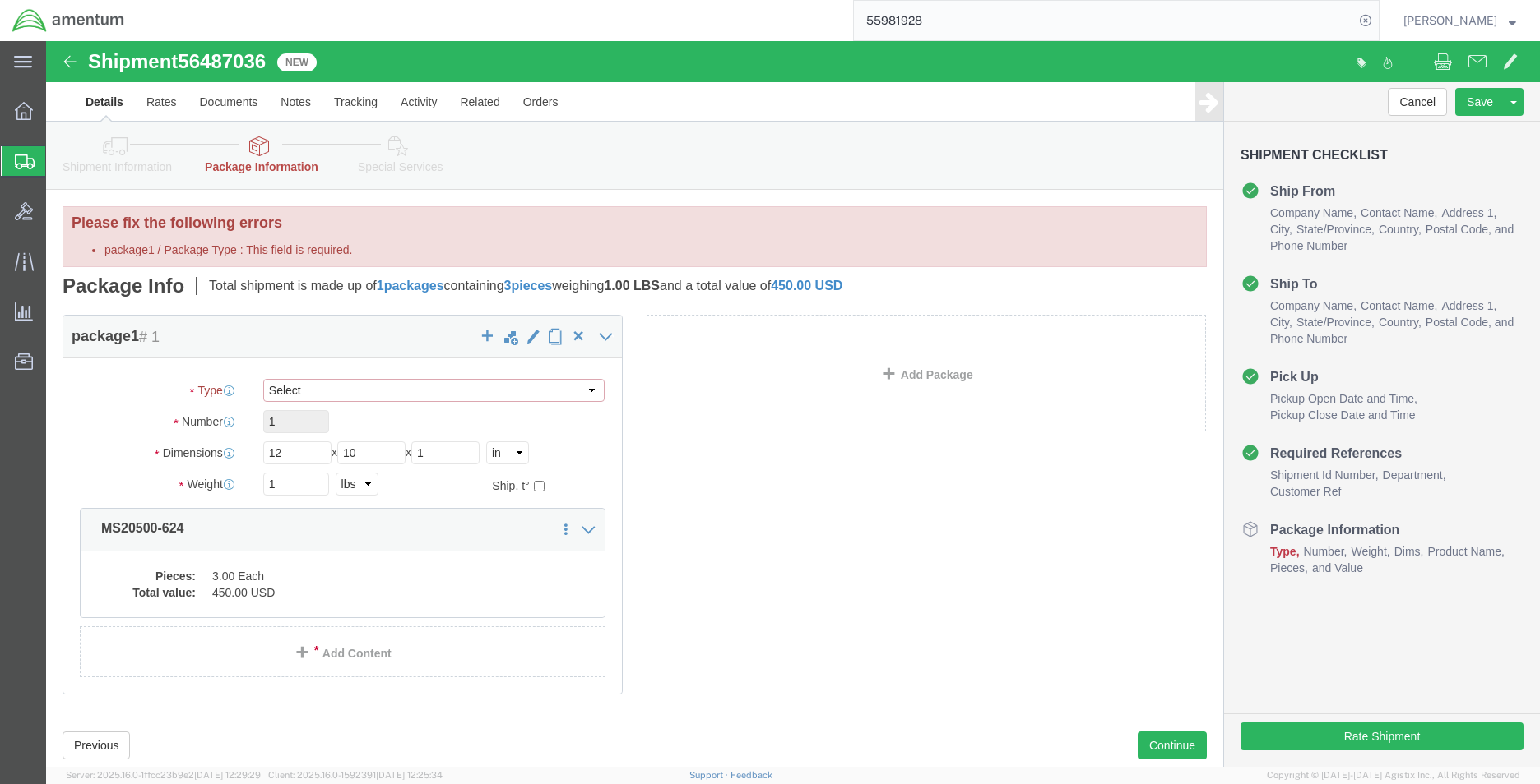
click select "Select Bale(s) Basket(s) Bolt(s) Bottle(s) Buckets Bulk Bundle(s) Can(s) Cardbo…"
select select "YRPK"
click select "Select Bale(s) Basket(s) Bolt(s) Bottle(s) Buckets Bulk Bundle(s) Can(s) Cardbo…"
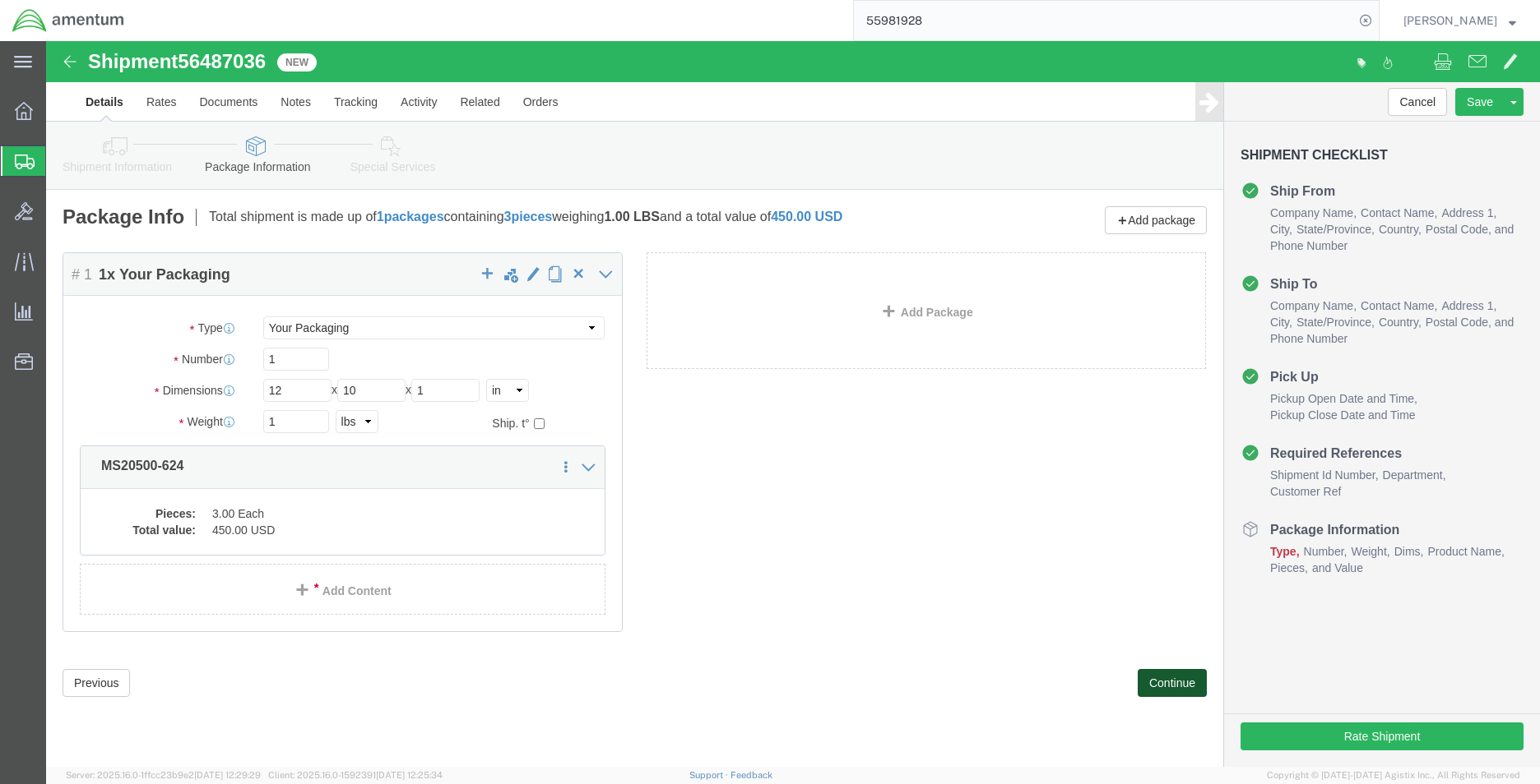
drag, startPoint x: 1130, startPoint y: 646, endPoint x: 1105, endPoint y: 655, distance: 26.6
click button "Continue"
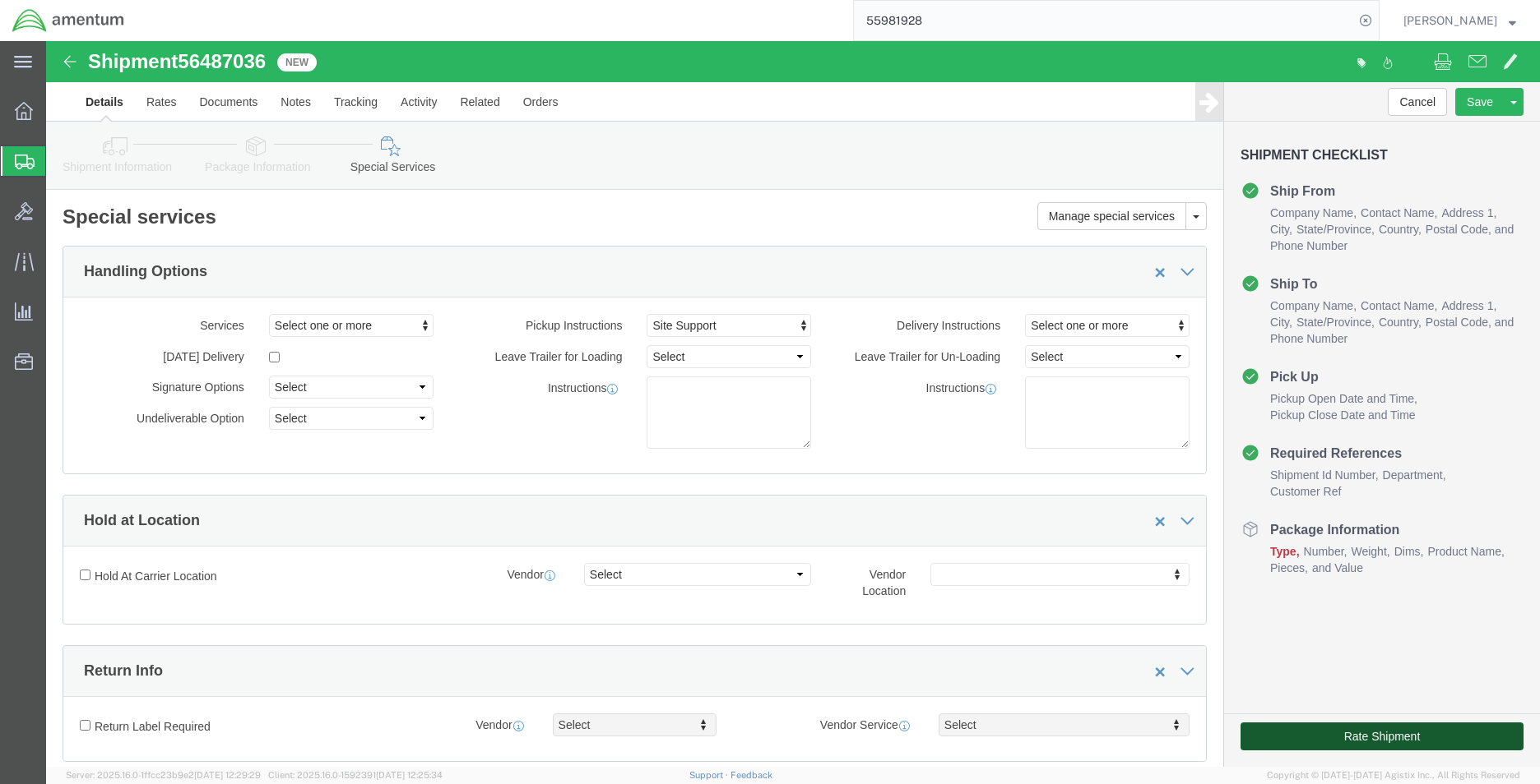
click button "Rate Shipment"
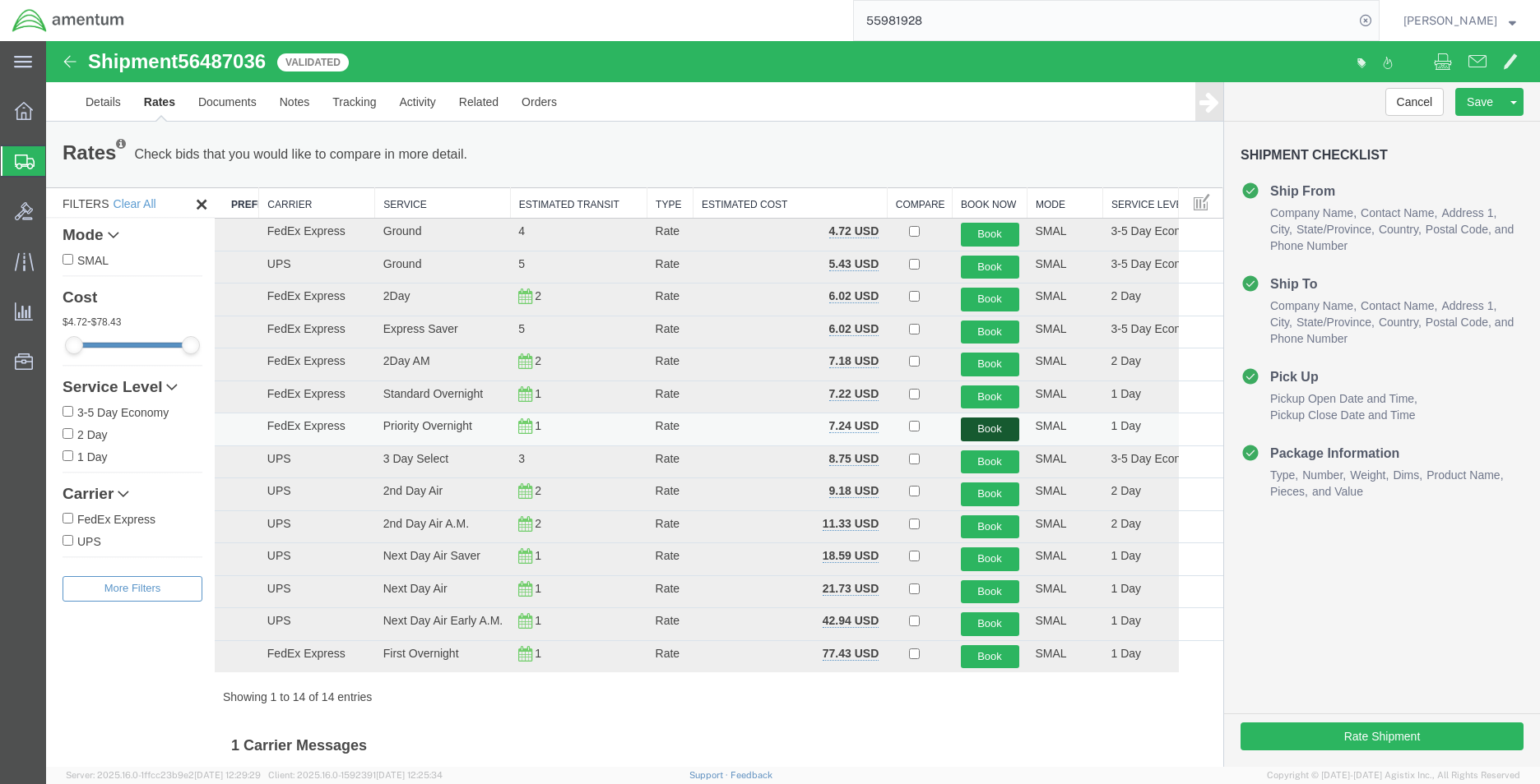
click at [976, 421] on button "Book" at bounding box center [990, 430] width 59 height 24
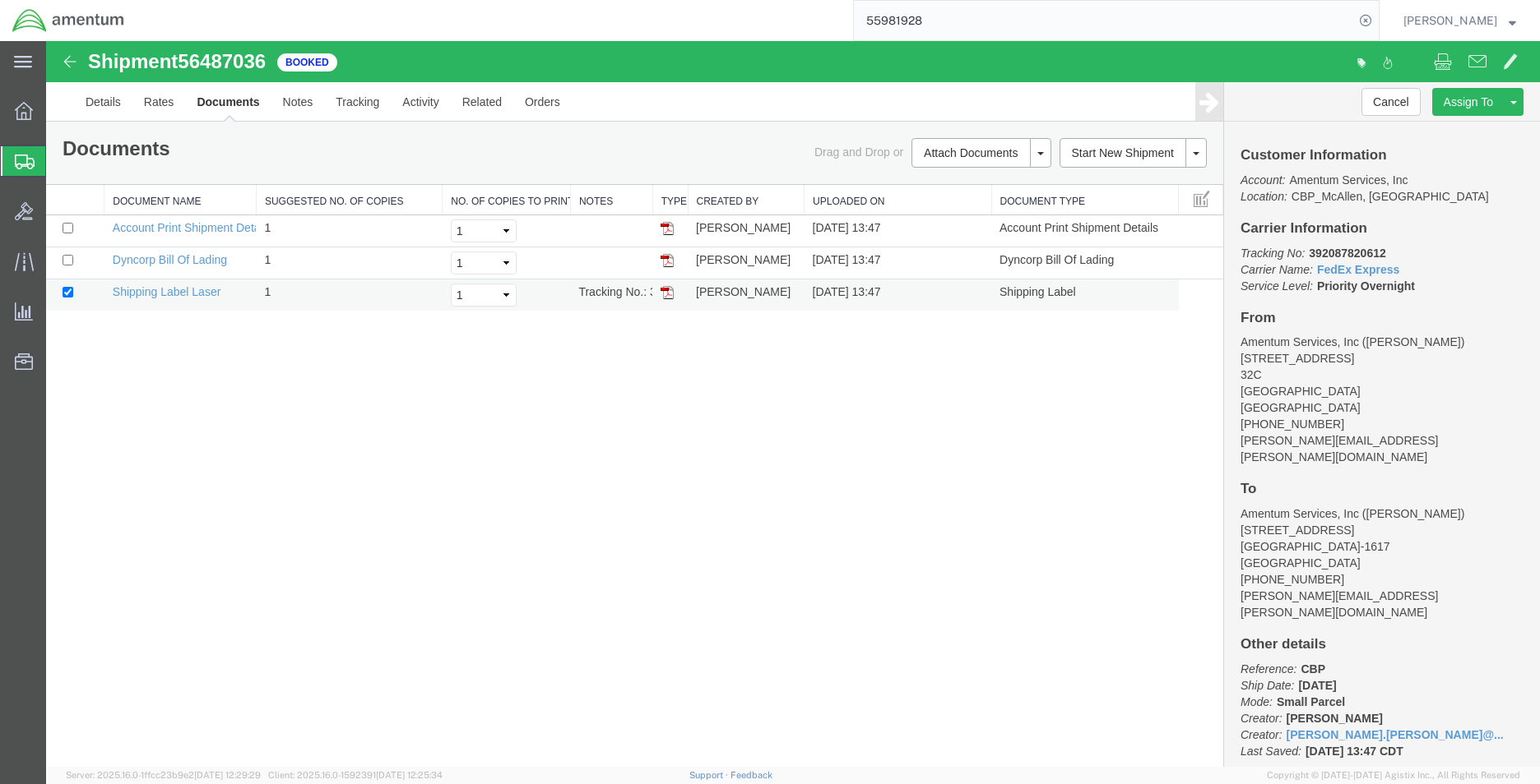
click at [672, 290] on img at bounding box center [667, 292] width 13 height 13
click at [0, 0] on span "Create Shipment" at bounding box center [0, 0] width 0 height 0
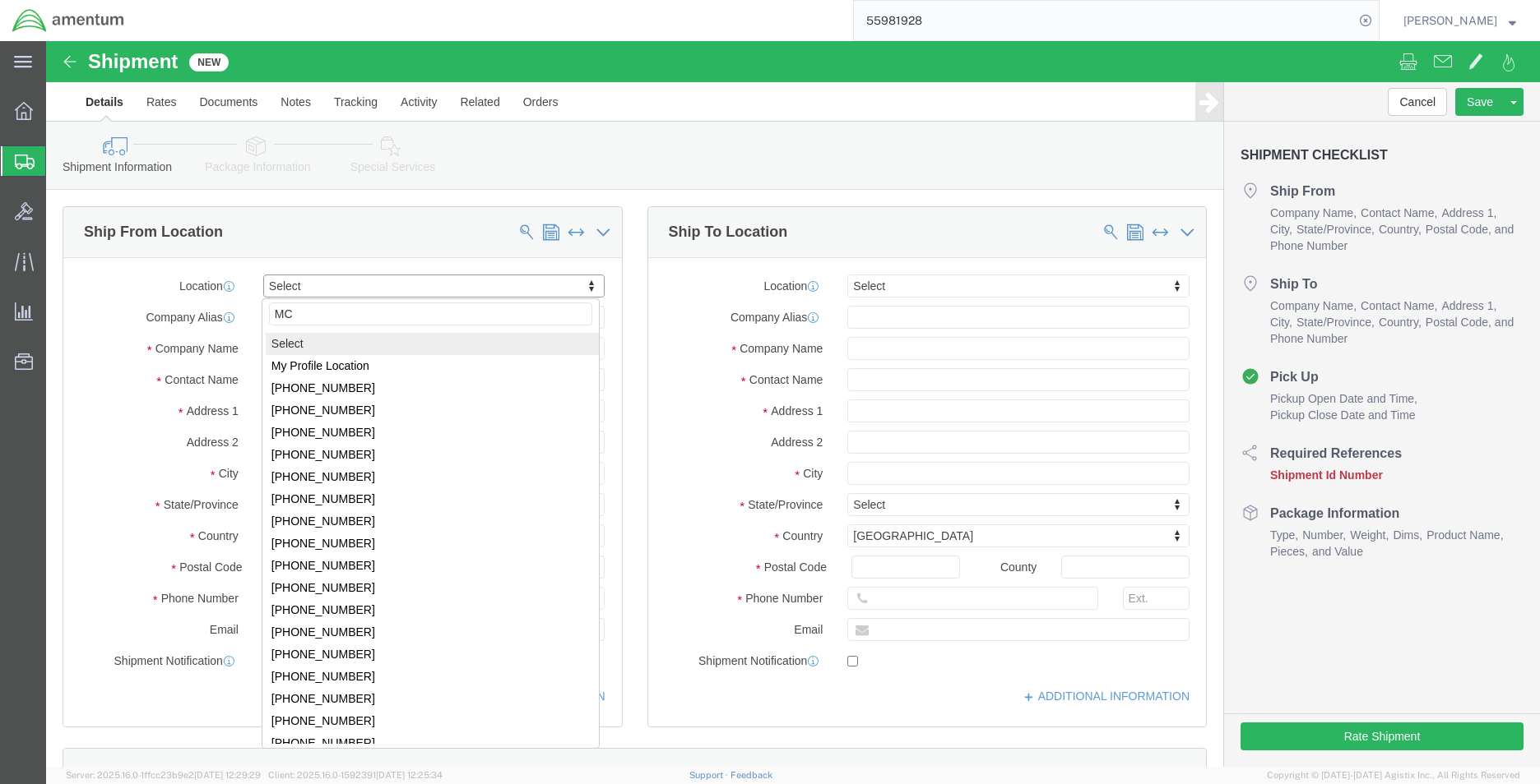
type input "MCA"
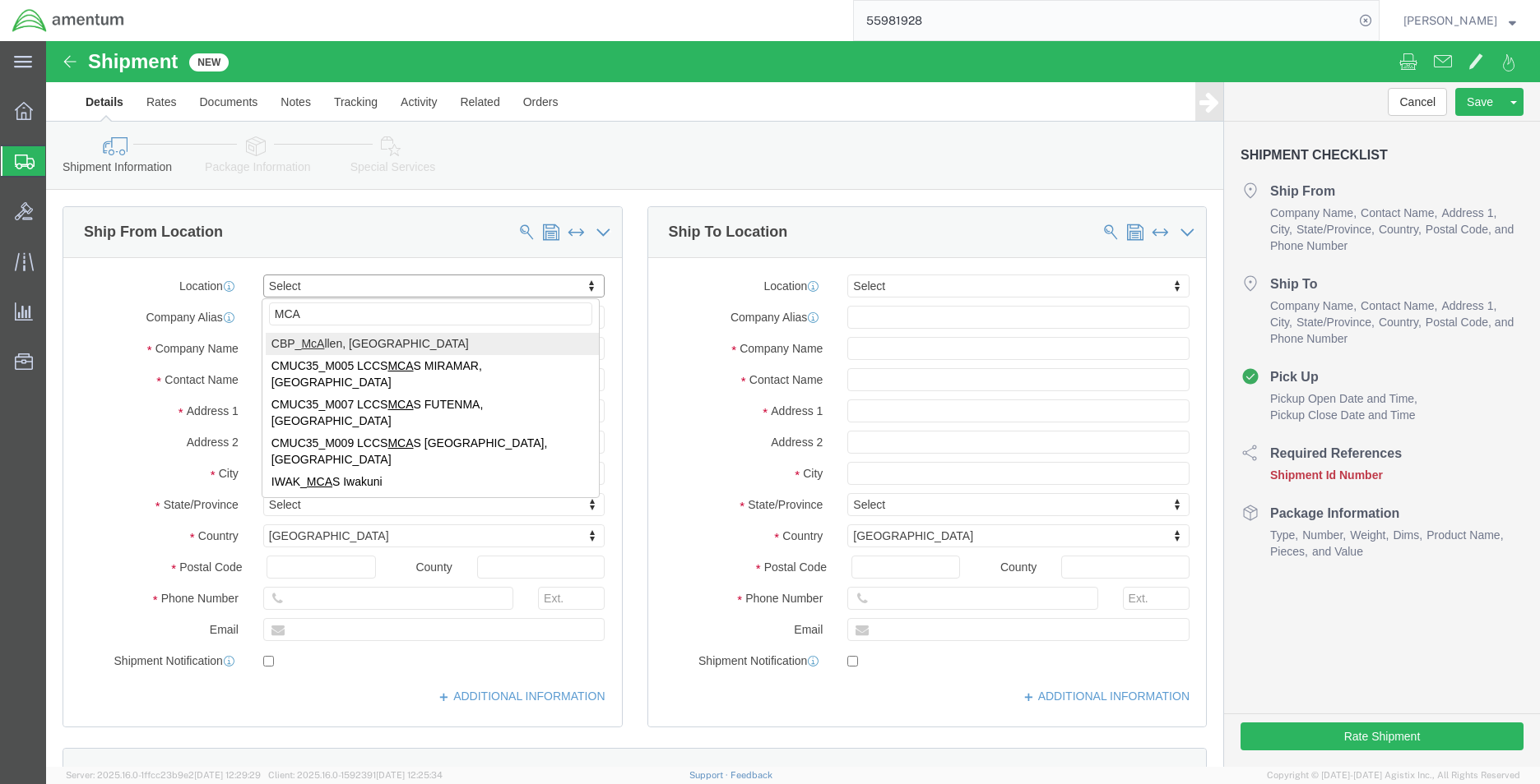
select select "49941"
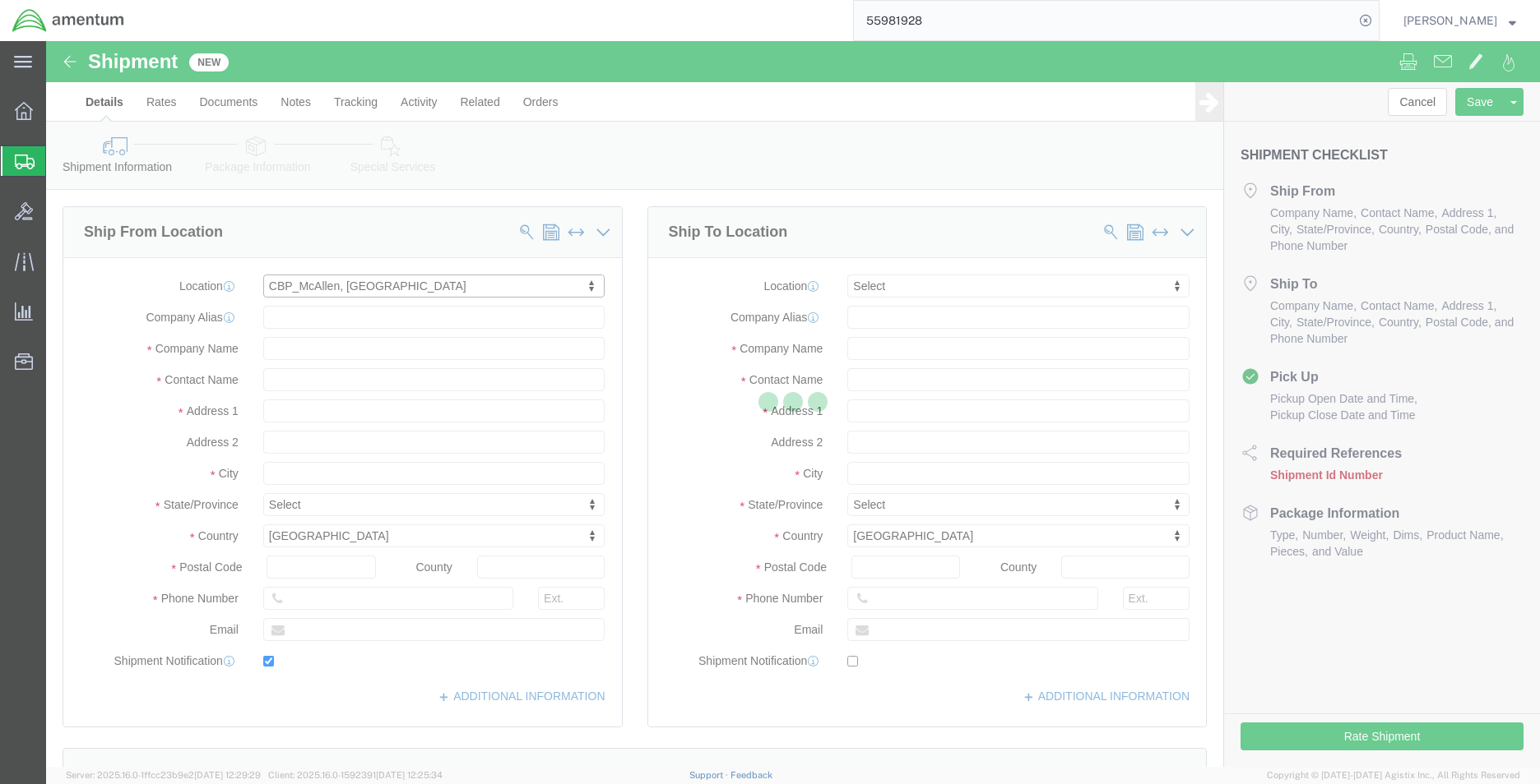
type input "[STREET_ADDRESS]"
type input "32C"
type input "78503"
type input "[PHONE_NUMBER]"
type input "[PERSON_NAME][EMAIL_ADDRESS][PERSON_NAME][DOMAIN_NAME]"
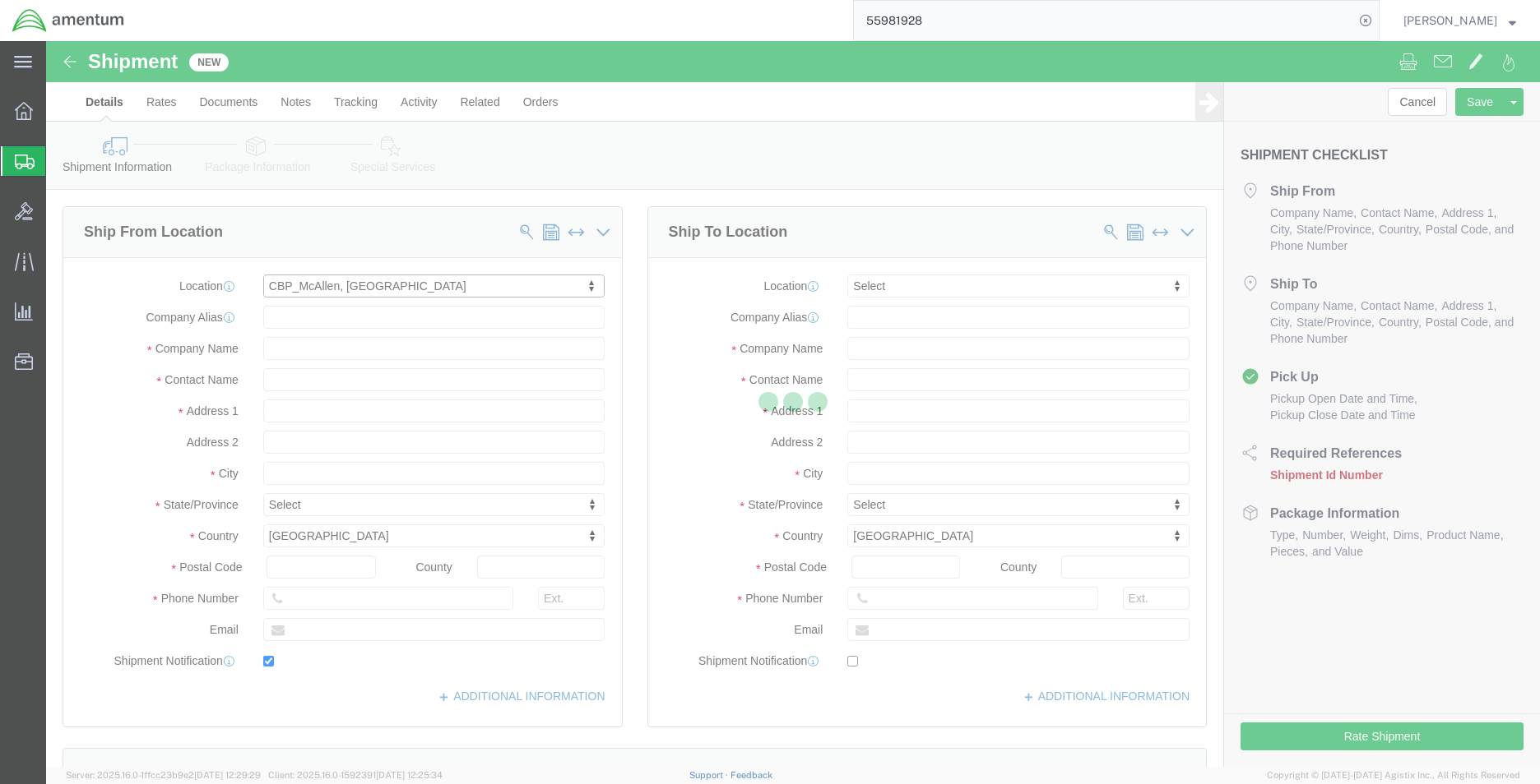
checkbox input "true"
type input "Amentum Services, Inc"
type input "[PERSON_NAME]"
type input "McAllen"
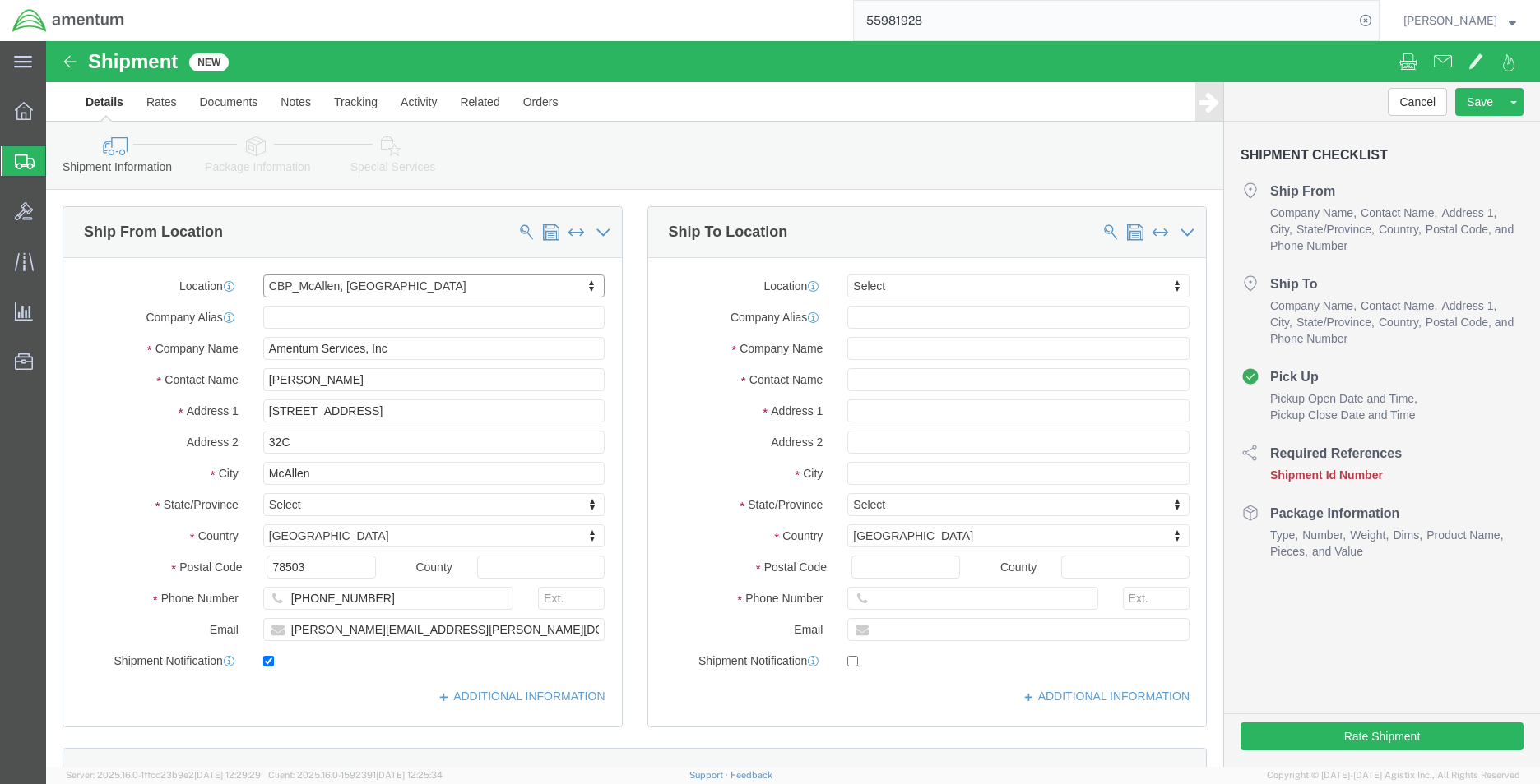
select select "[GEOGRAPHIC_DATA]"
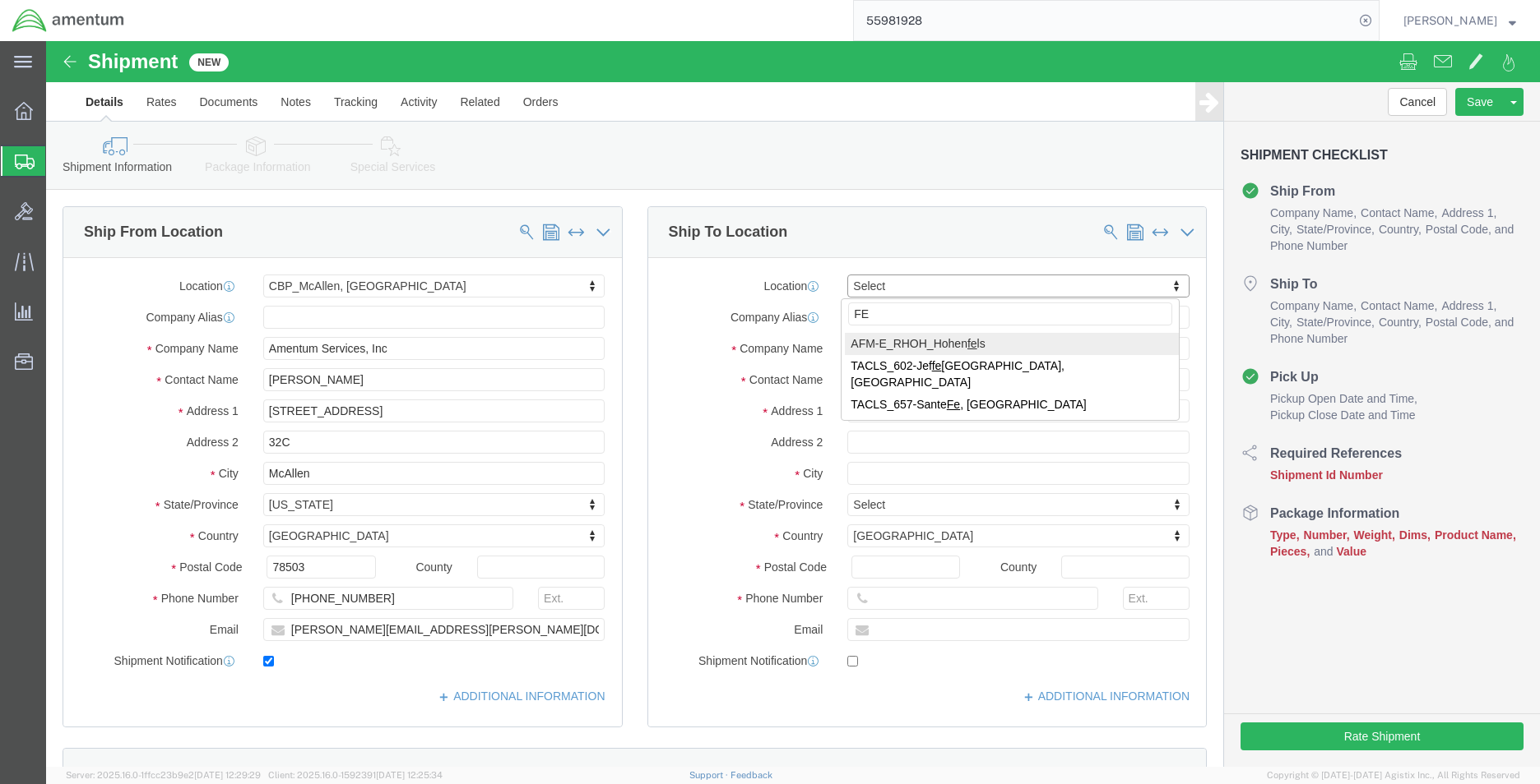
type input "F"
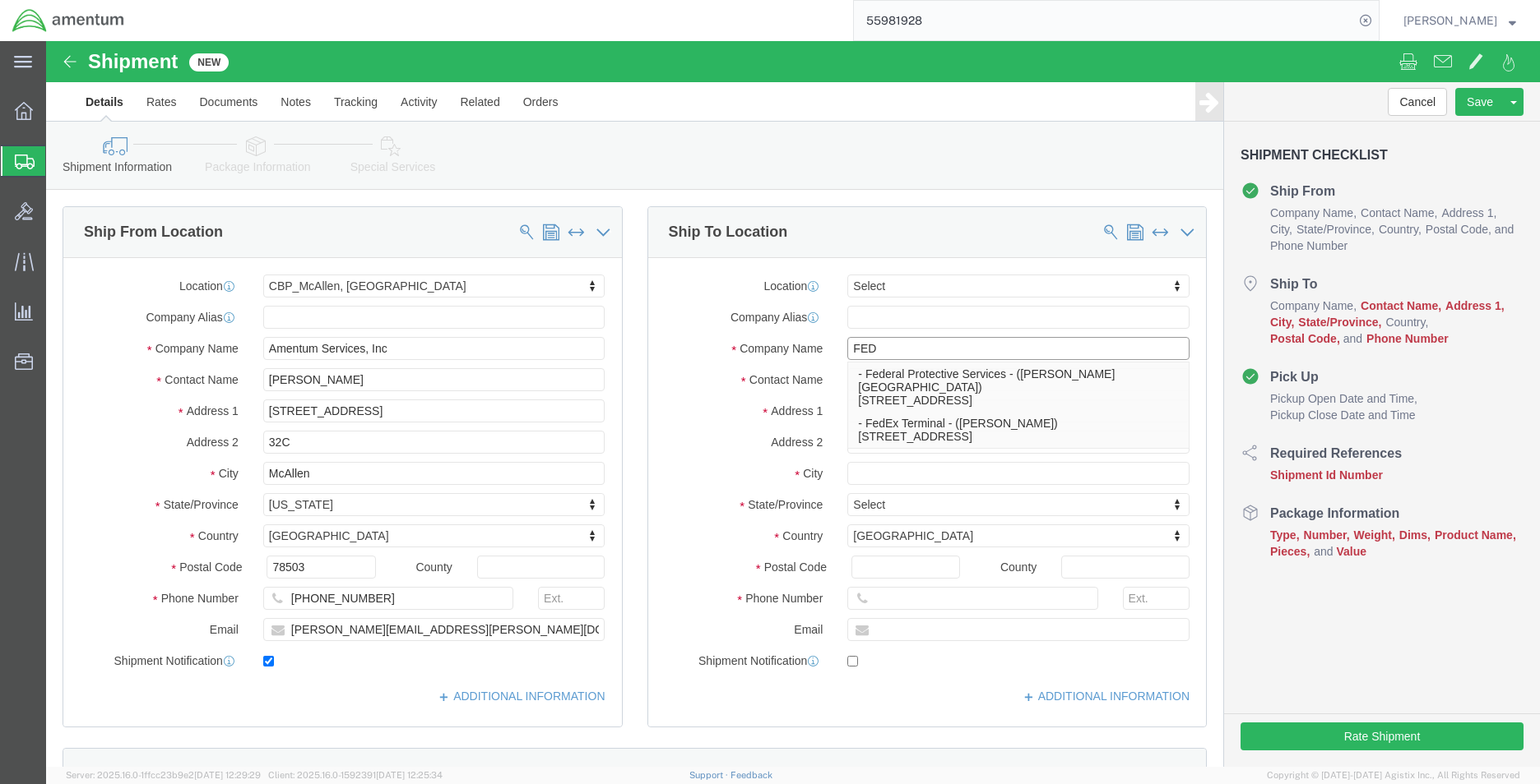
type input "FED"
click input "text"
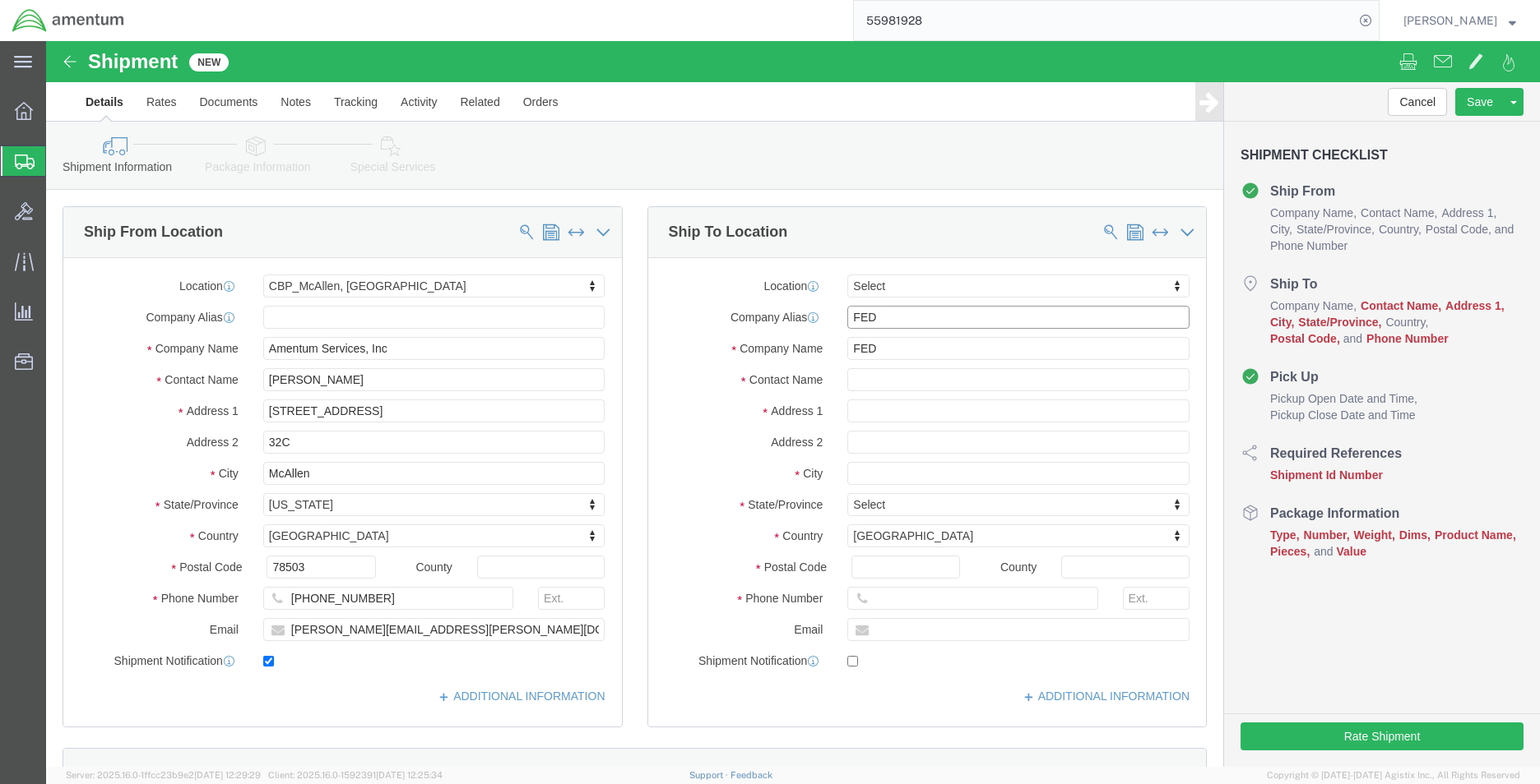
type input "FED"
drag, startPoint x: 847, startPoint y: 306, endPoint x: 789, endPoint y: 310, distance: 58.1
click div "FED FED"
click input "FED"
type input "FEDE"
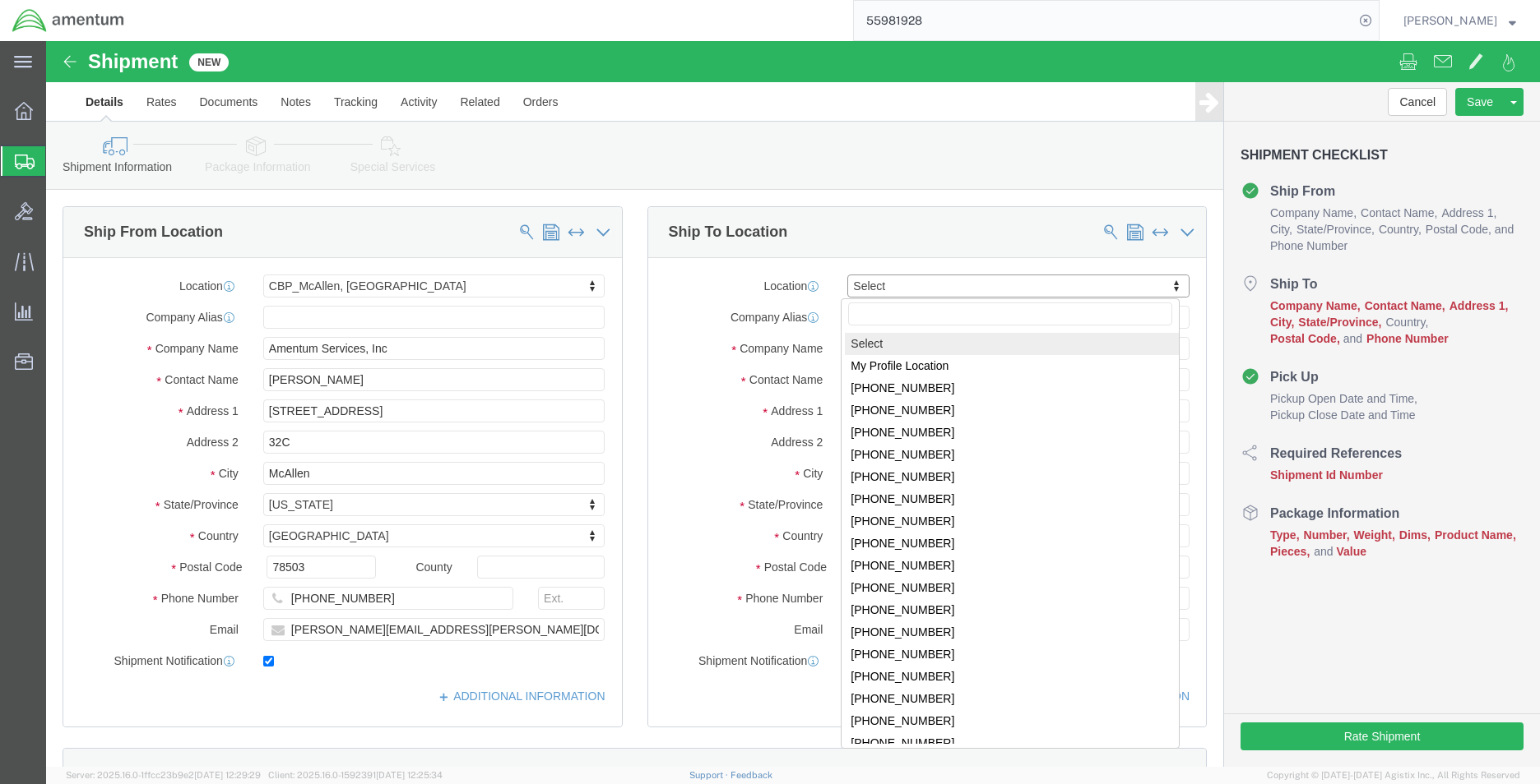
type input "D"
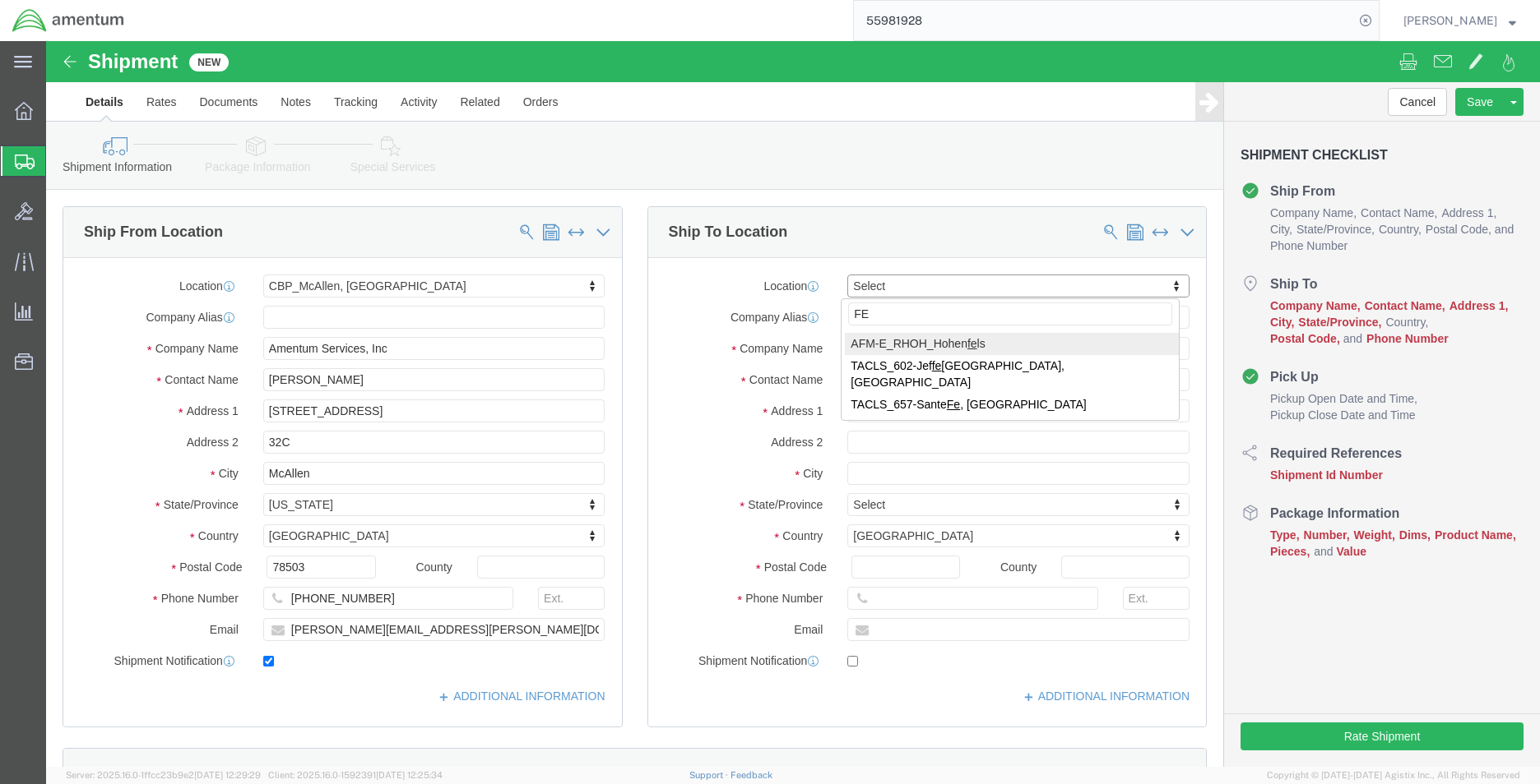
type input "FED"
drag, startPoint x: 854, startPoint y: 267, endPoint x: 784, endPoint y: 267, distance: 70.0
click body "Shipment New Details Rates Documents Notes Tracking Activity Related Orders Can…"
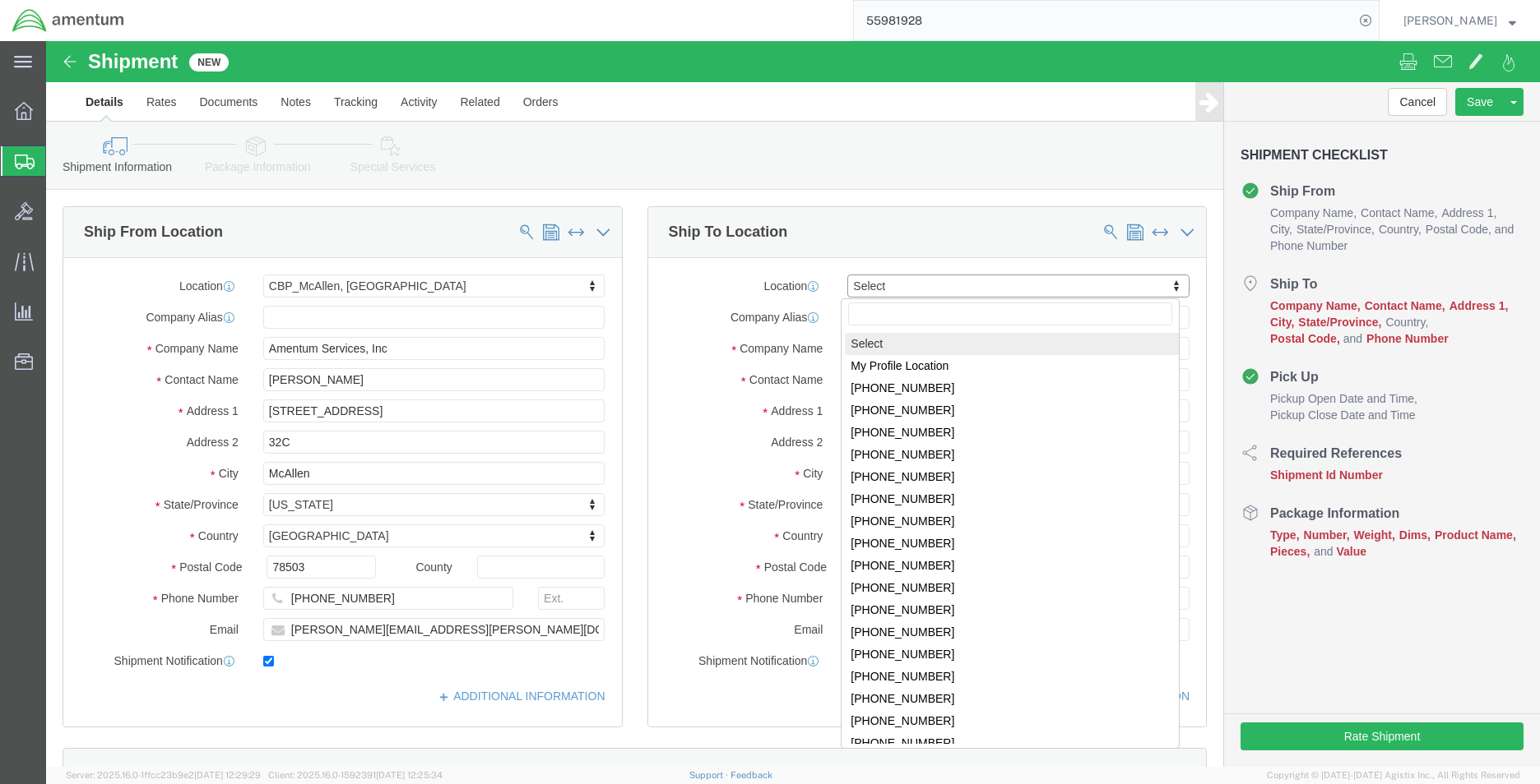
click input "text"
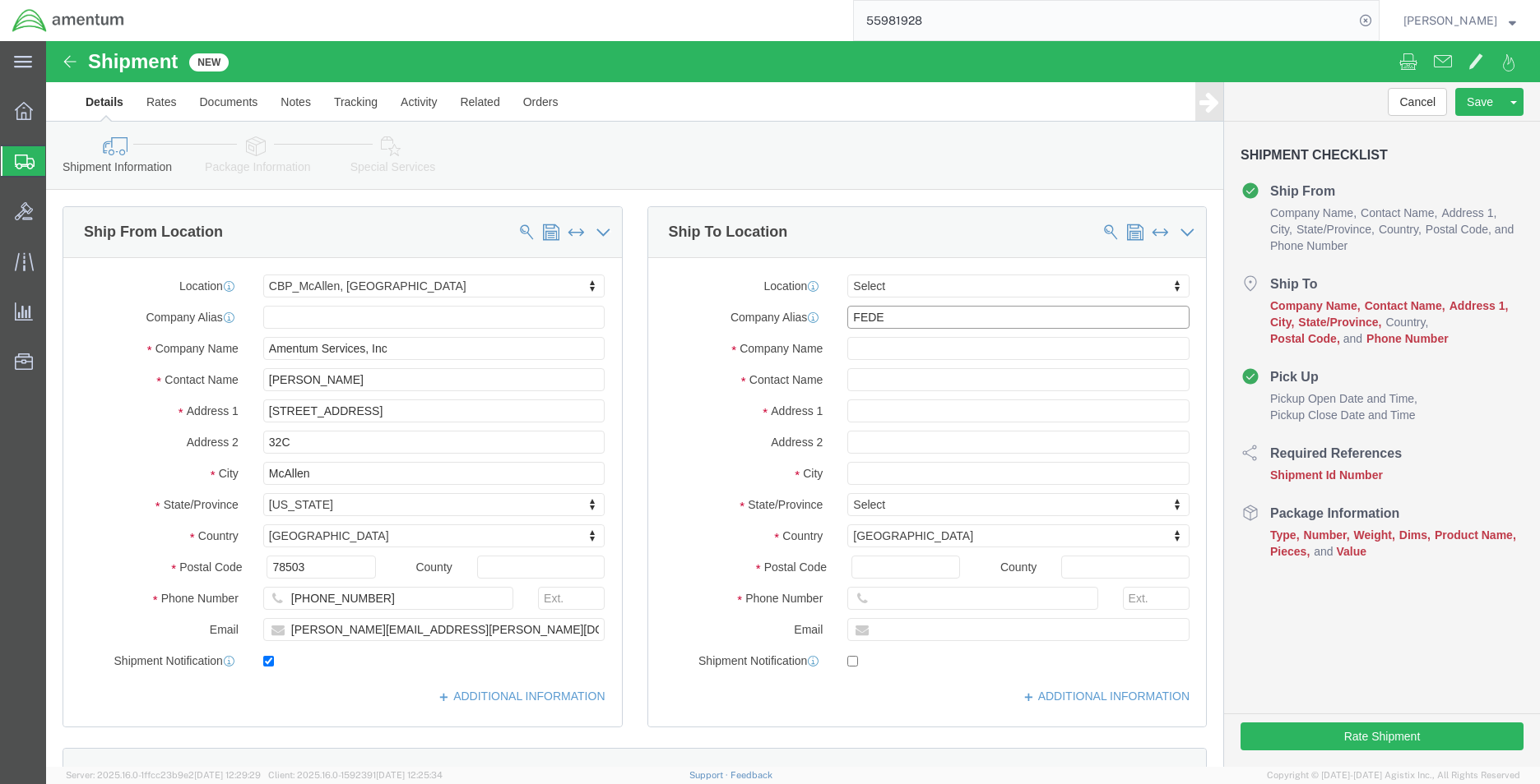
drag, startPoint x: 848, startPoint y: 275, endPoint x: 796, endPoint y: 275, distance: 52.0
click input "FEDE"
click input "text"
type input "FEDERAL AVIATION ADMINISTRATION"
click input "text"
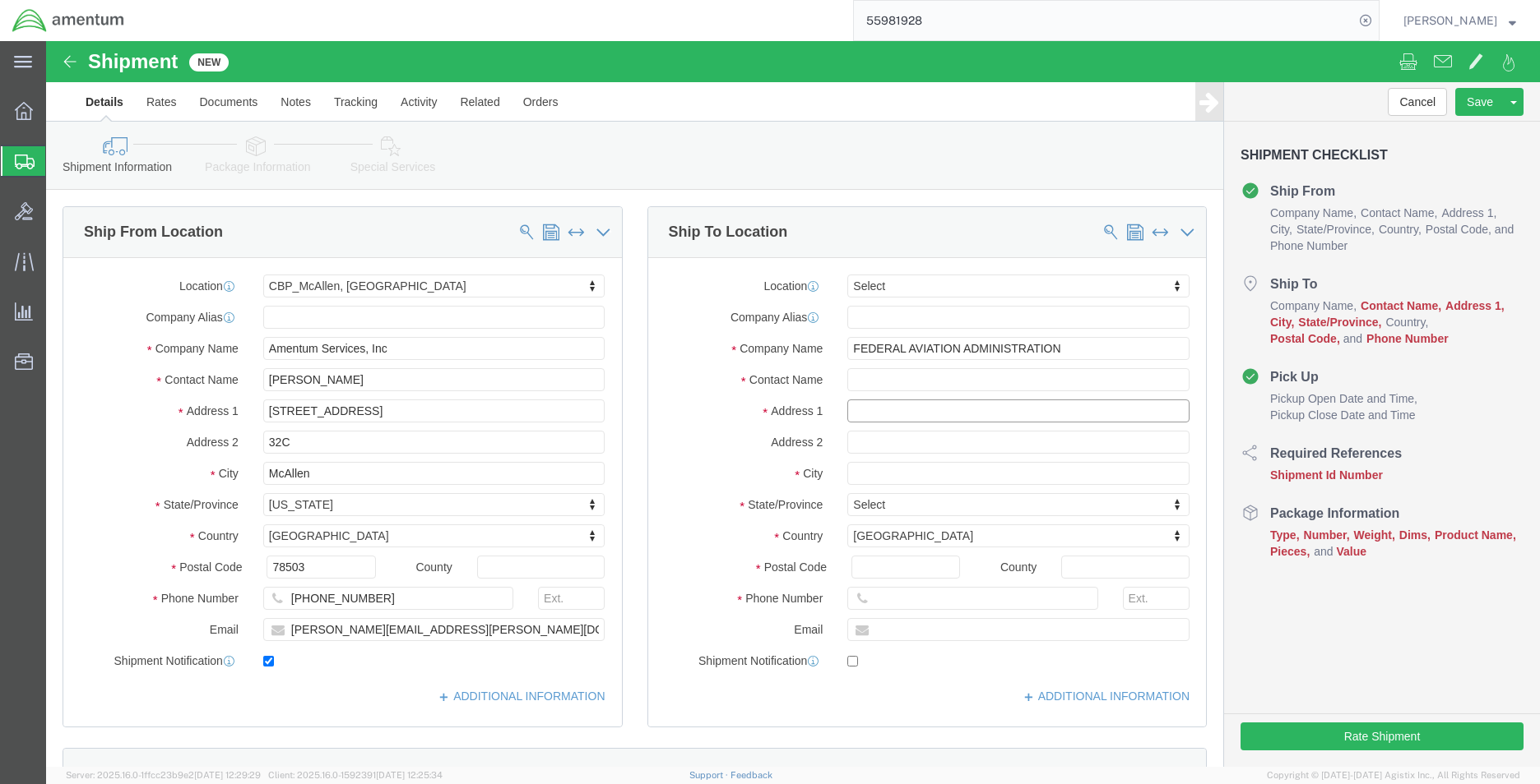
click input "text"
drag, startPoint x: 1024, startPoint y: 312, endPoint x: 764, endPoint y: 311, distance: 260.0
click div "Company Name FEDERAL AVIATION ADMINISTRATION FED"
click input "text"
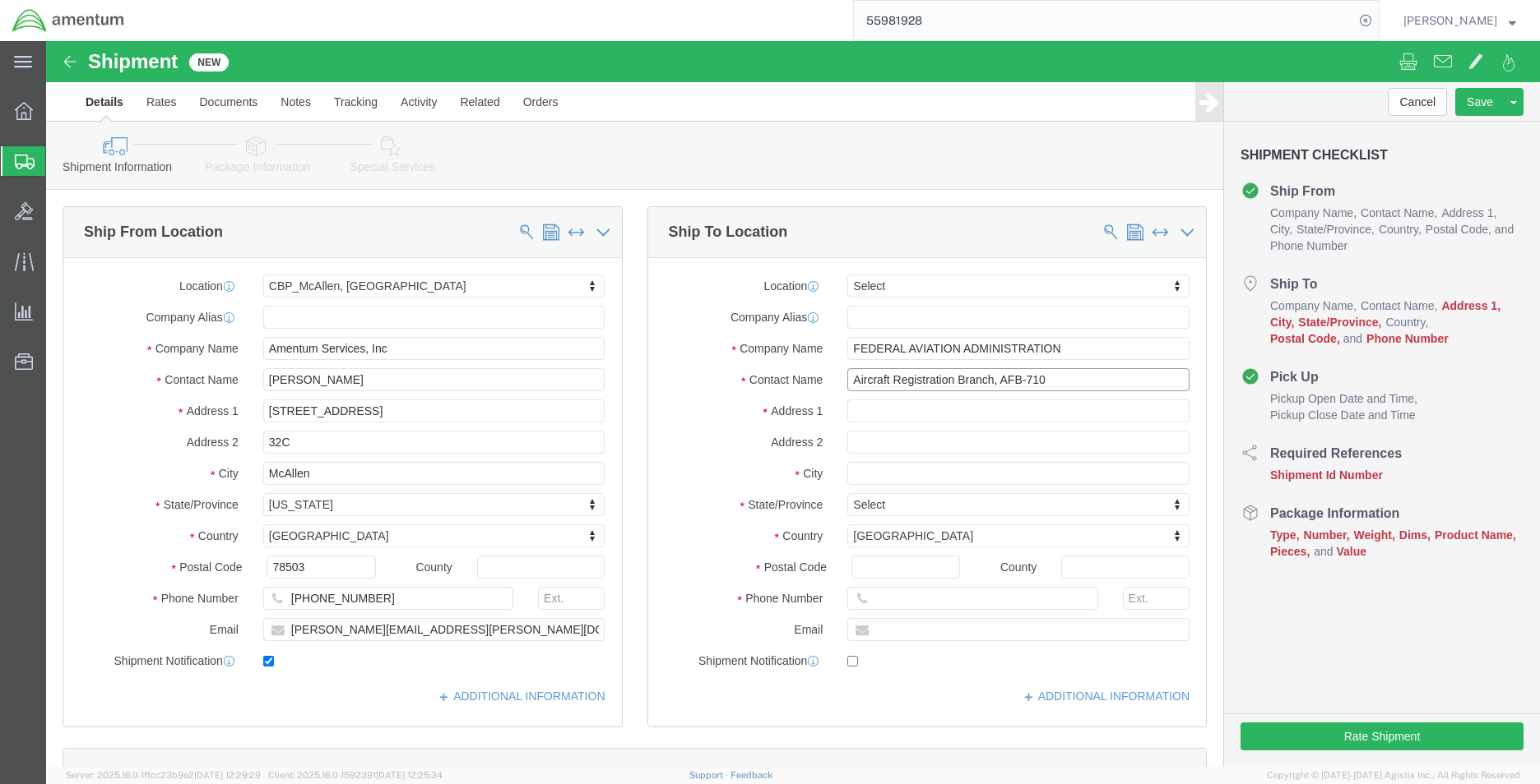
drag, startPoint x: 1012, startPoint y: 339, endPoint x: 775, endPoint y: 339, distance: 237.0
click div "Contact Name Aircraft Registration Branch, AFB-710"
type input "Aircraft Registration Branch, AFB-710"
click input "text"
paste input "Aircraft Registration Branch, AFB-710"
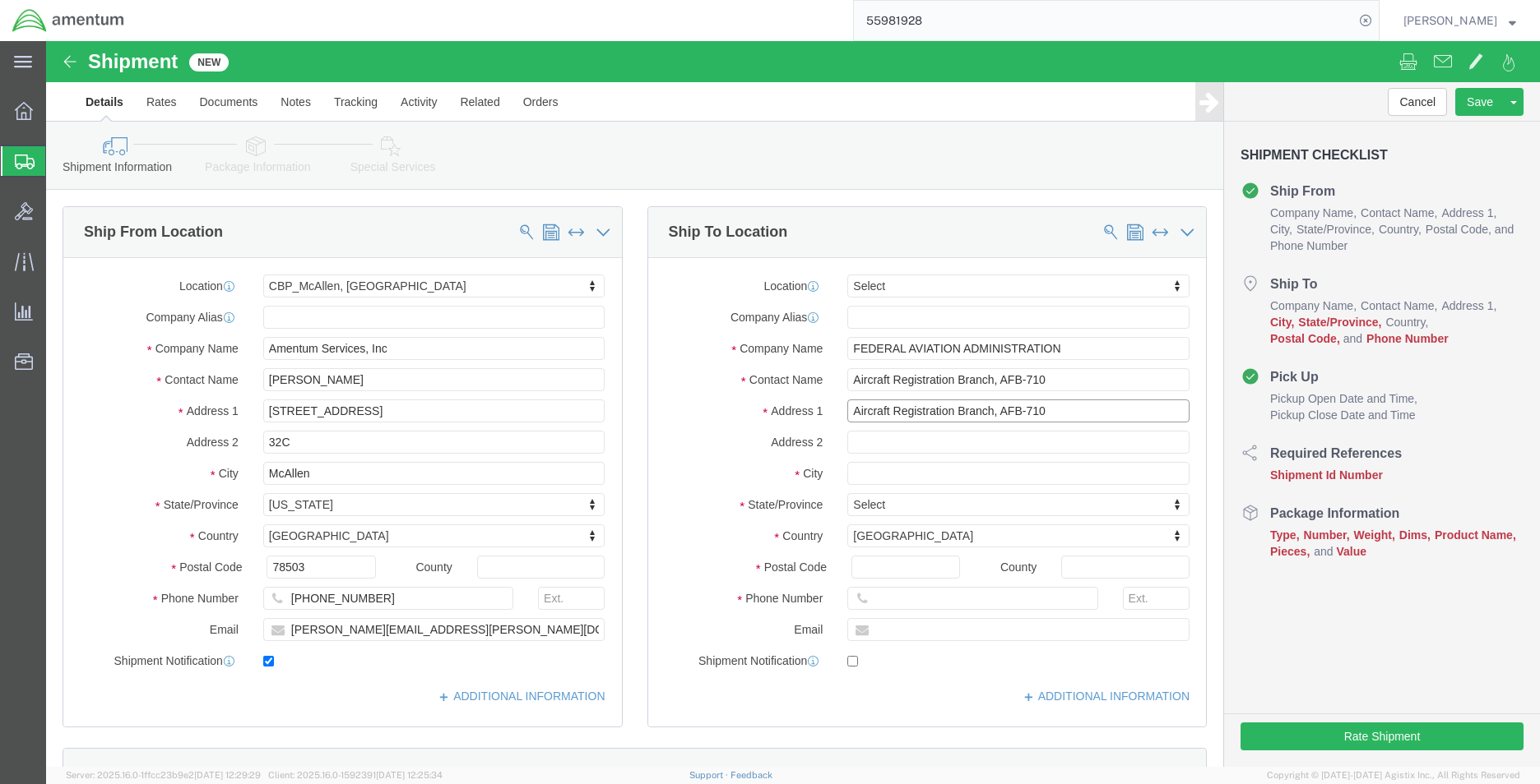
type input "Aircraft Registration Branch, AFB-710"
click input "text"
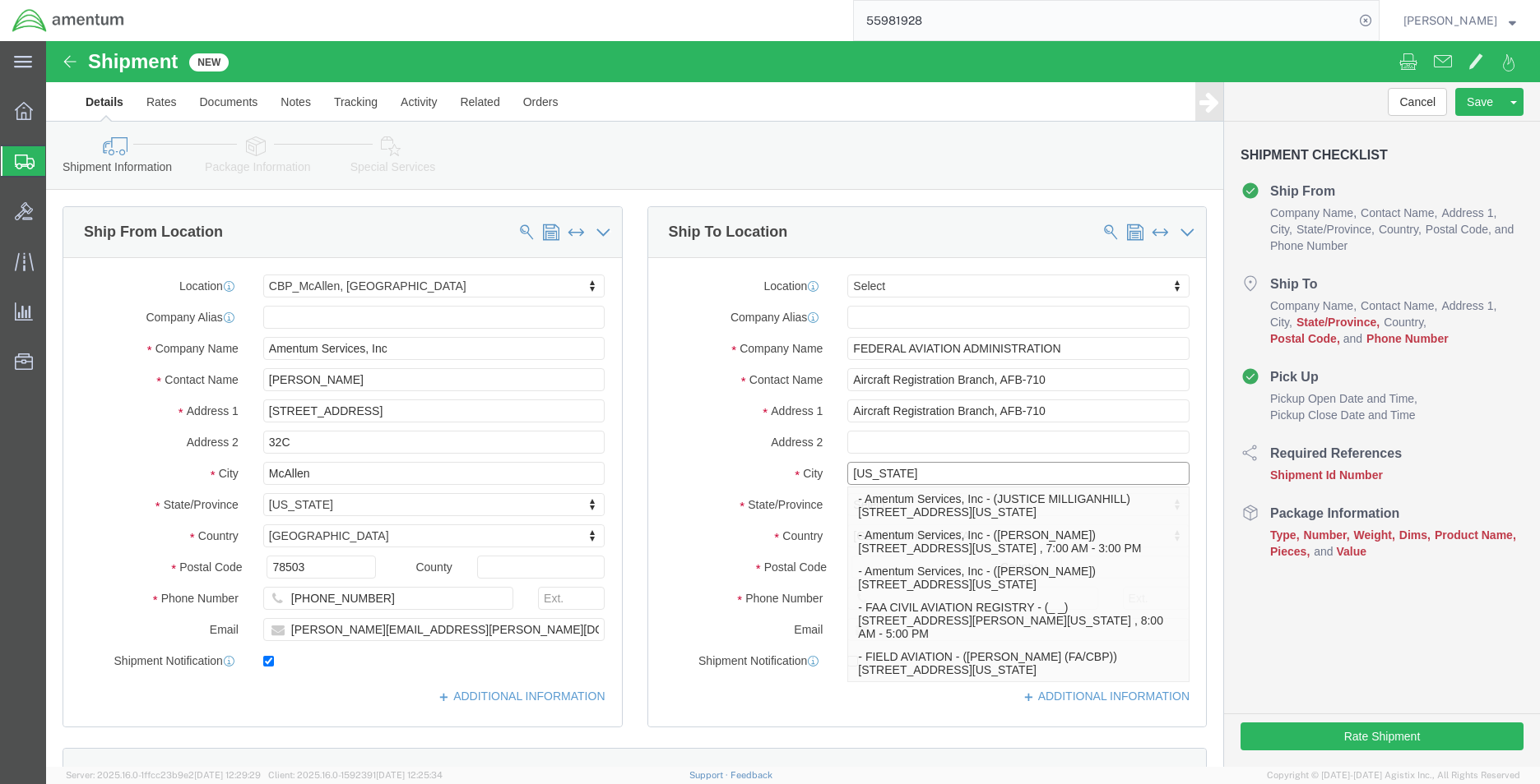
drag, startPoint x: 920, startPoint y: 426, endPoint x: 735, endPoint y: 436, distance: 185.3
click div "City [US_STATE] [US_STATE] - Amentum Services, Inc - (JUSTICE MILLIGANHILL) [ST…"
type input "[US_STATE]"
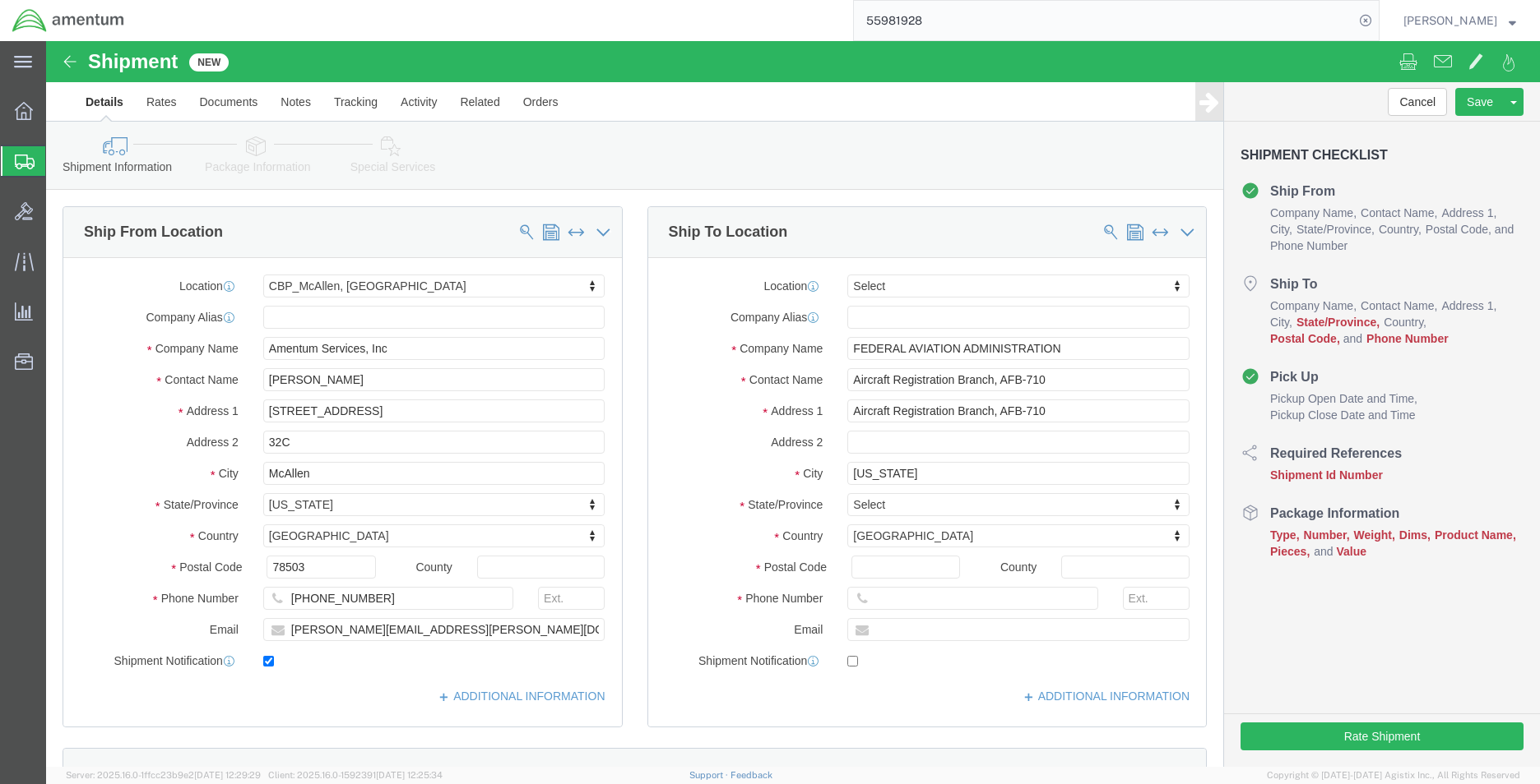
click label "City"
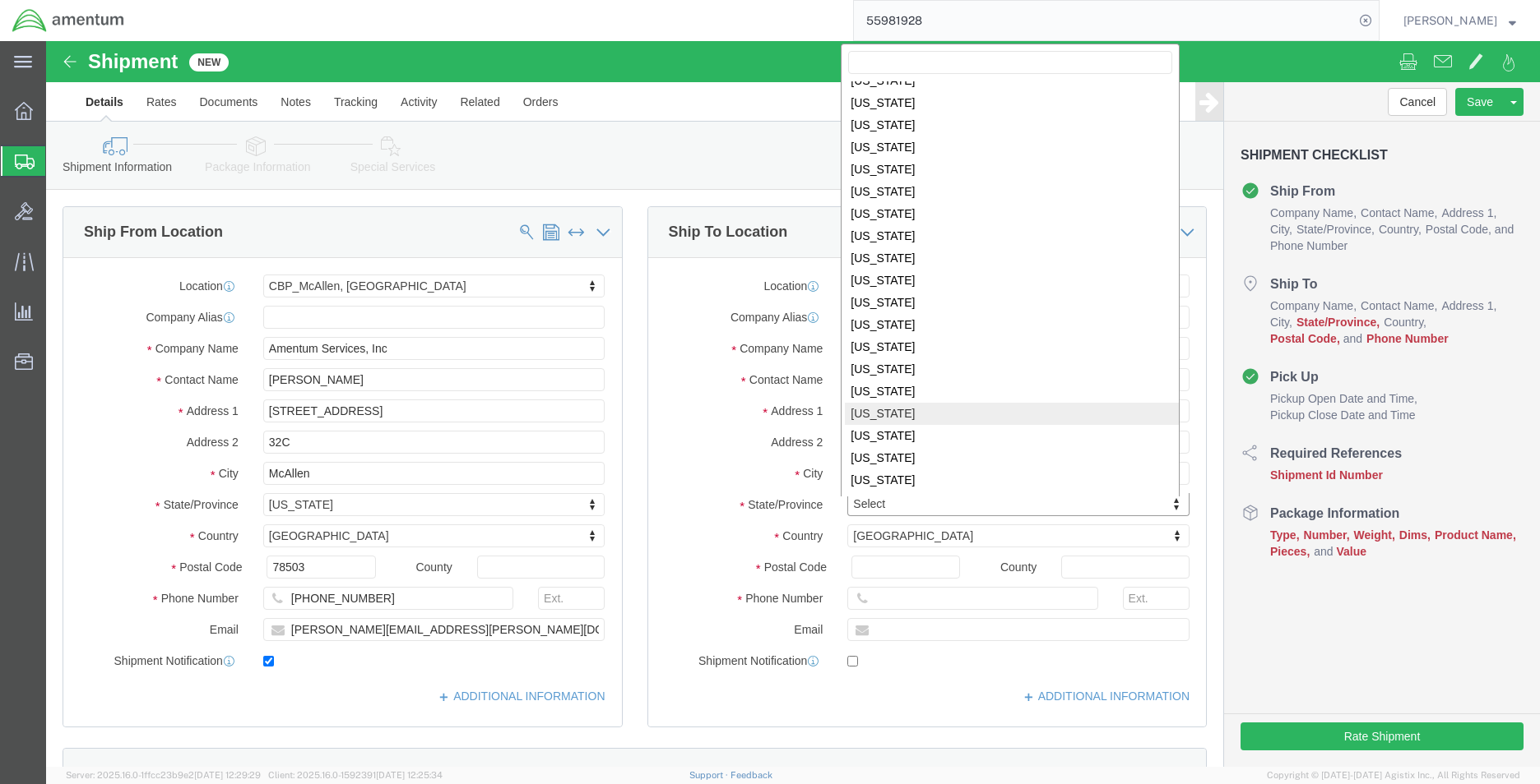
scroll to position [740, 0]
select select "OK"
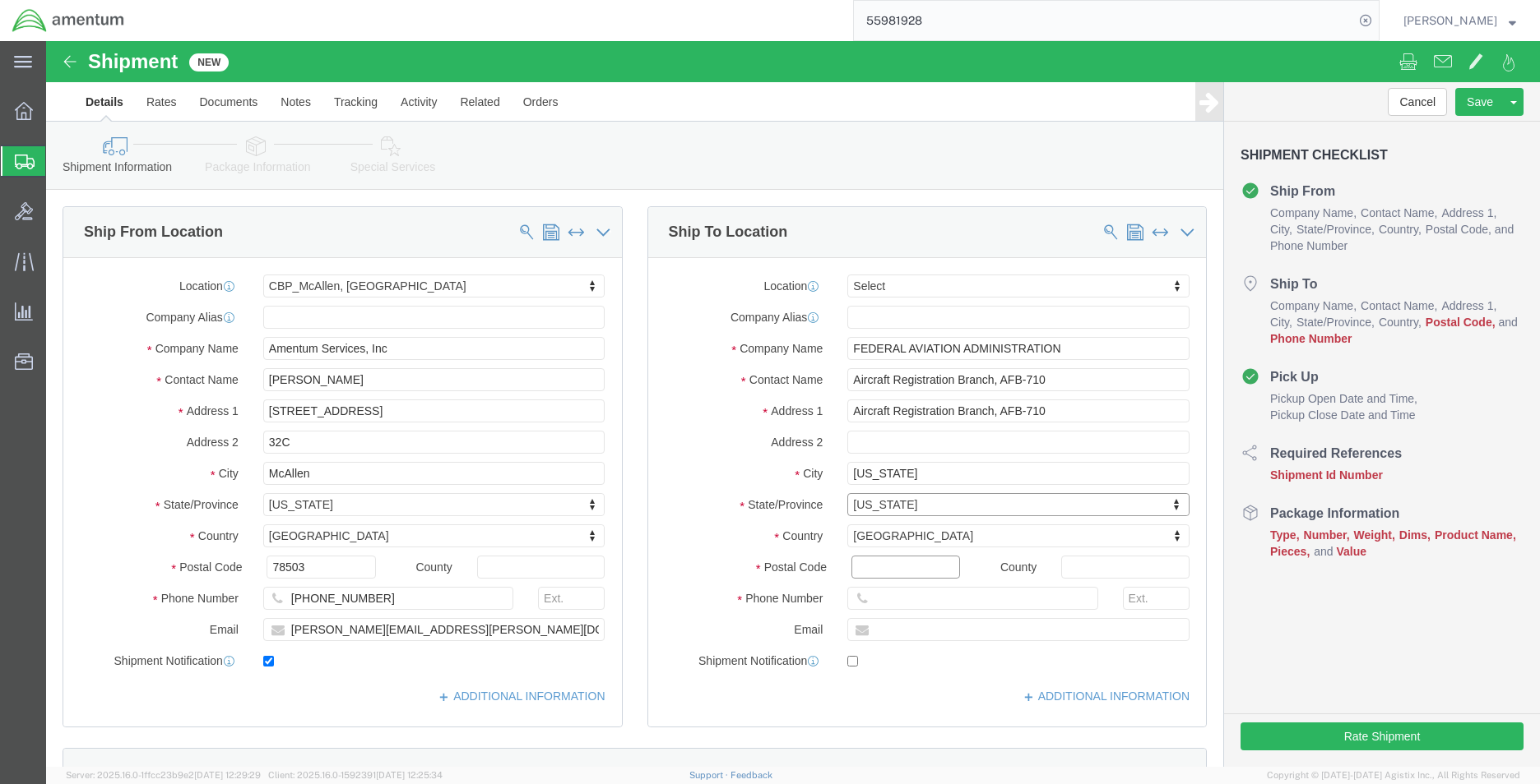
click input "Postal Code"
type input "73125"
click input "text"
type input "u"
type input "US"
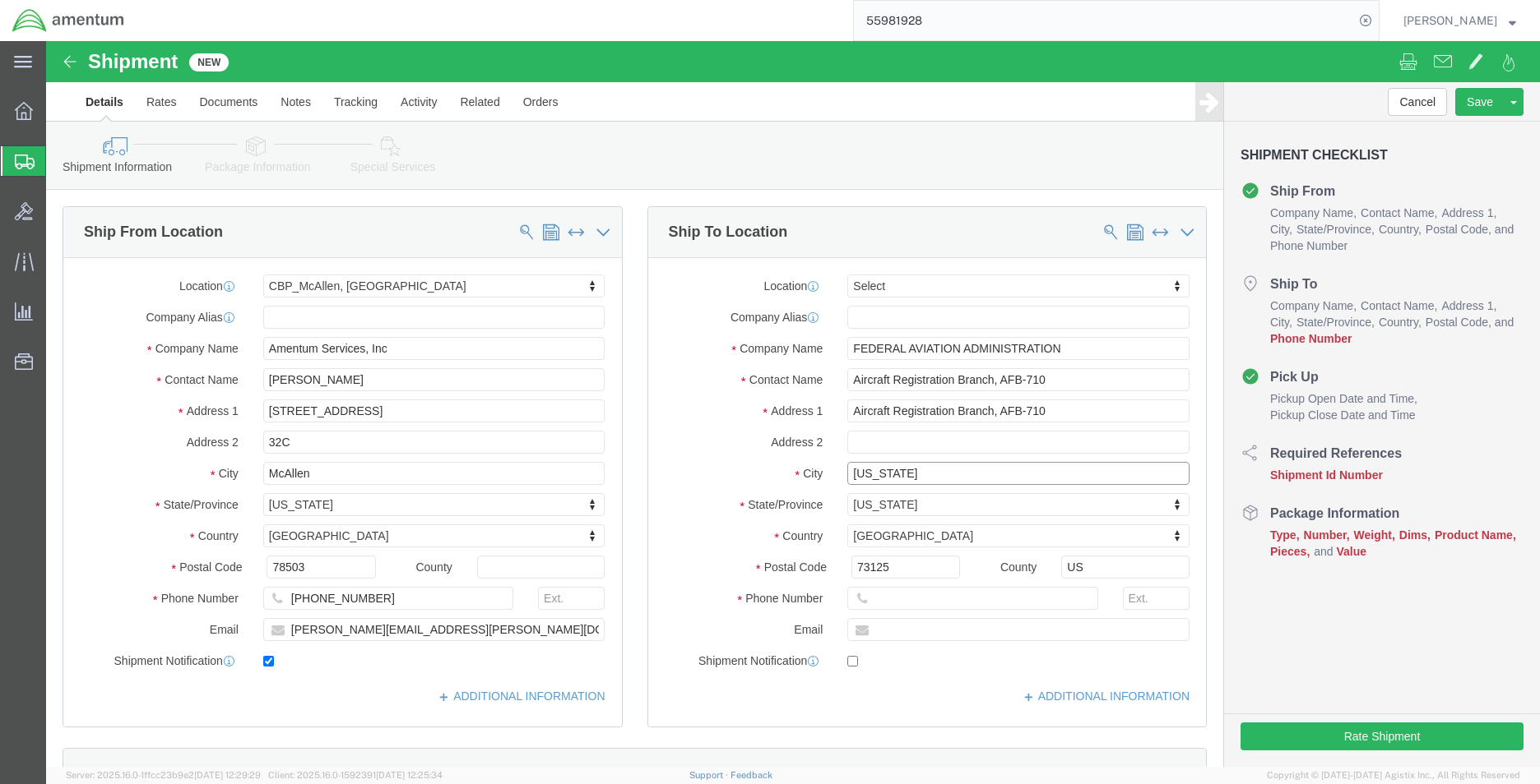
click input "[US_STATE]"
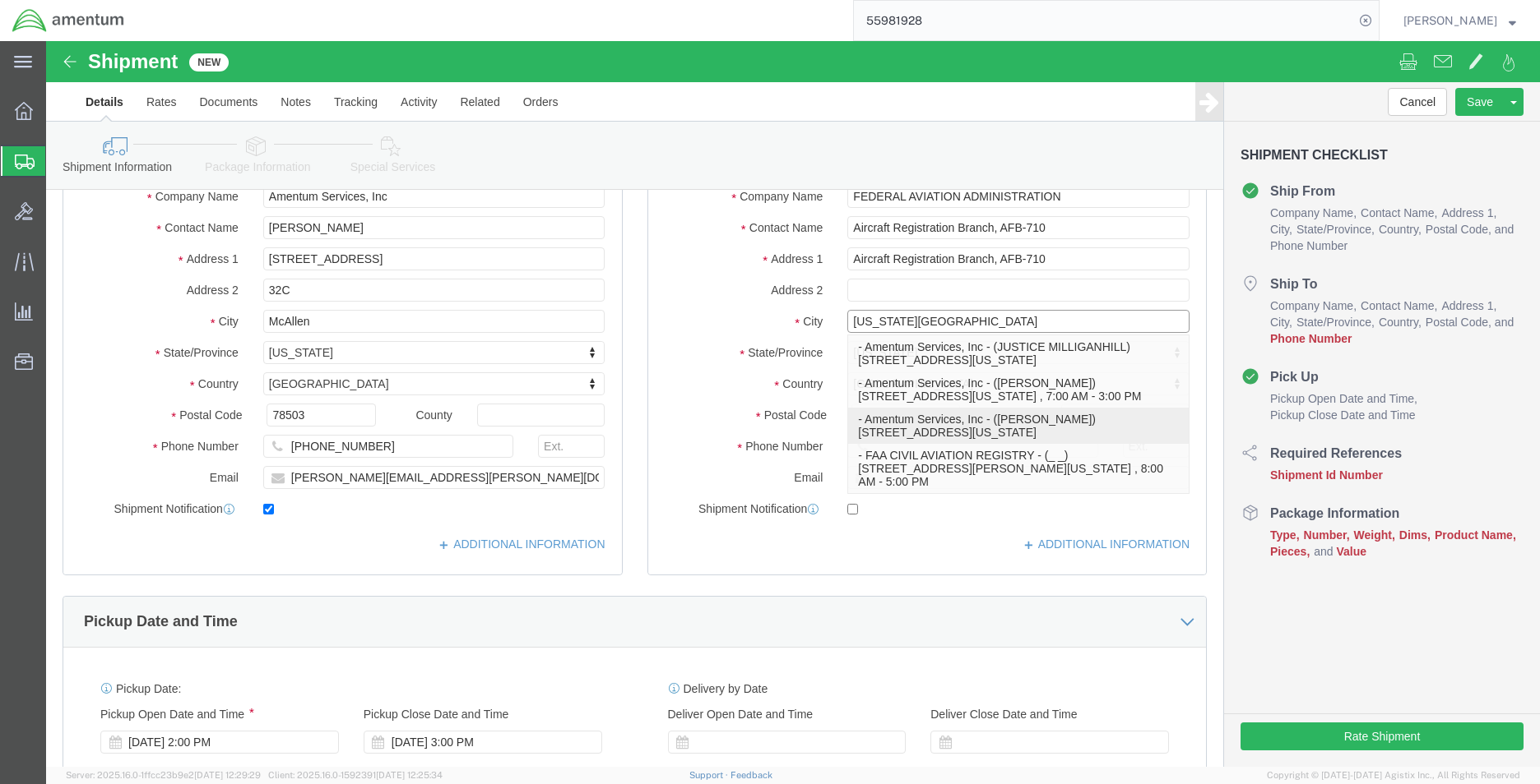
scroll to position [164, 0]
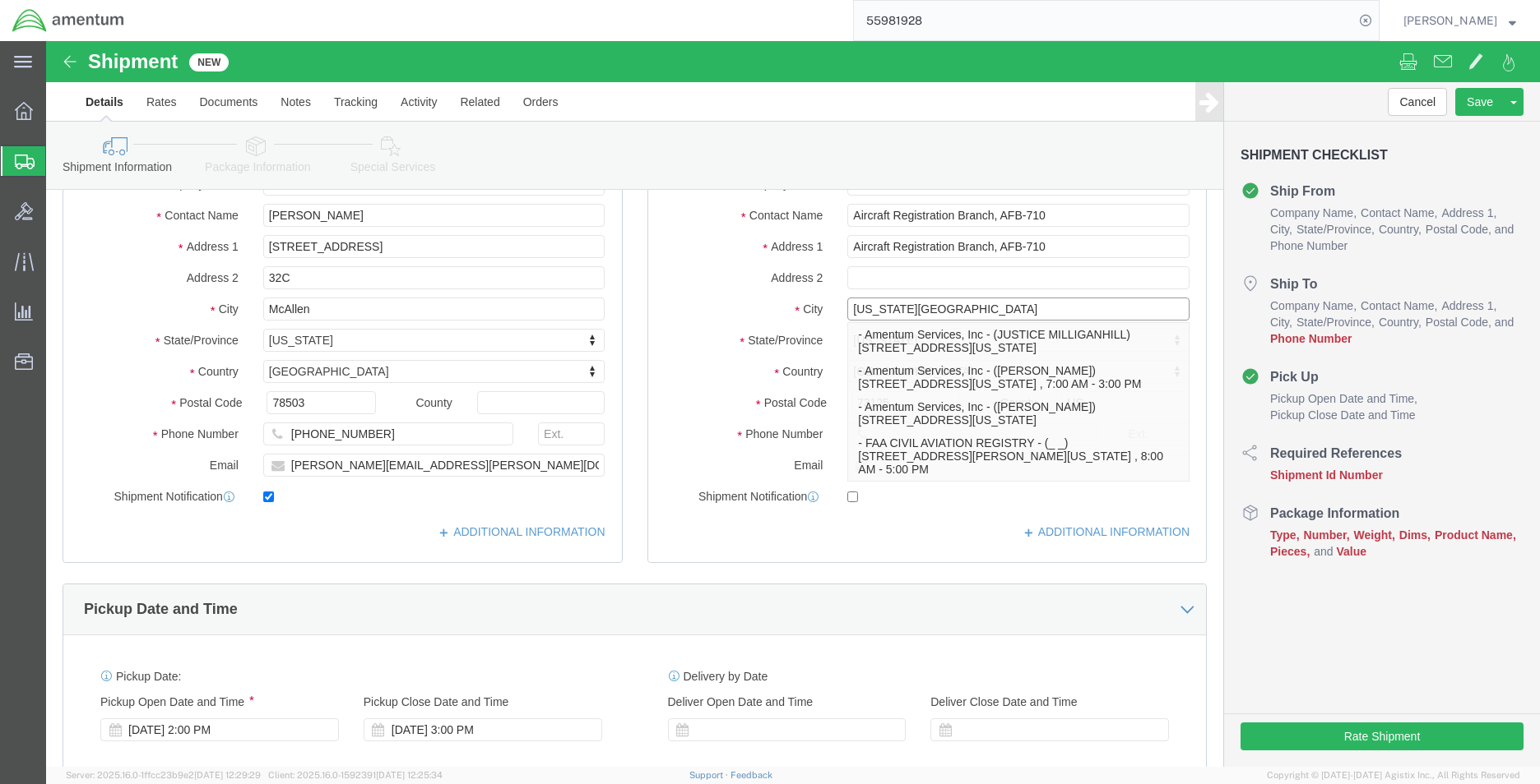
type input "[US_STATE][GEOGRAPHIC_DATA]"
click div "Location Select Select My Profile Location [PHONE_NUMBER] [PHONE_NUMBER] [PHONE…"
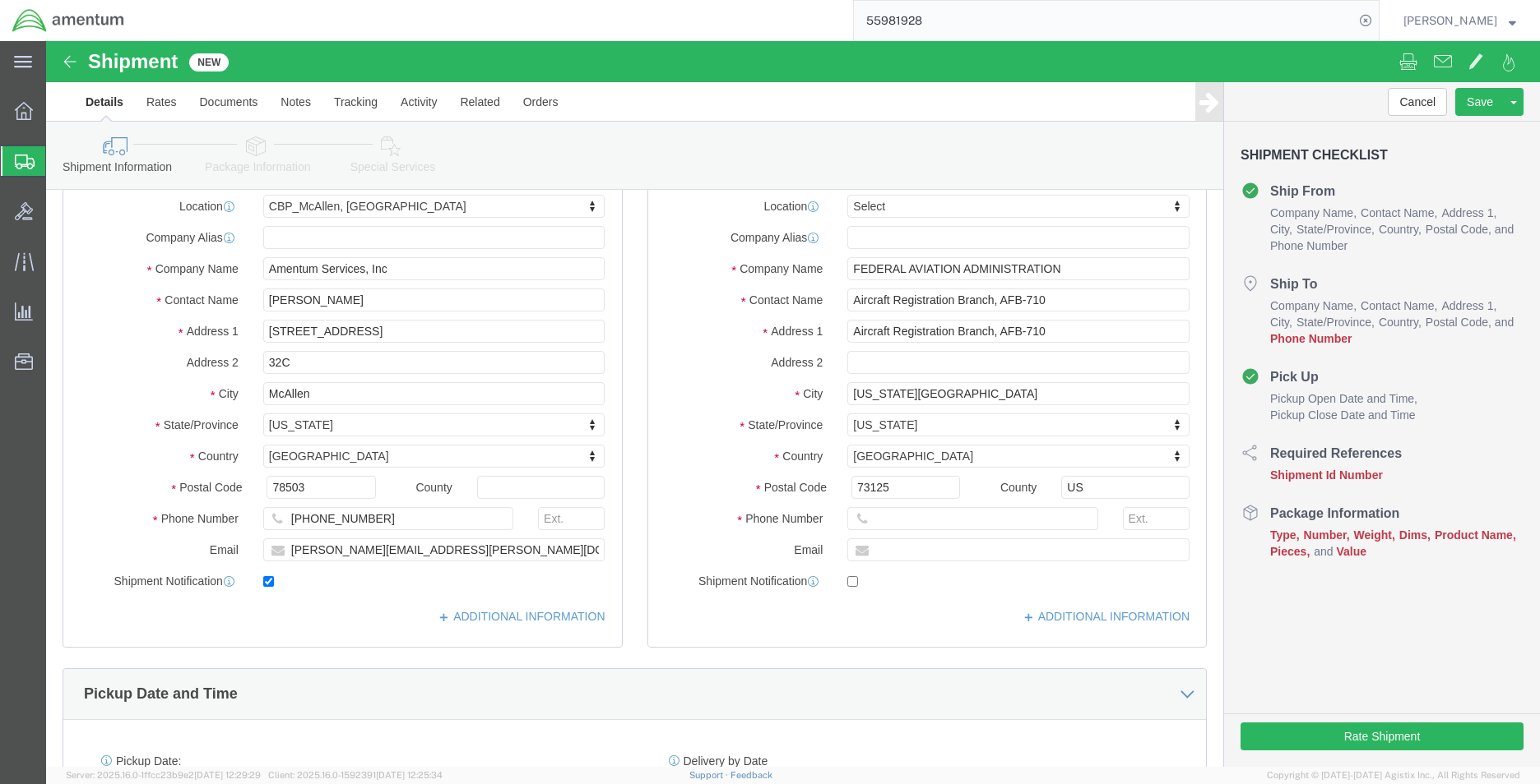
scroll to position [0, 0]
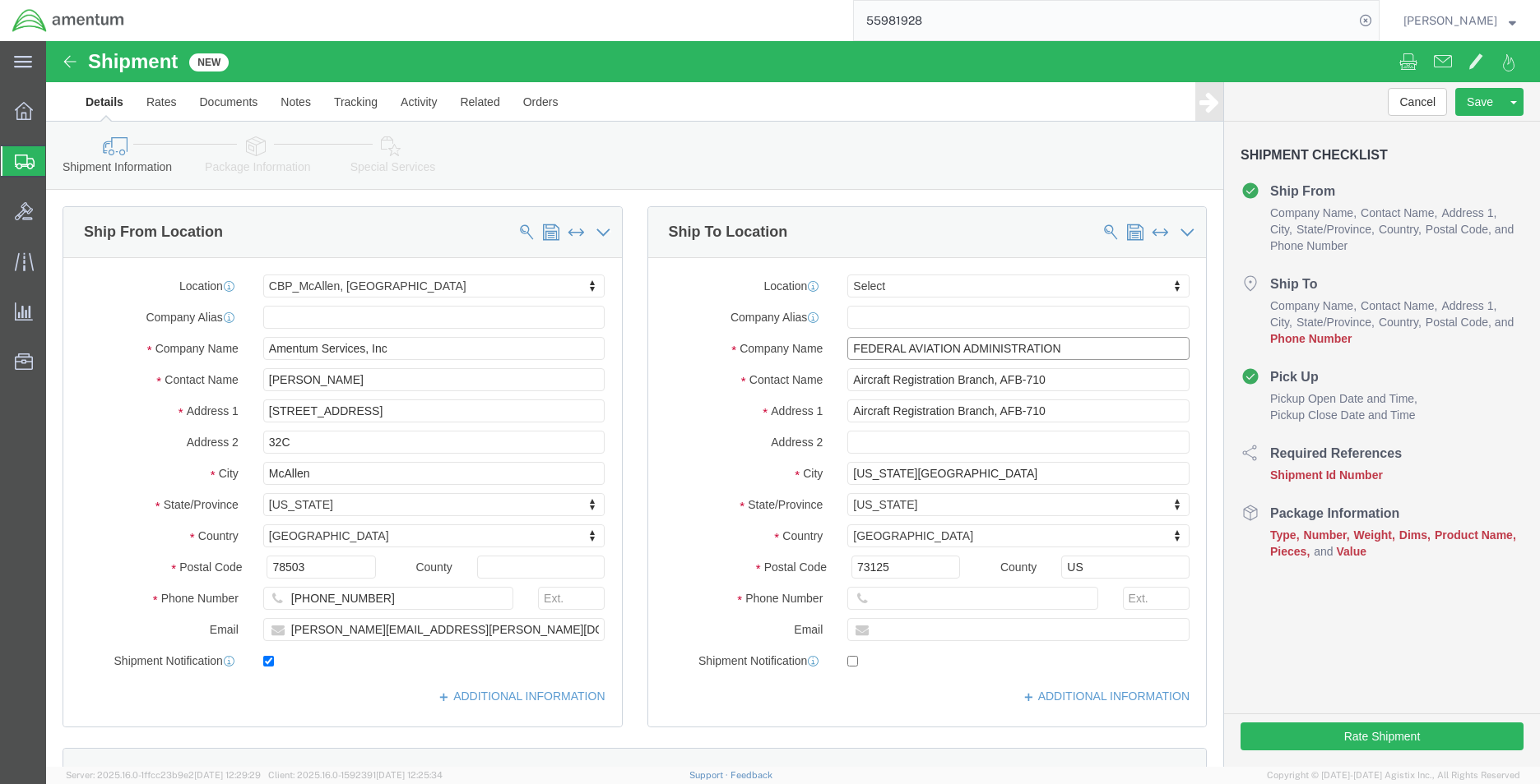
drag, startPoint x: 999, startPoint y: 310, endPoint x: 792, endPoint y: 311, distance: 207.0
click div "FEDERAL AVIATION ADMINISTRATION FED"
type input "f"
type input "Federal Aviation Administration"
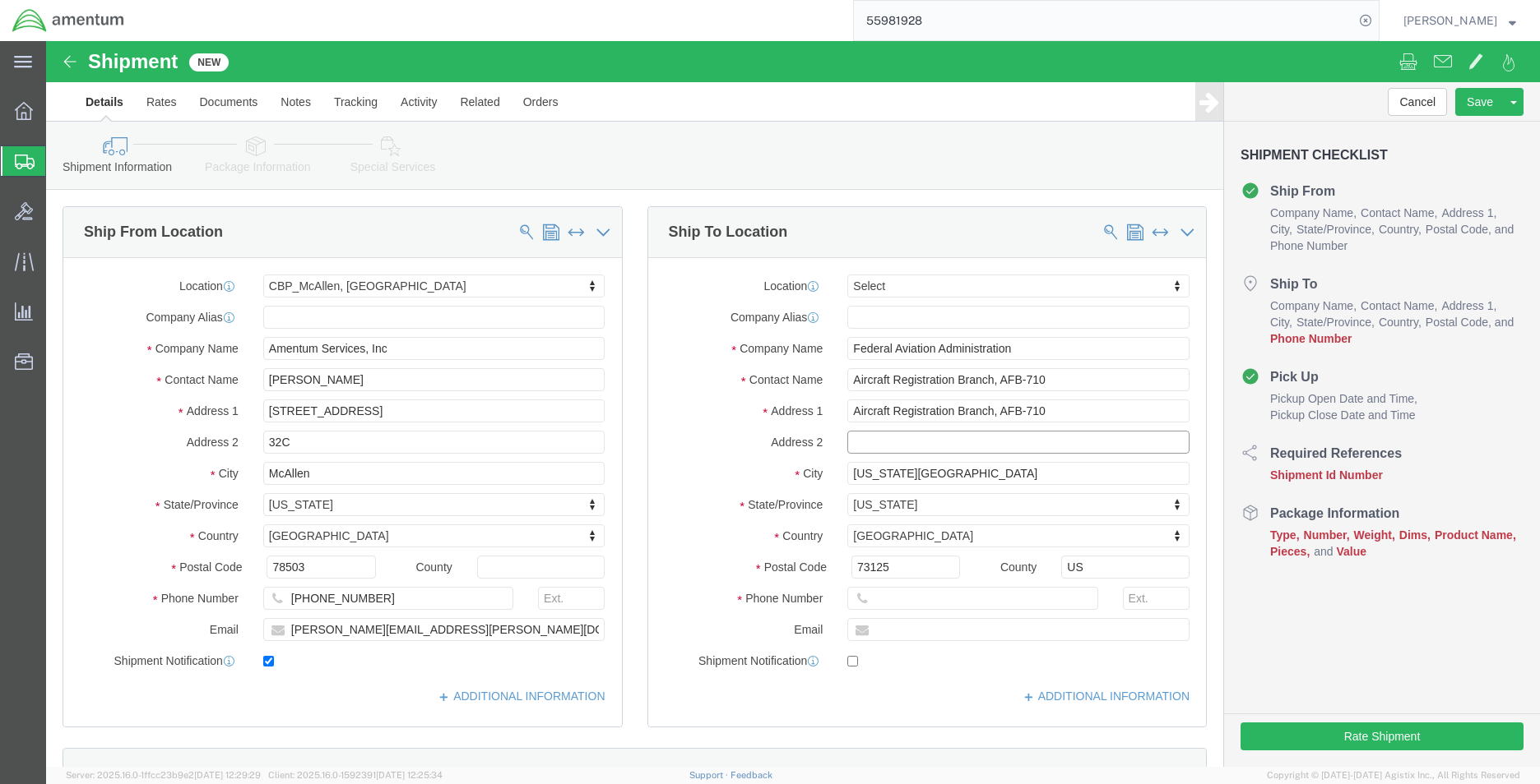
click input "text"
click div "Location Select Select My Profile Location [PHONE_NUMBER] [PHONE_NUMBER] [PHONE…"
type input "f"
type input "a"
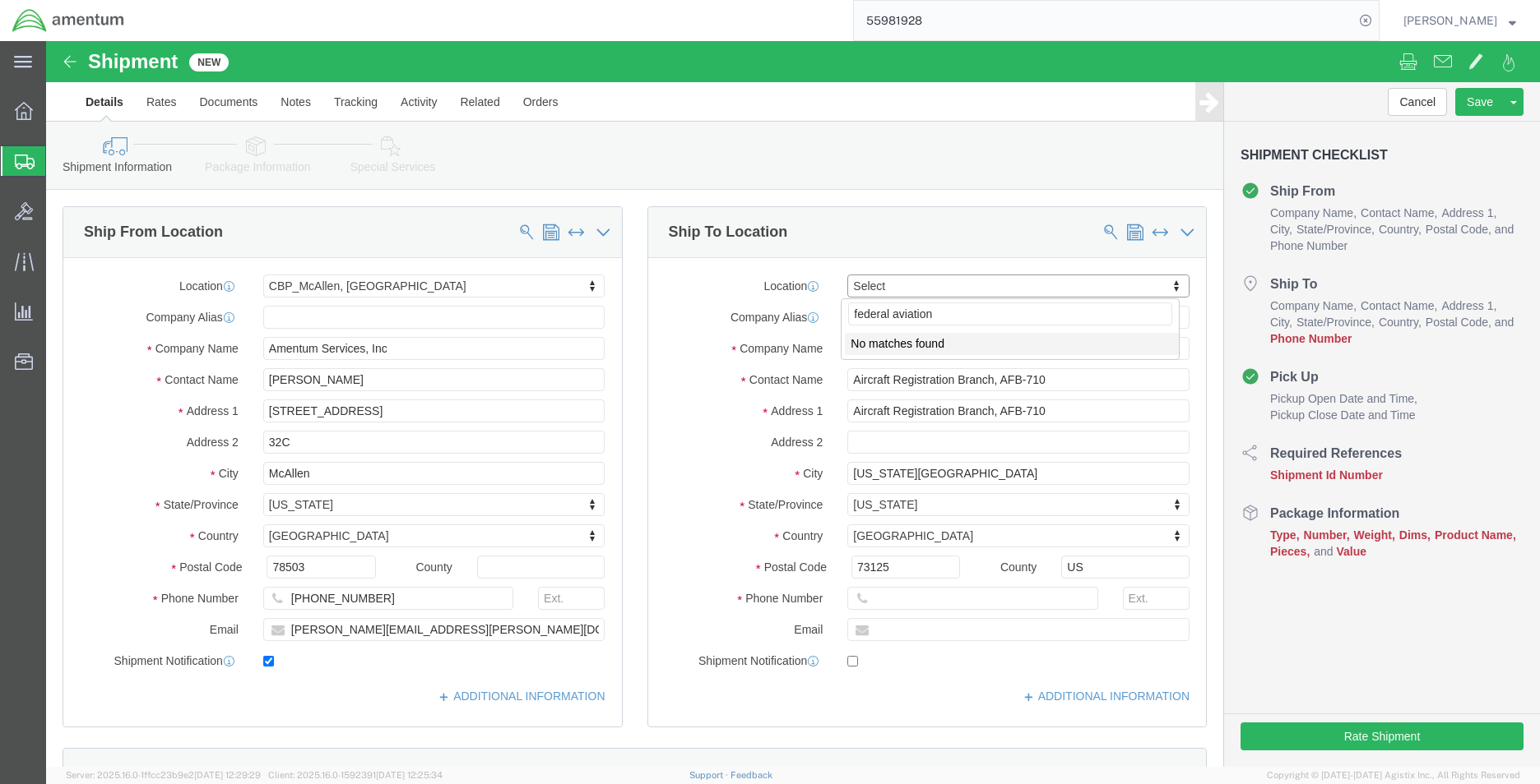
type input "federal aviation"
click input "text"
type input "[PHONE_NUMBER]"
click input "text"
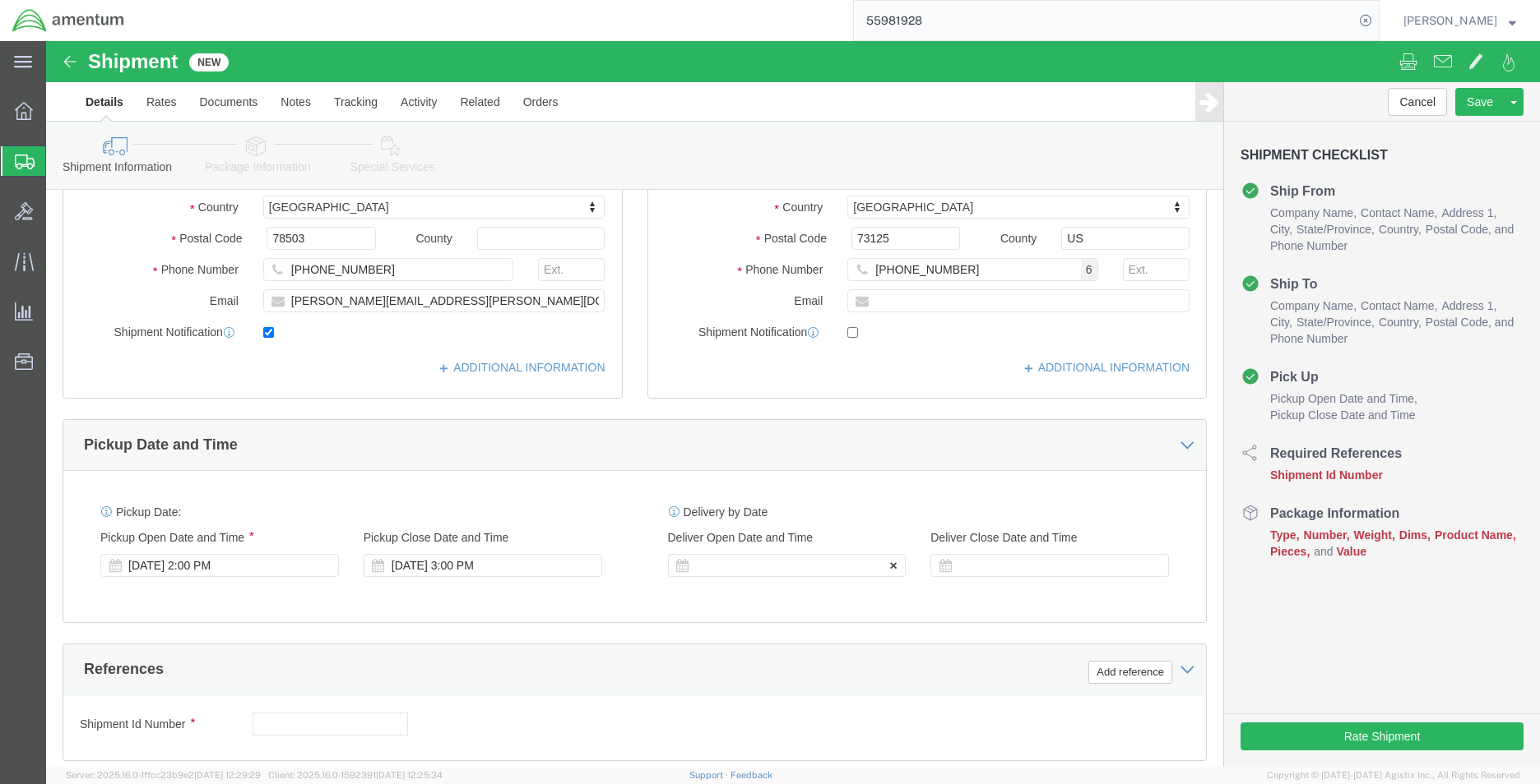
click div
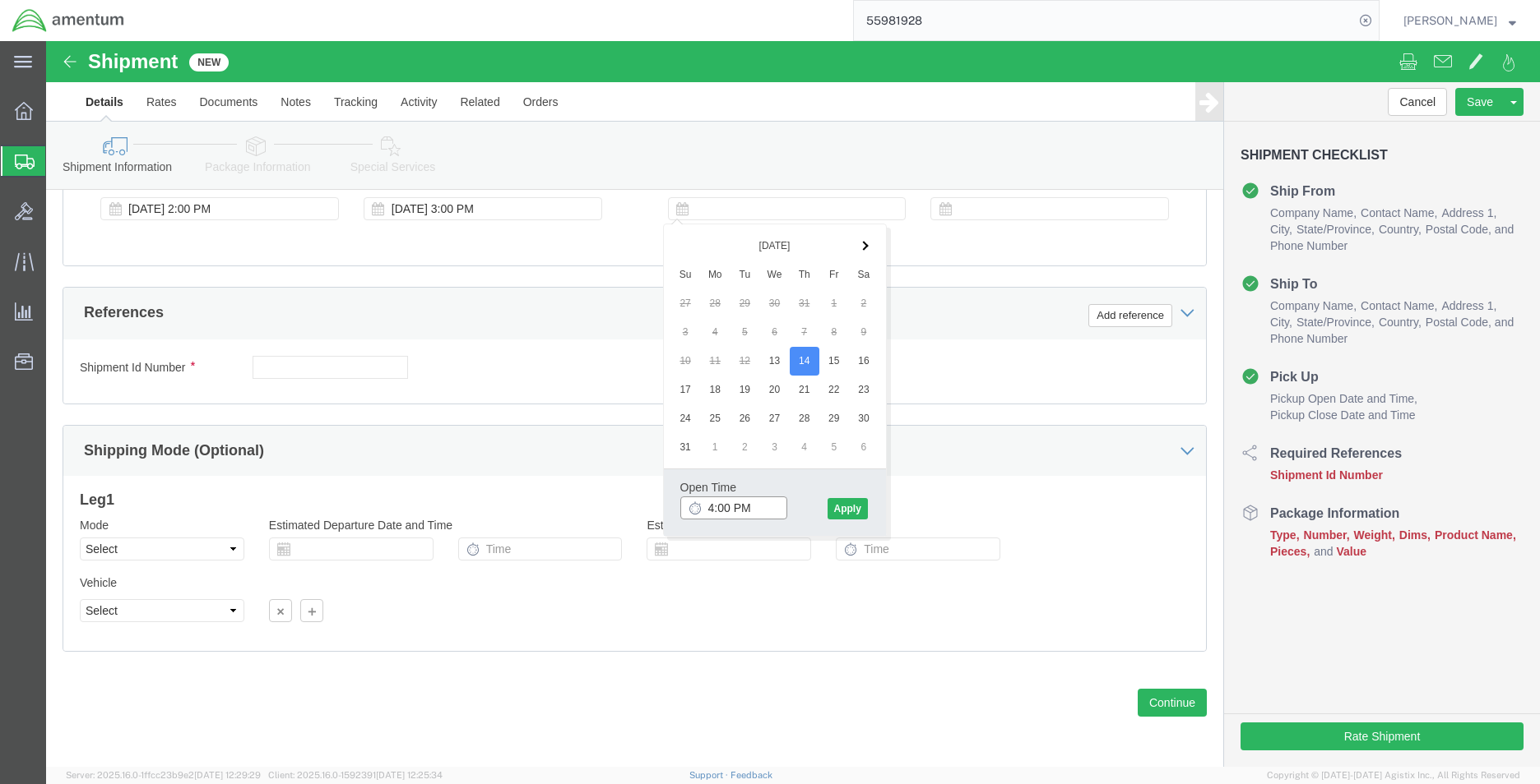
click input "4:00 PM"
type input "8:00 AM"
click button "Apply"
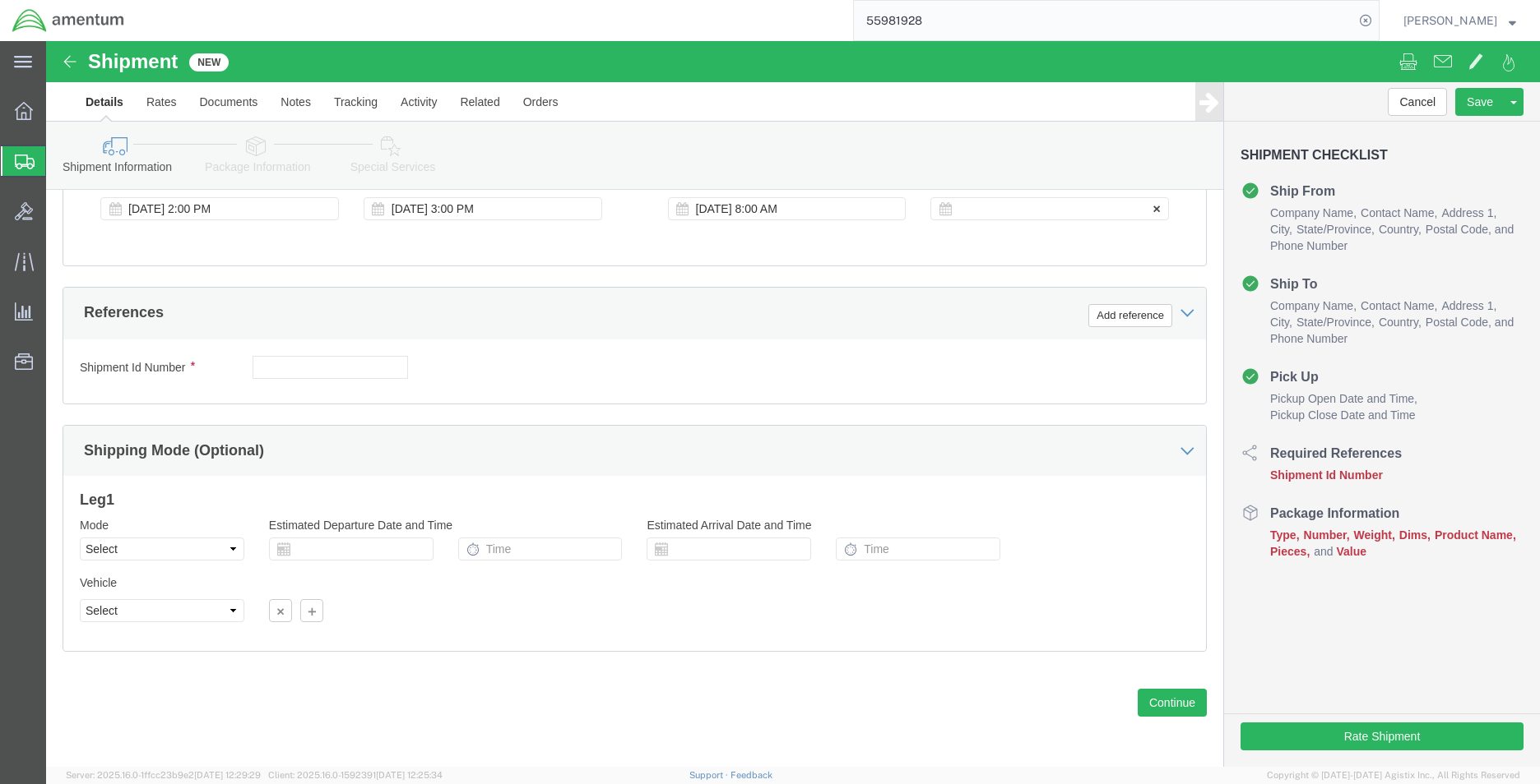
click div
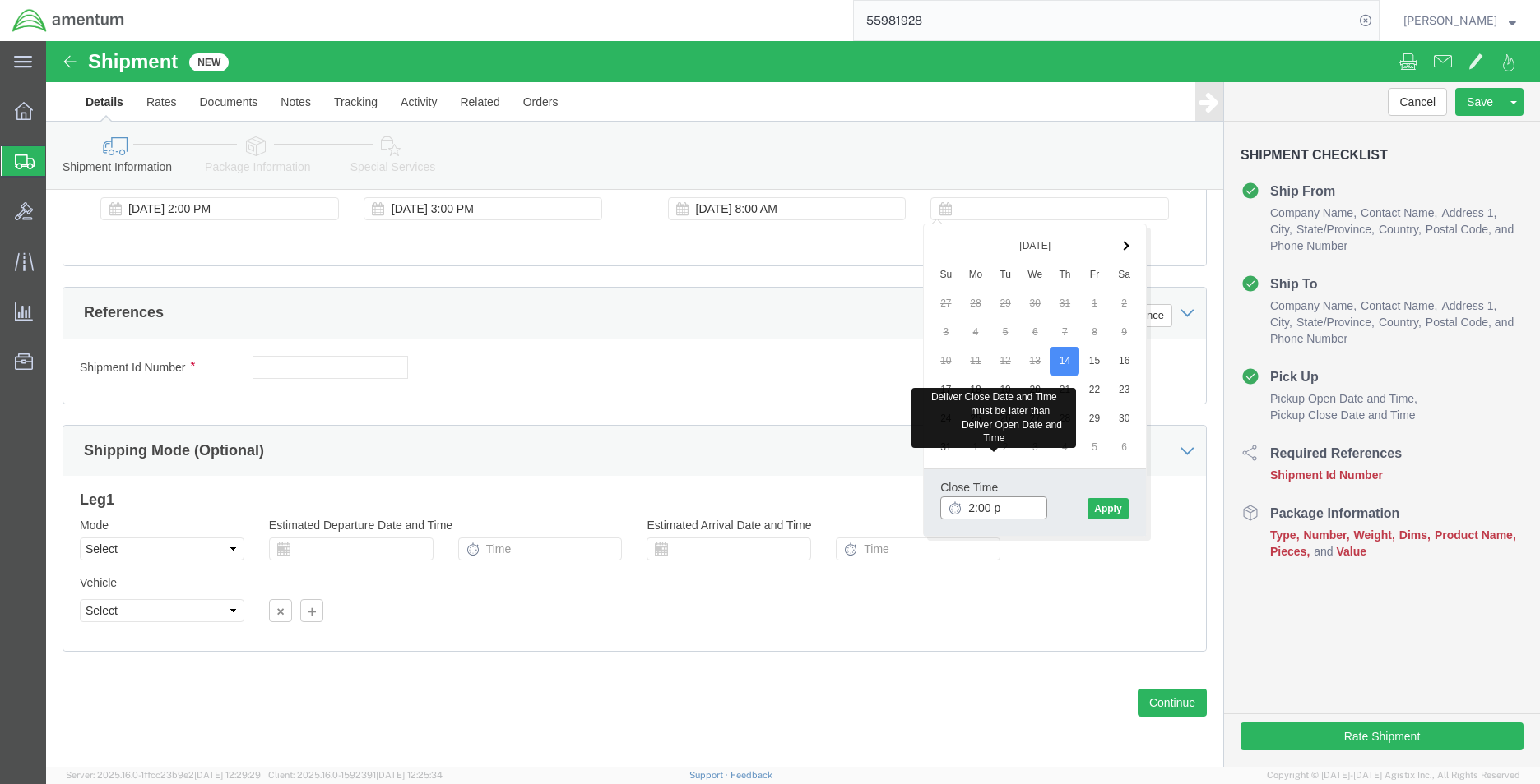
type input "2:00 pm"
click button "Apply"
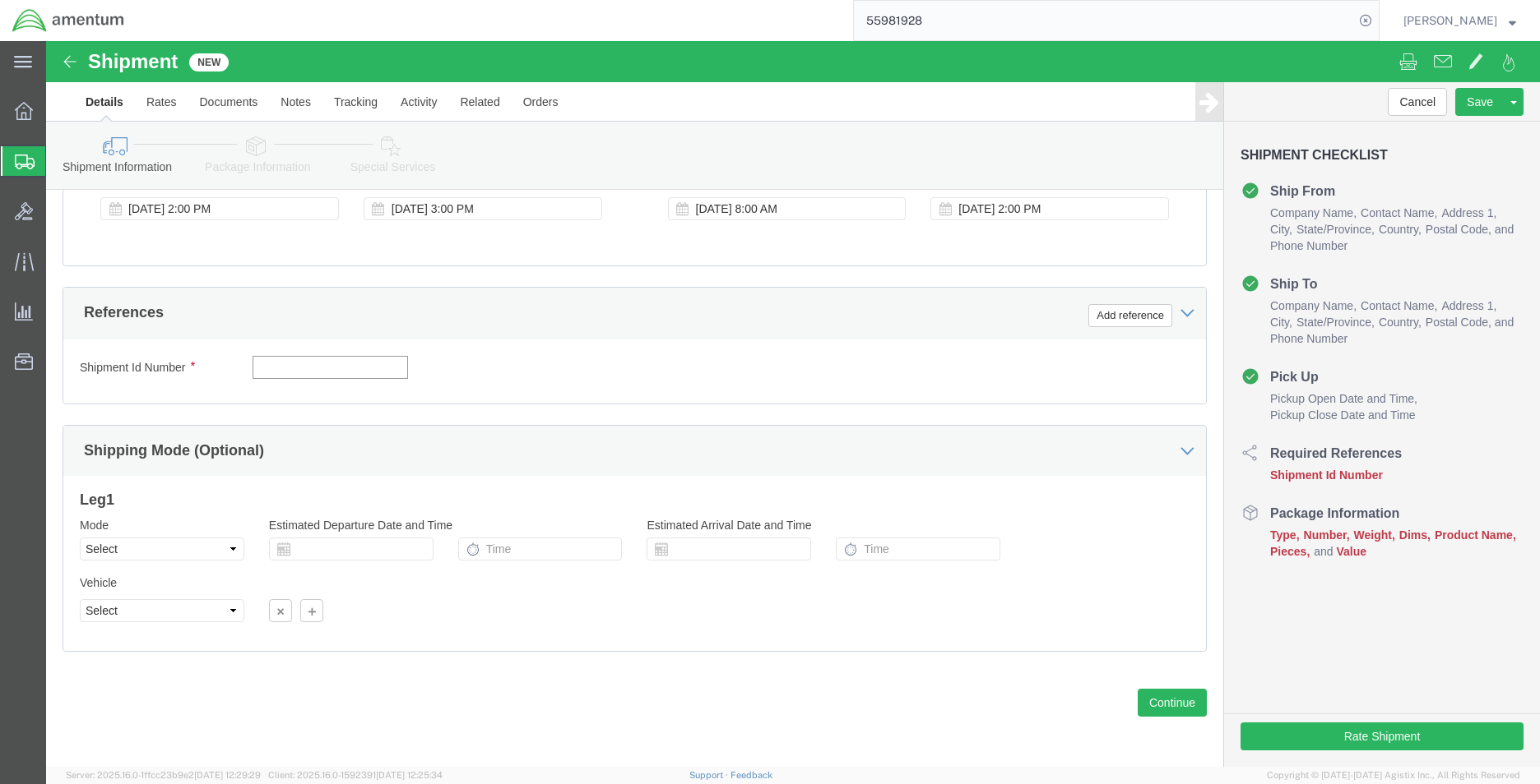
click input "text"
type input "CBP"
click button "Add reference"
click select "Select Account Type Activity ID Airline Appointment Number ASN Batch Request # …"
select select "CUSTREF"
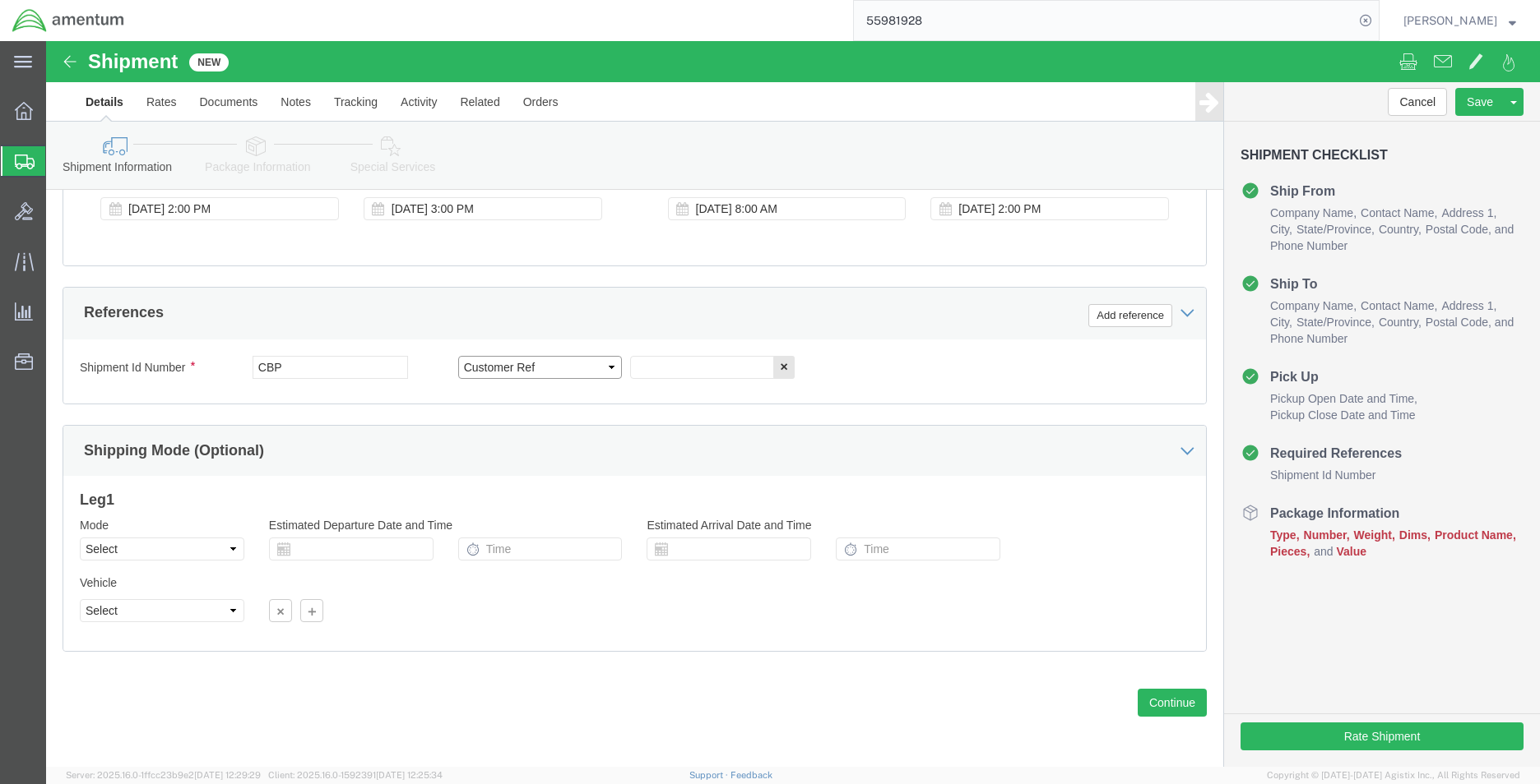
click select "Select Account Type Activity ID Airline Appointment Number ASN Batch Request # …"
click input "text"
type input "809QJ"
click button "Add reference"
click select "Select Account Type Activity ID Airline Appointment Number ASN Batch Request # …"
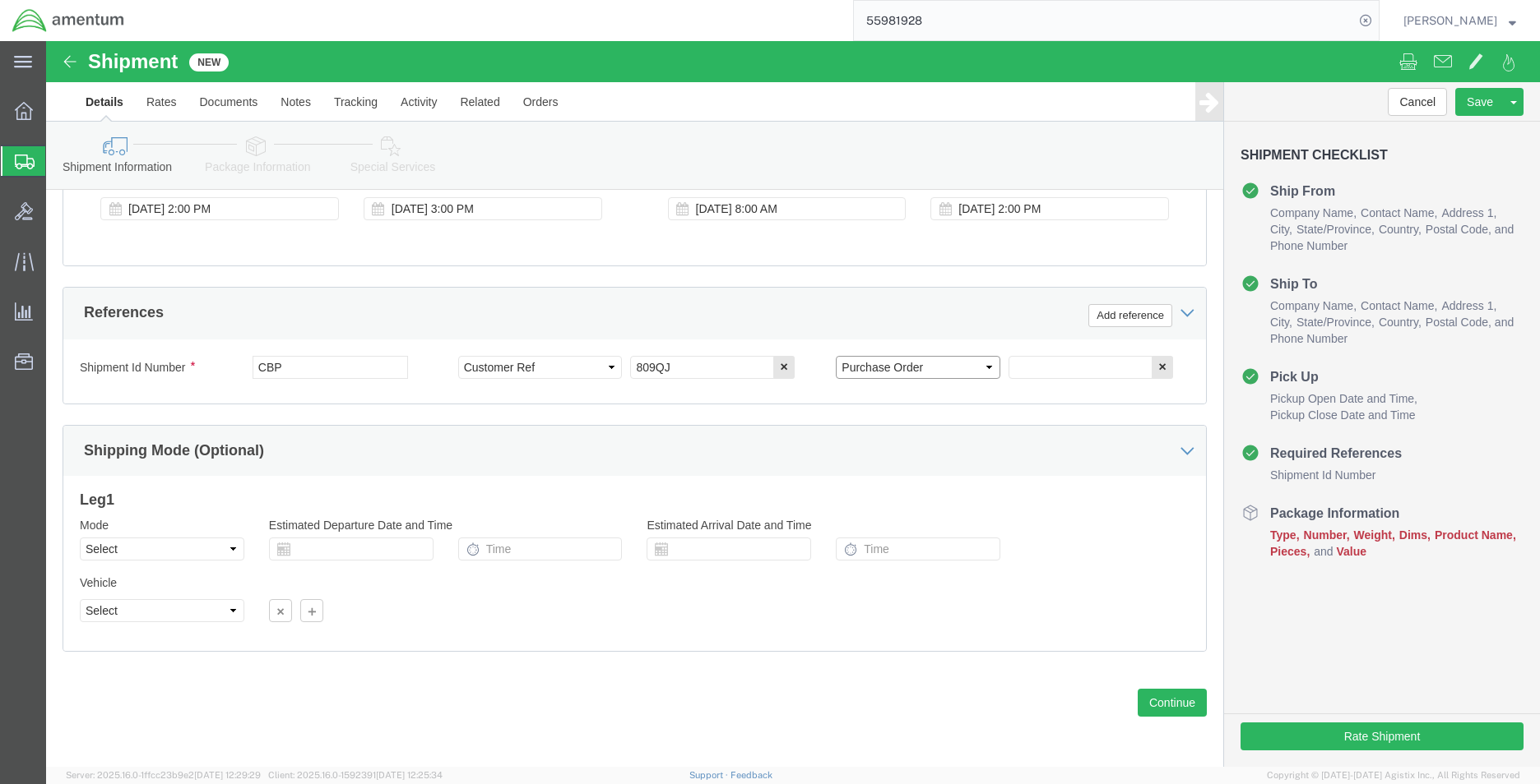
click select "Select Account Type Activity ID Airline Appointment Number ASN Batch Request # …"
click input "text"
click select "Select Account Type Activity ID Airline Appointment Number ASN Batch Request # …"
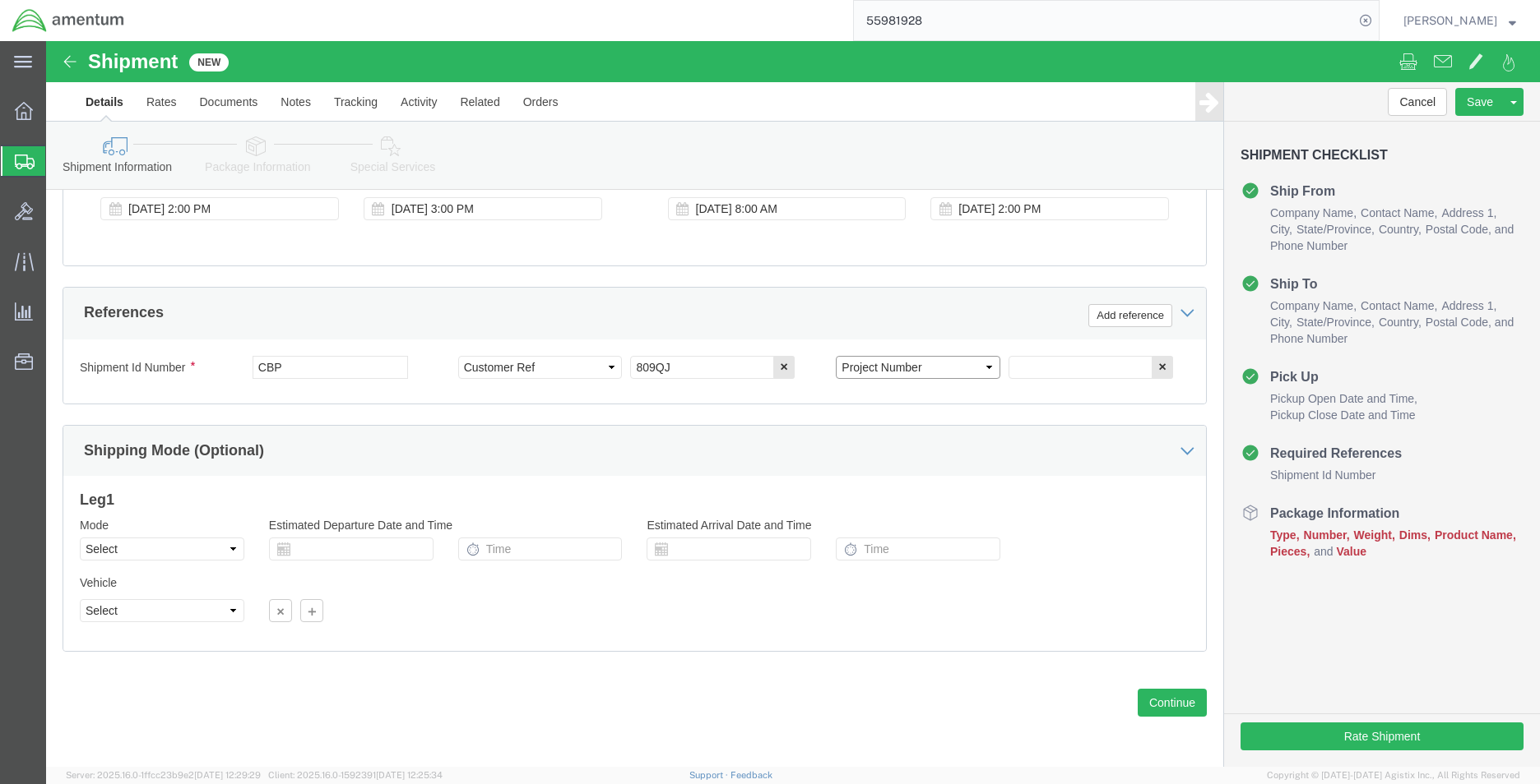
select select "RELNUM"
click select "Select Account Type Activity ID Airline Appointment Number ASN Batch Request # …"
click input "text"
type input "206H"
click button "Add reference"
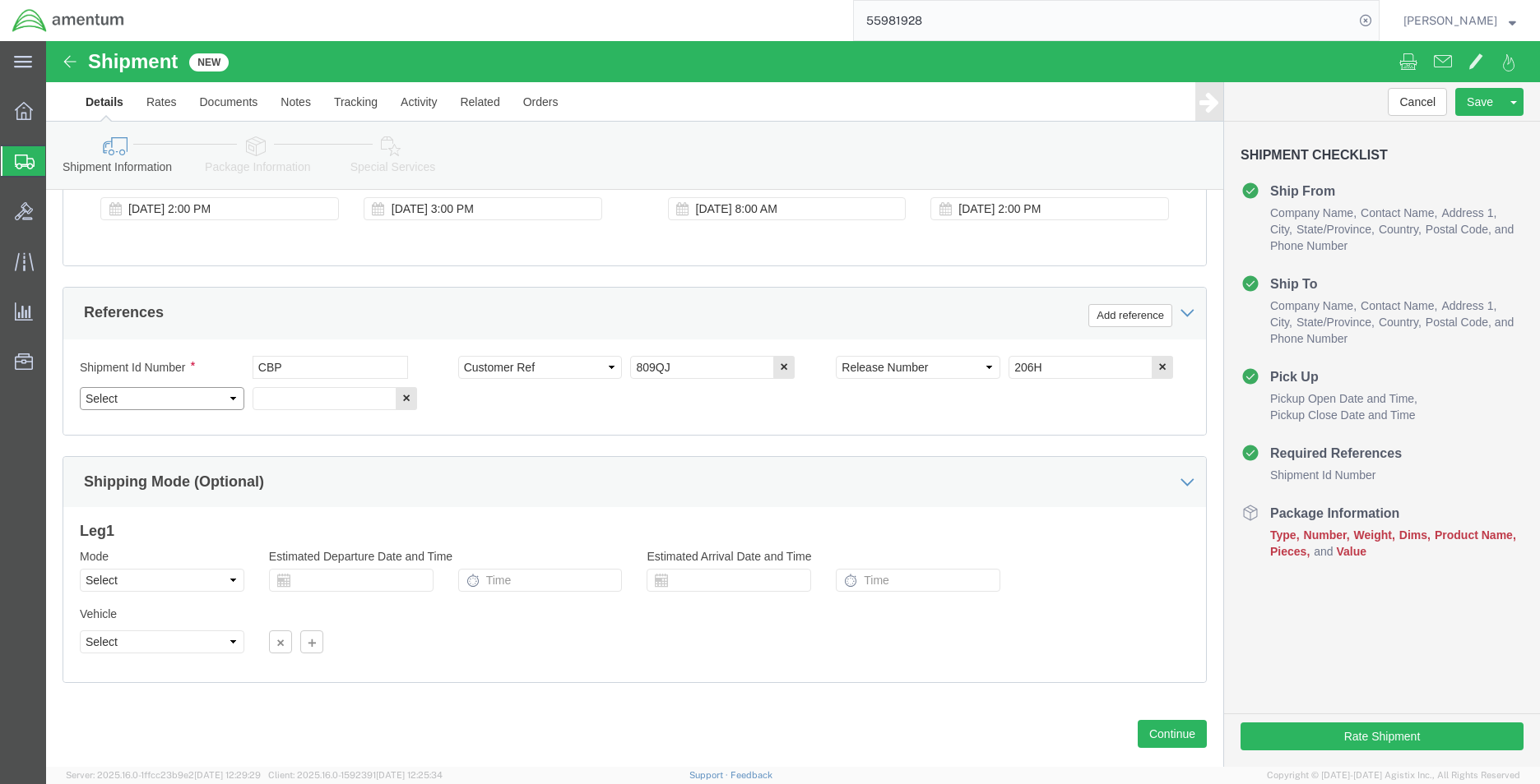
click select "Select Account Type Activity ID Airline Appointment Number ASN Batch Request # …"
select select "PROJNUM"
click select "Select Account Type Activity ID Airline Appointment Number ASN Batch Request # …"
click input "text"
paste input "6118.03.03.2219.MCA.0000"
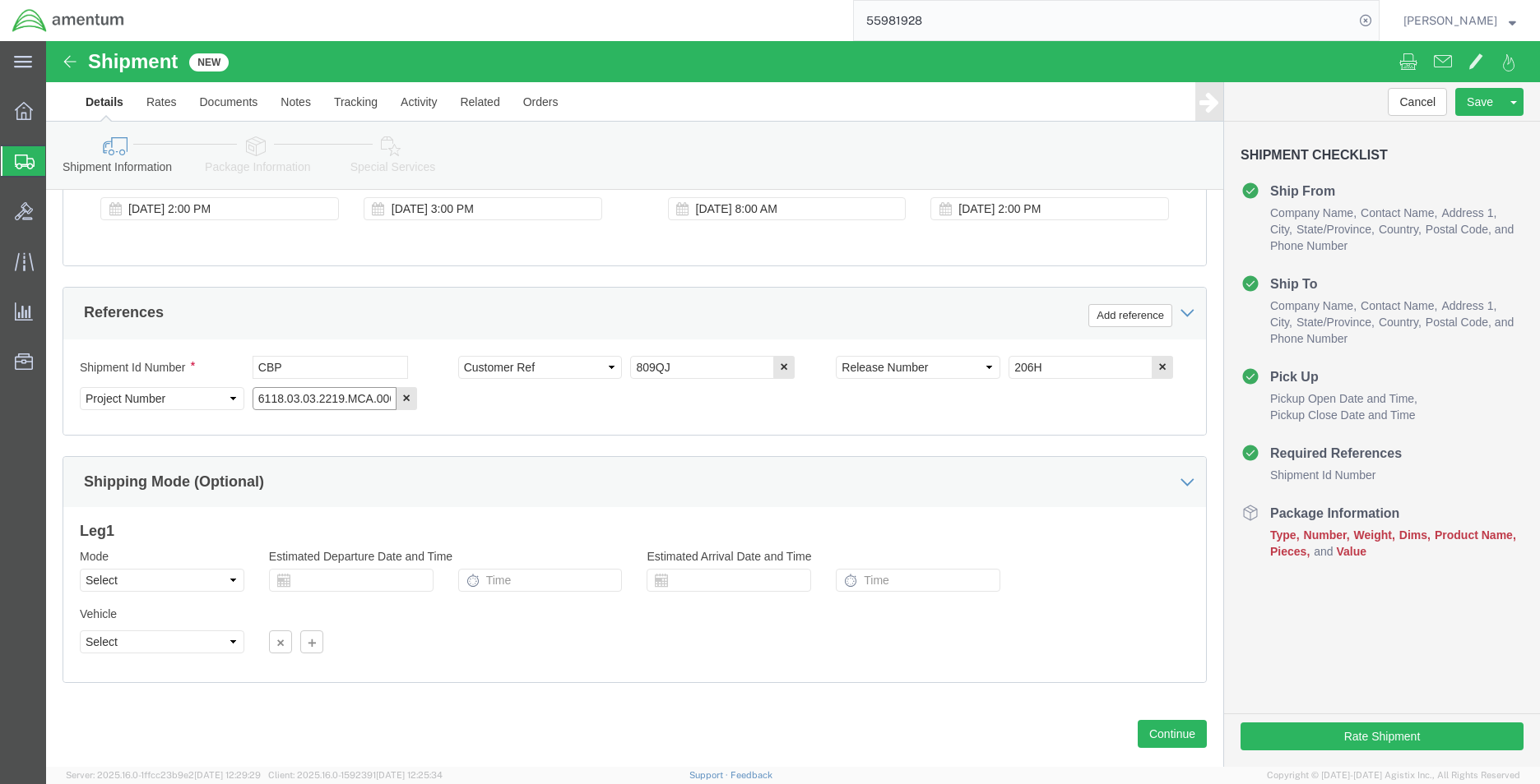
scroll to position [0, 12]
type input "6118.03.03.2219.MCA.0000"
click button "Continue"
click div
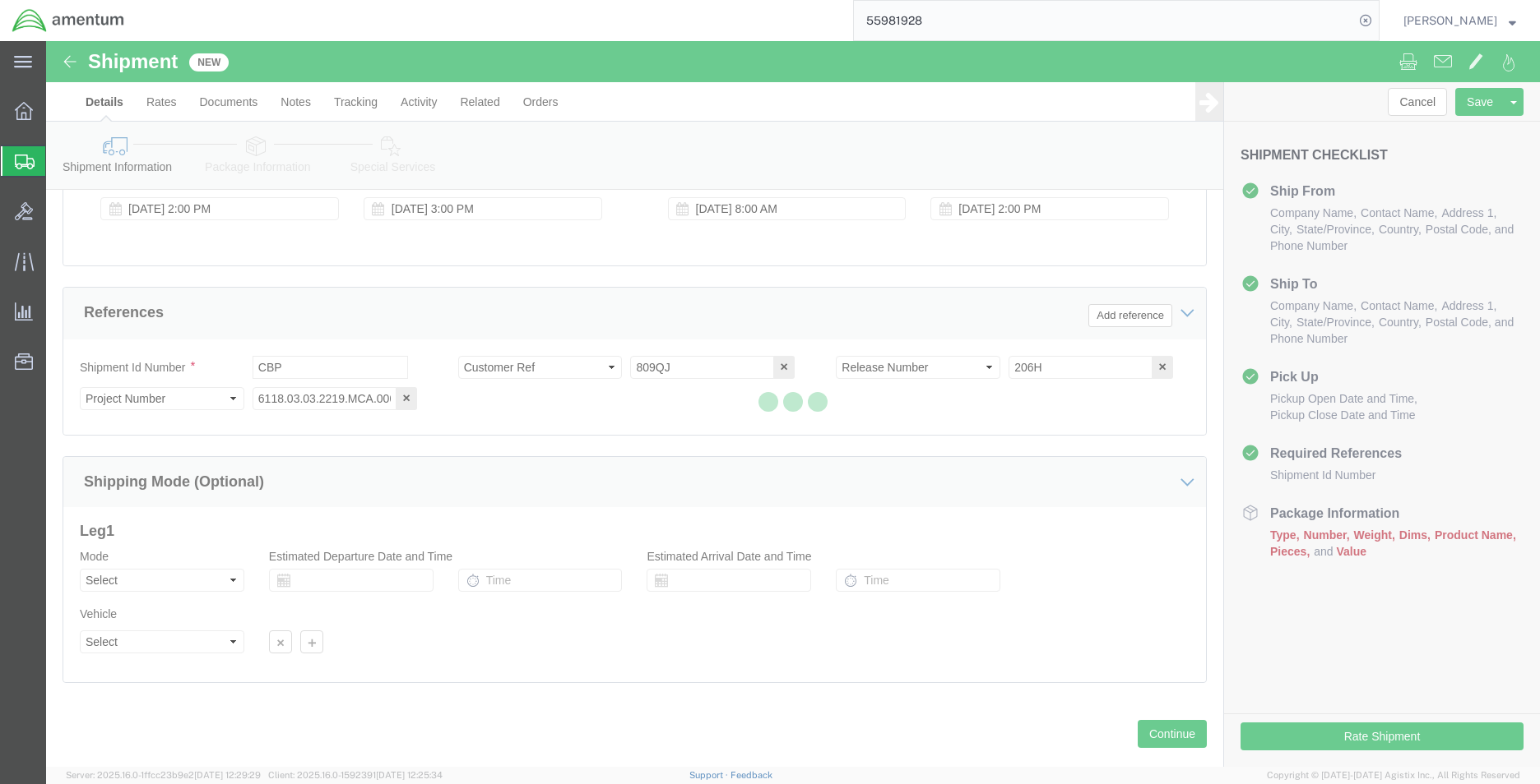
click at [280, 399] on div at bounding box center [792, 404] width 1493 height 726
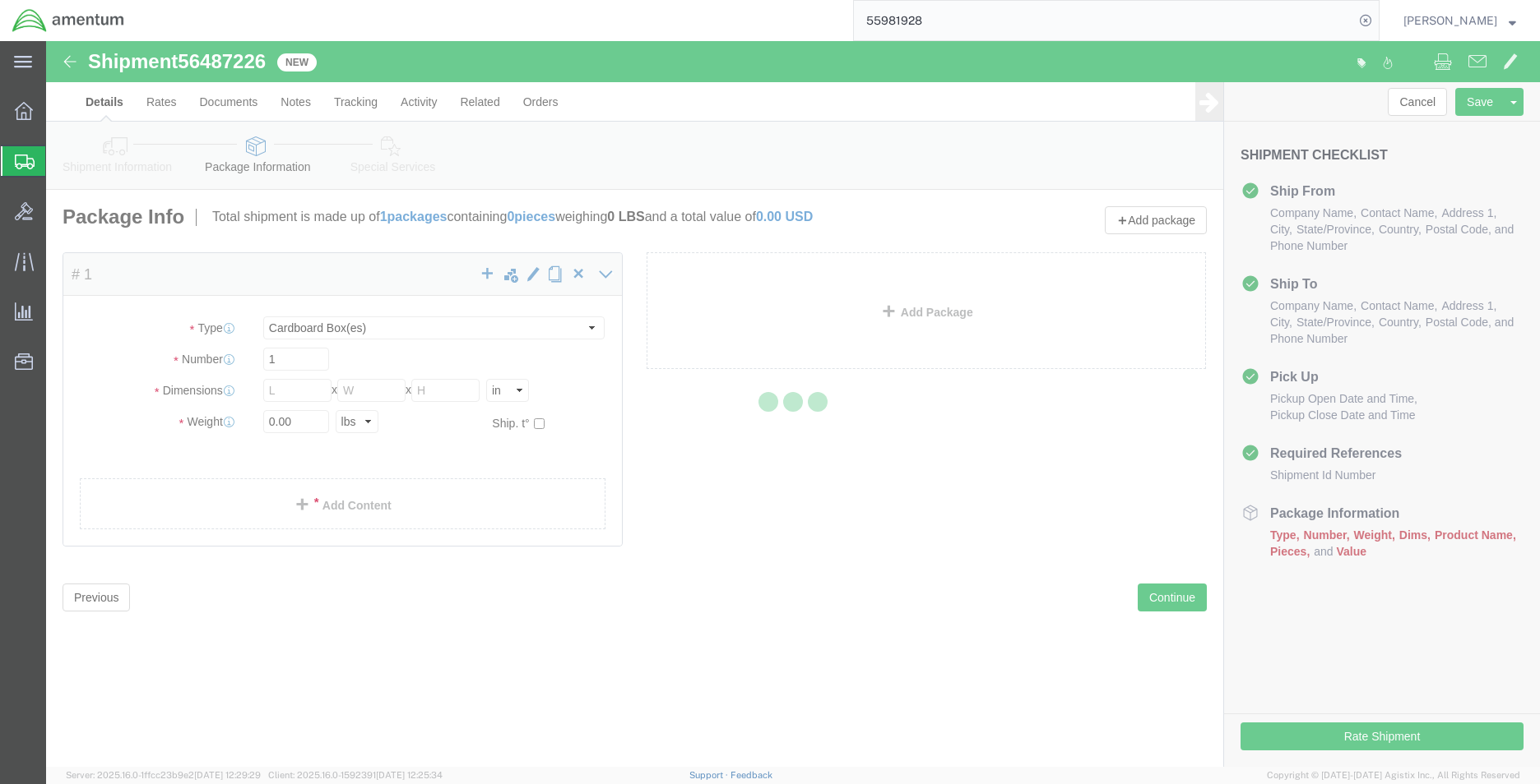
click at [276, 401] on div at bounding box center [792, 404] width 1493 height 726
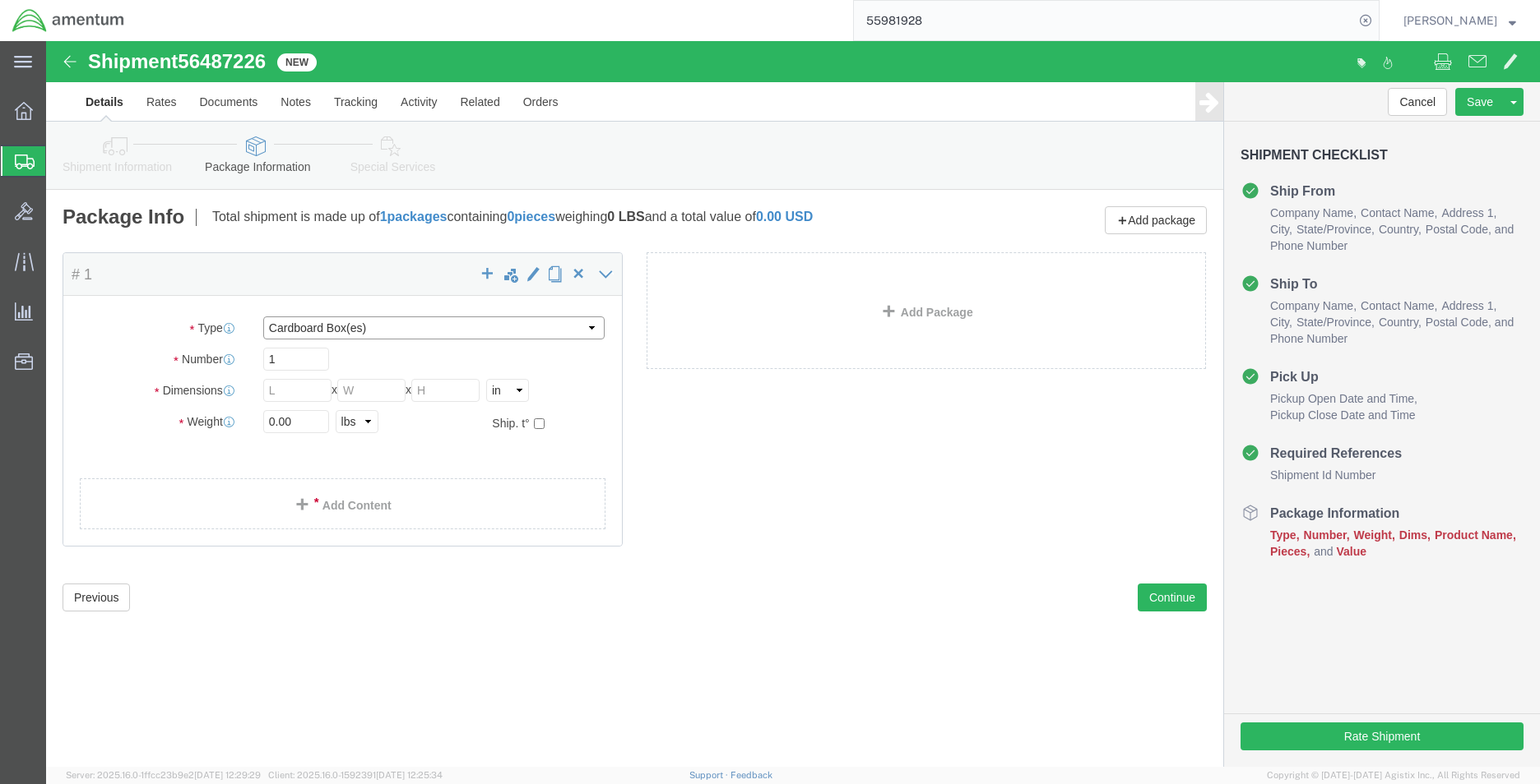
click select "Select BCK Boxes Bale(s) Basket(s) Bolt(s) Bottle(s) Buckets Bulk Bundle(s) Can…"
select select "ENV"
click select "Select BCK Boxes Bale(s) Basket(s) Bolt(s) Bottle(s) Buckets Bulk Bundle(s) Can…"
type input "9.50"
type input "12.50"
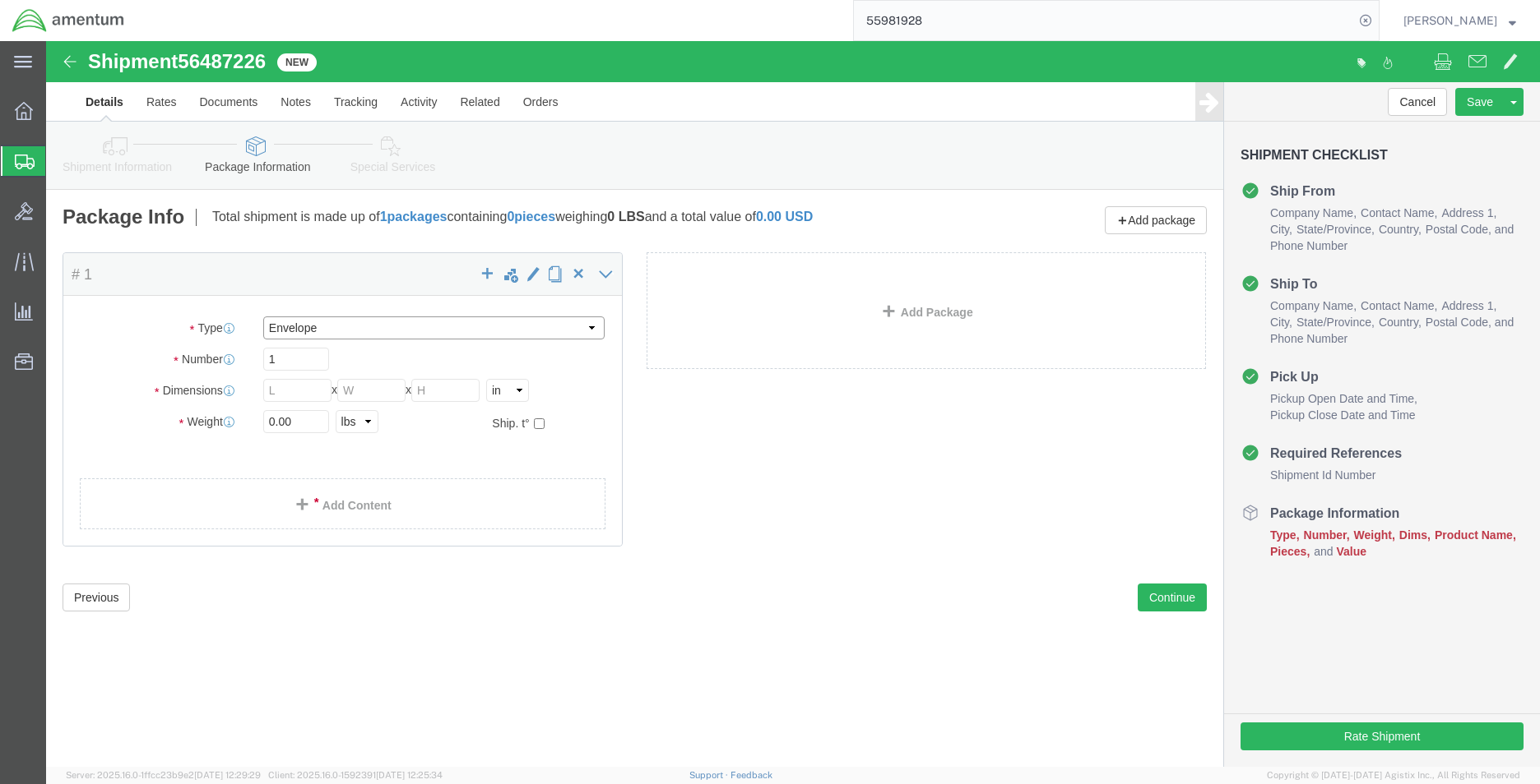
type input "0.25"
type input "1"
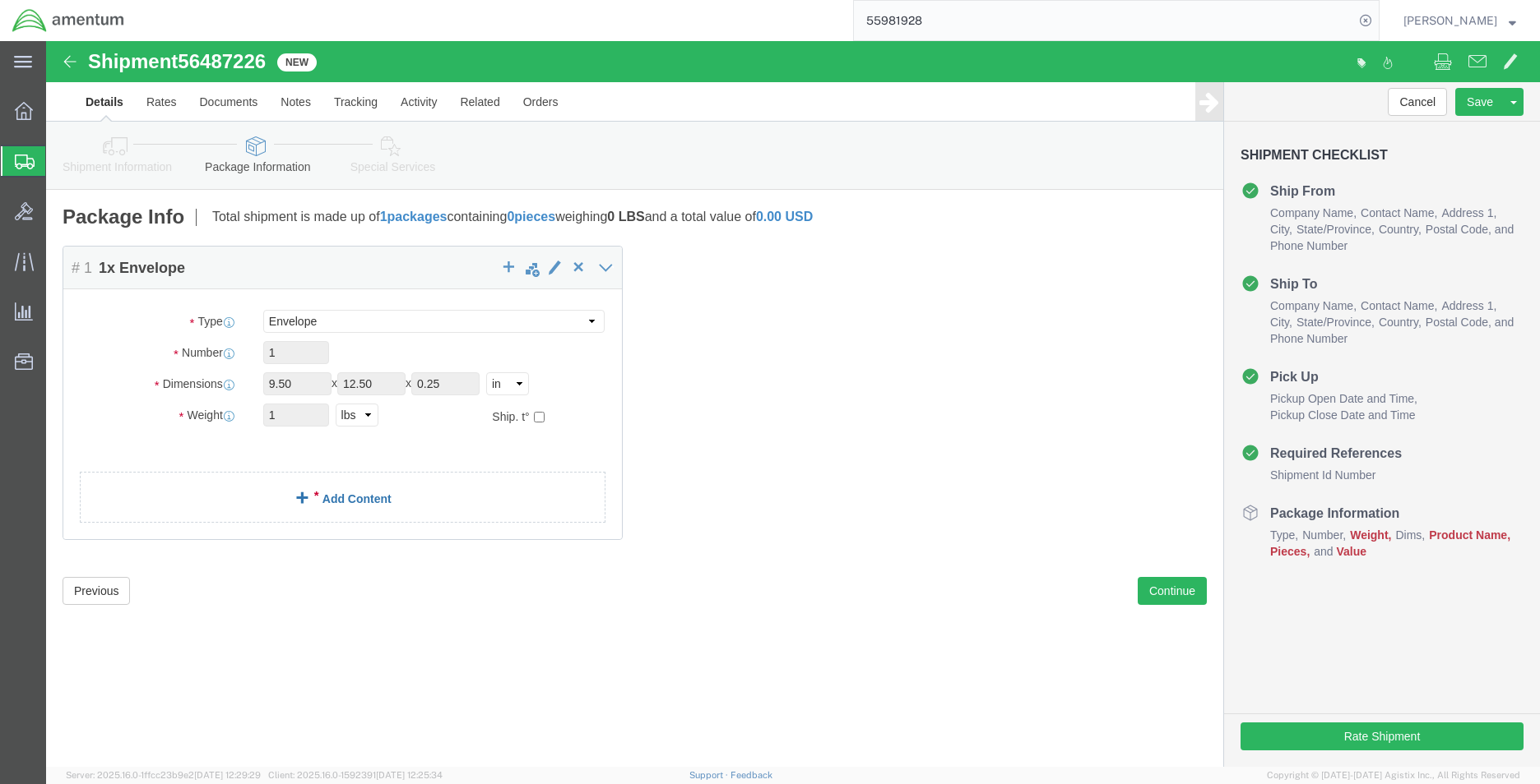
click link "Add Content"
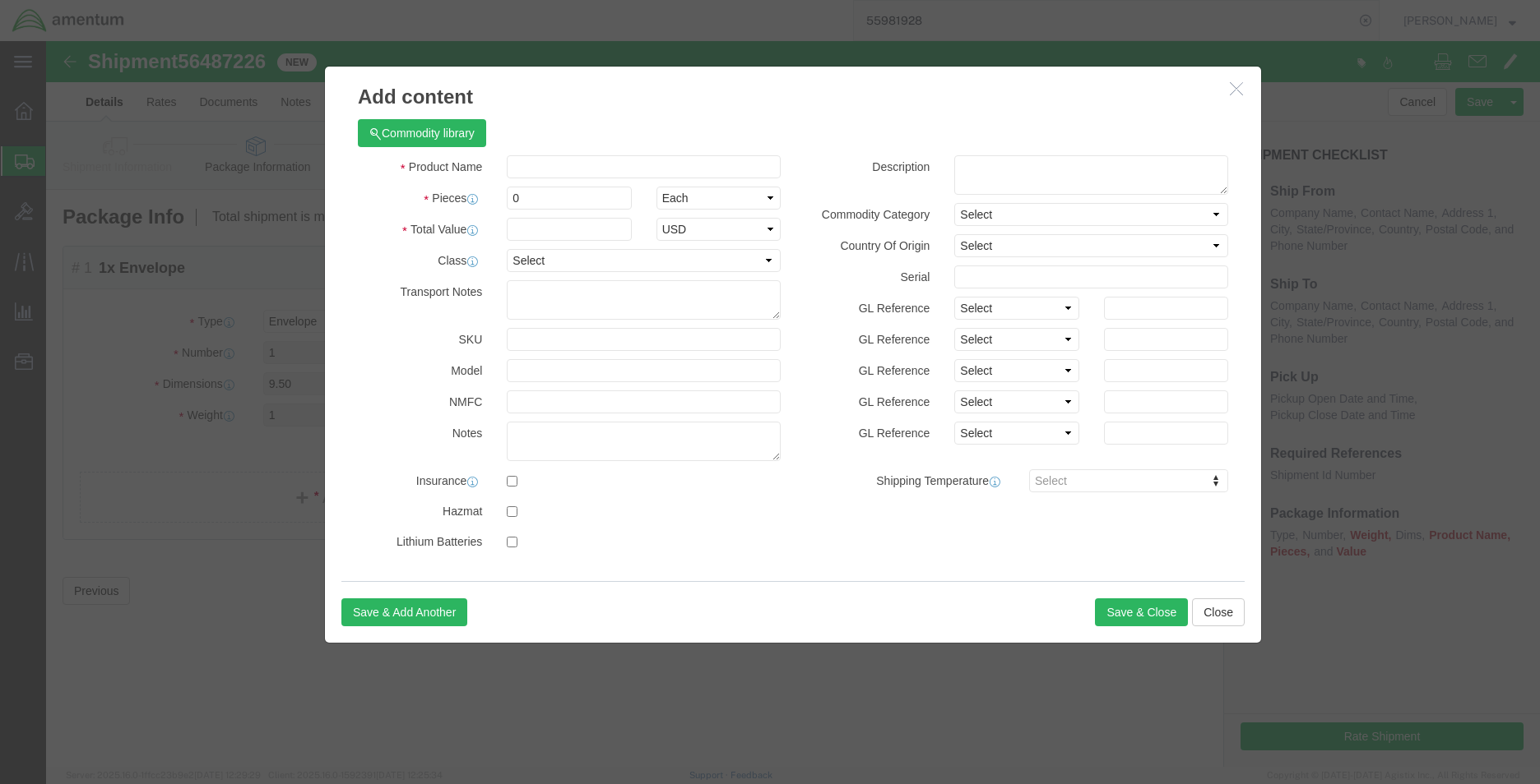
click div "Commodity library"
click input "text"
drag, startPoint x: 571, startPoint y: 121, endPoint x: 458, endPoint y: 130, distance: 113.4
click div "FORM FAA 337"
type input "FORM FAA 337"
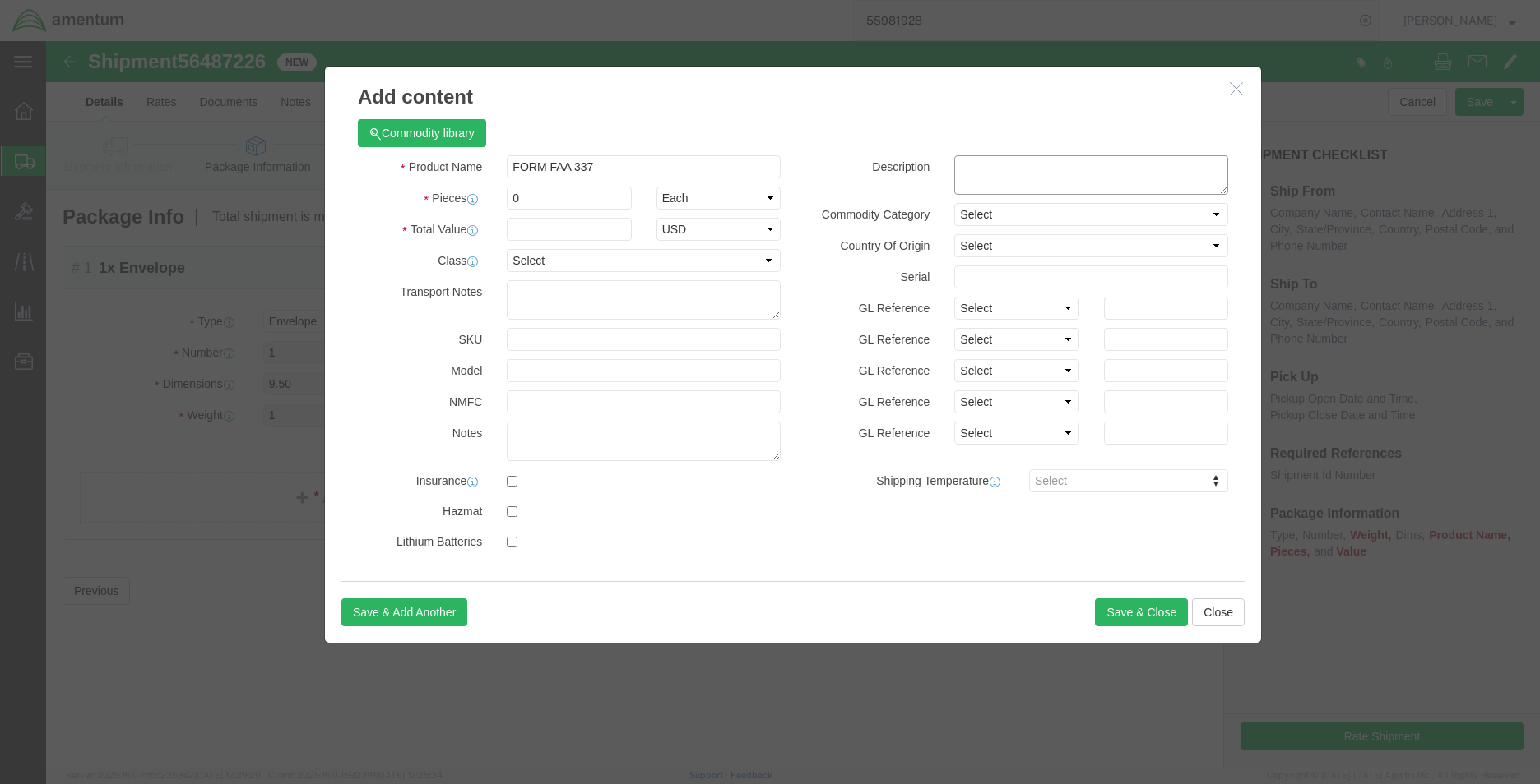
click textarea
type textarea "FORM FAA 337"
drag, startPoint x: 507, startPoint y: 161, endPoint x: 396, endPoint y: 158, distance: 111.0
click div "Pieces 0 Select Bag Barrels 100Board Feet Bottle Box Blister Pack Carats Can Ca…"
type input "1"
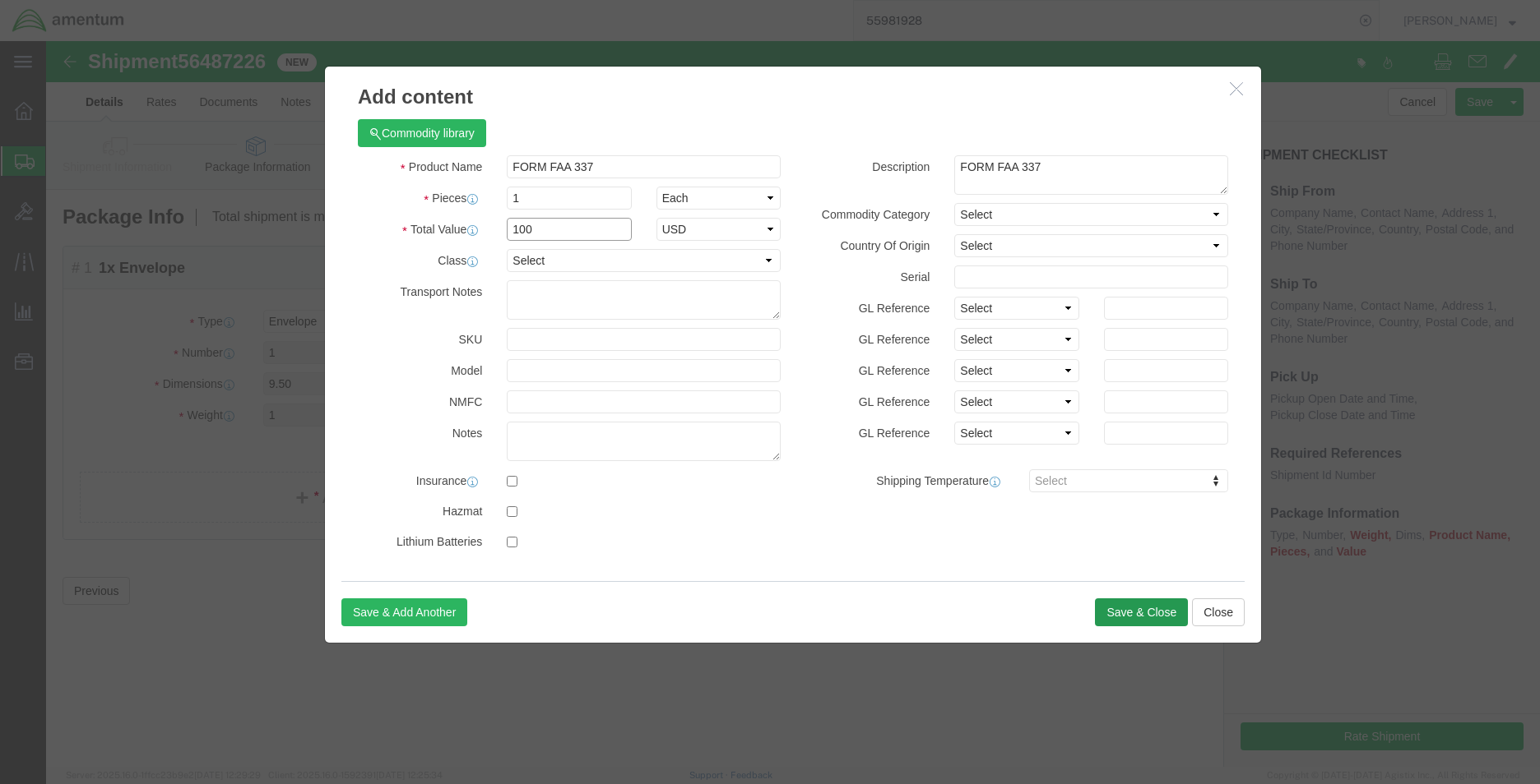
type input "100"
click button "Save & Close"
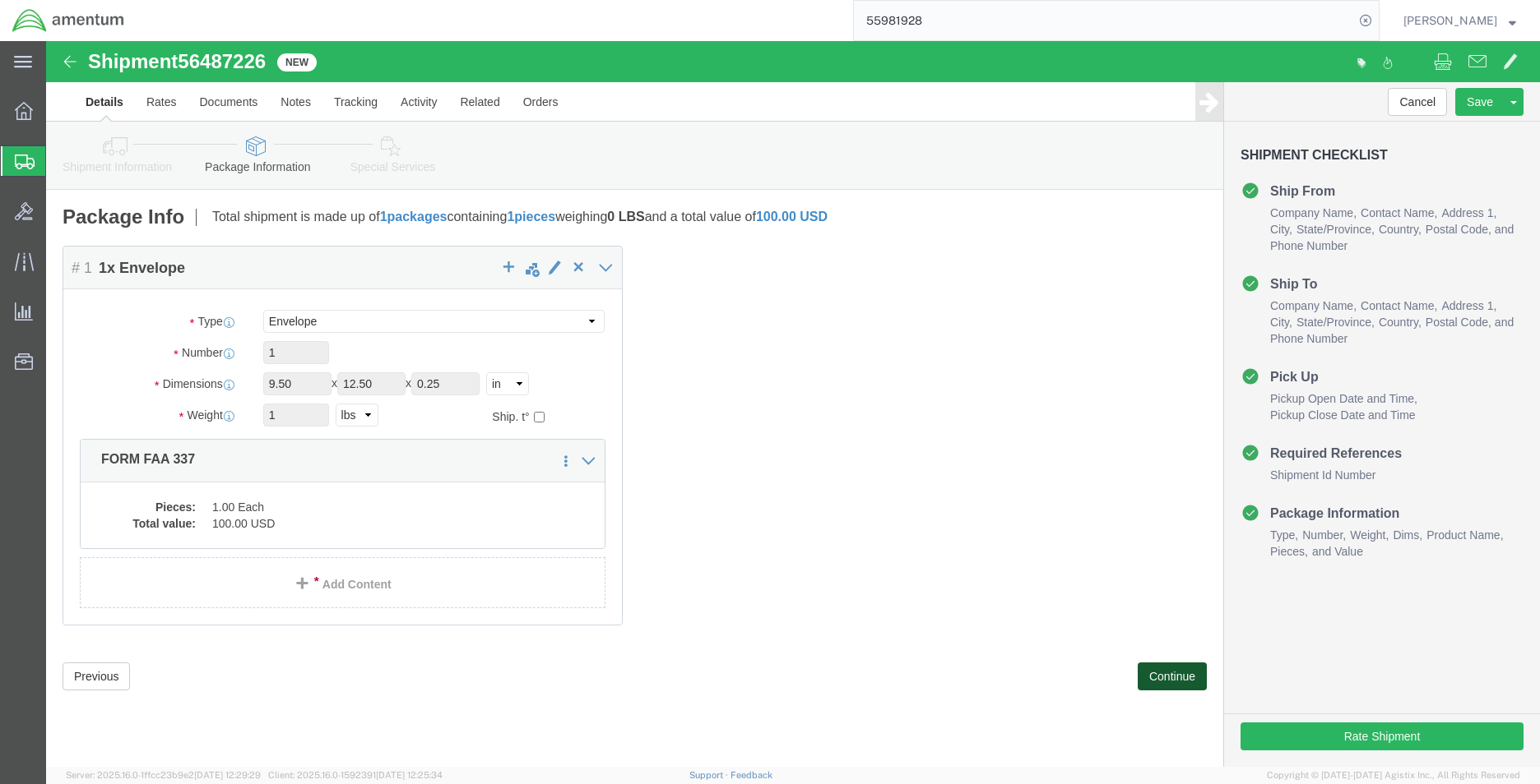
click button "Continue"
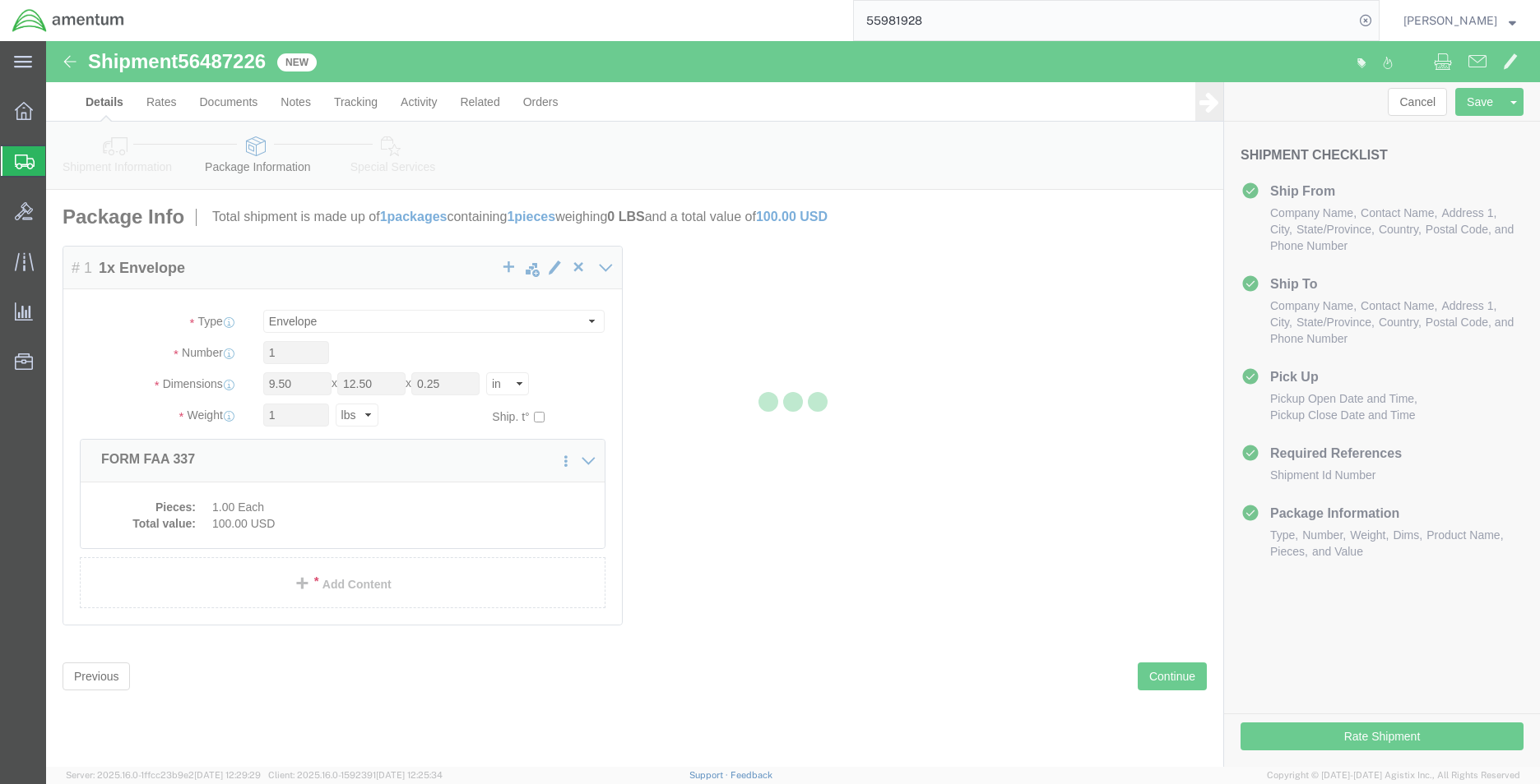
select select
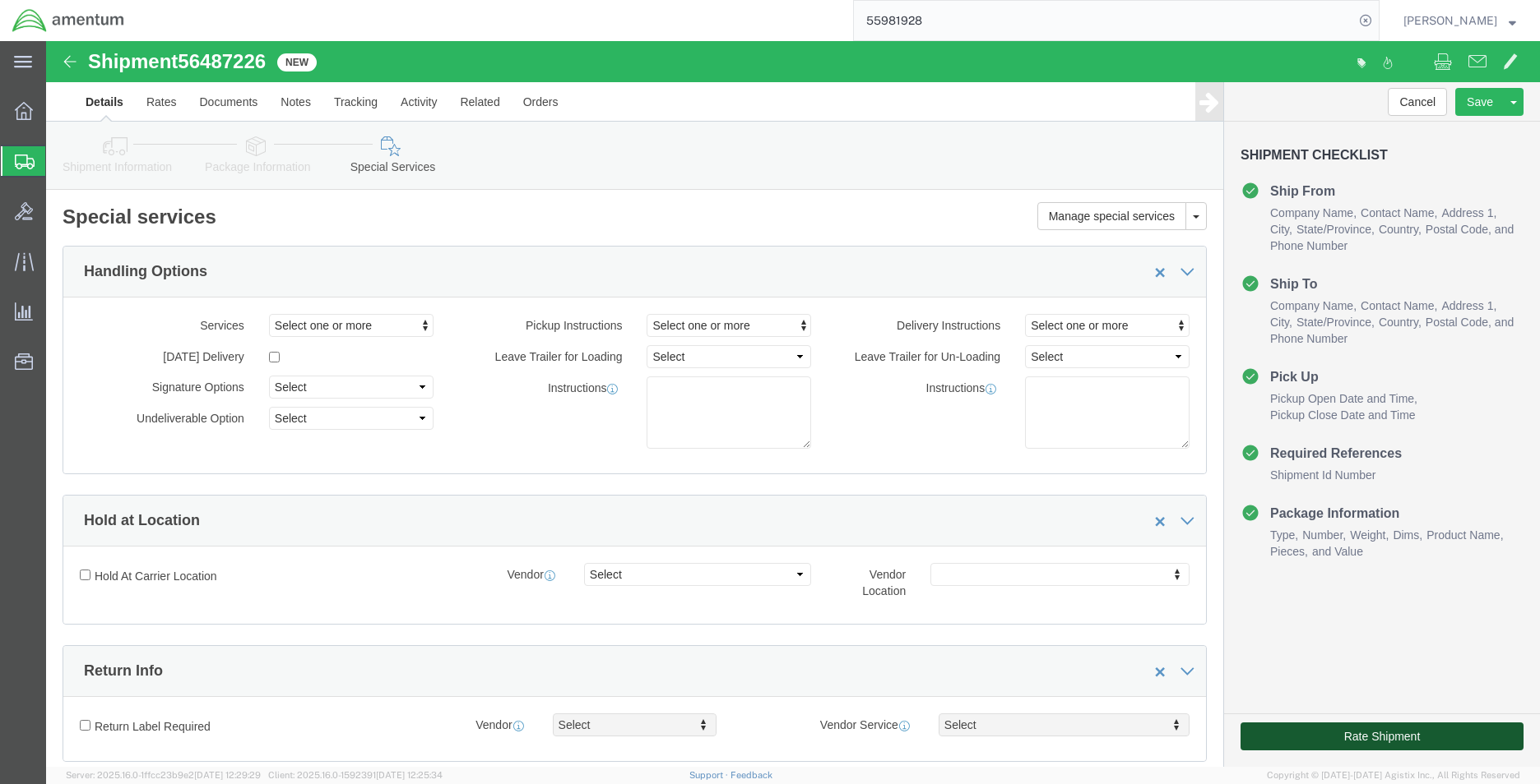
click button "Rate Shipment"
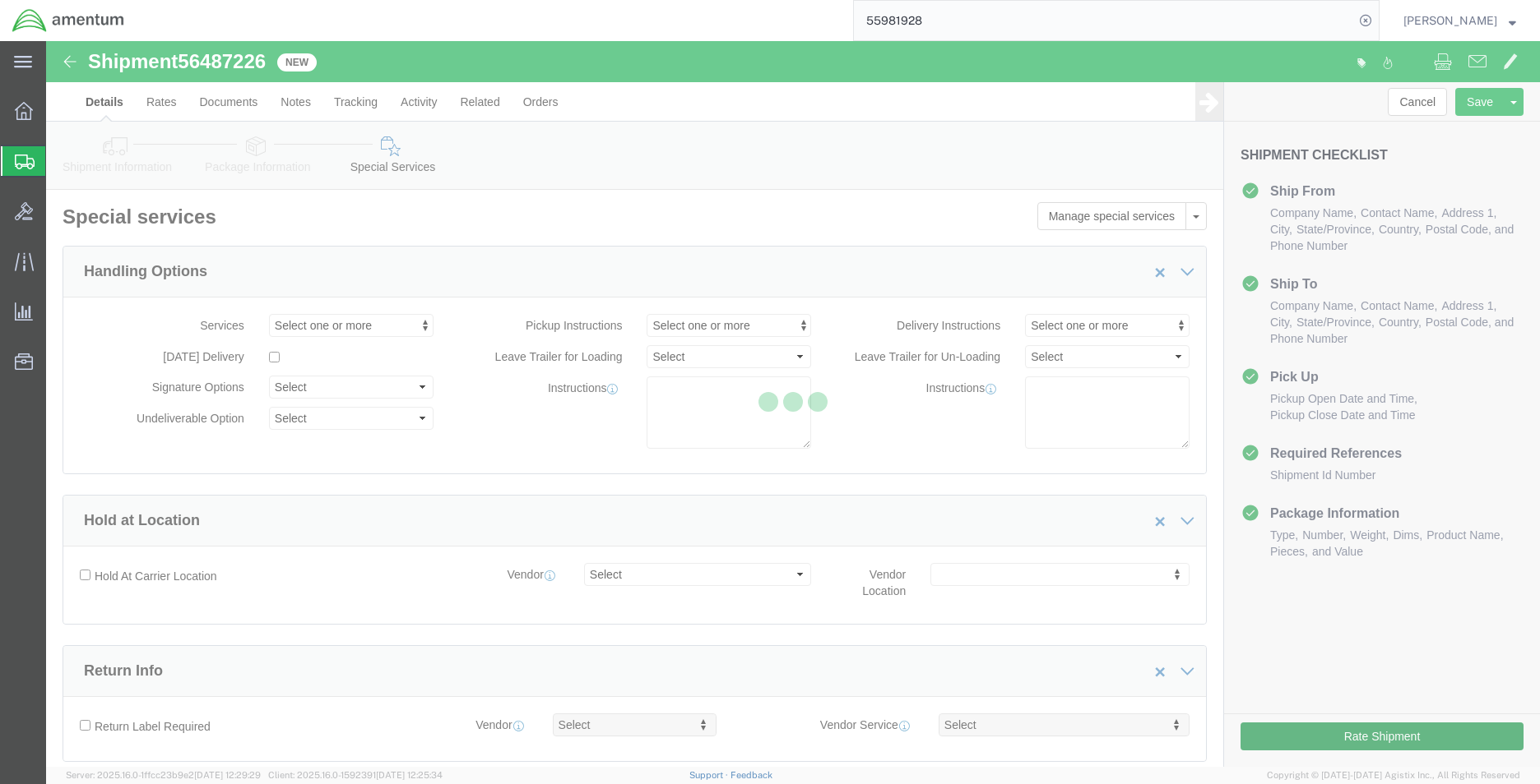
select select "49941"
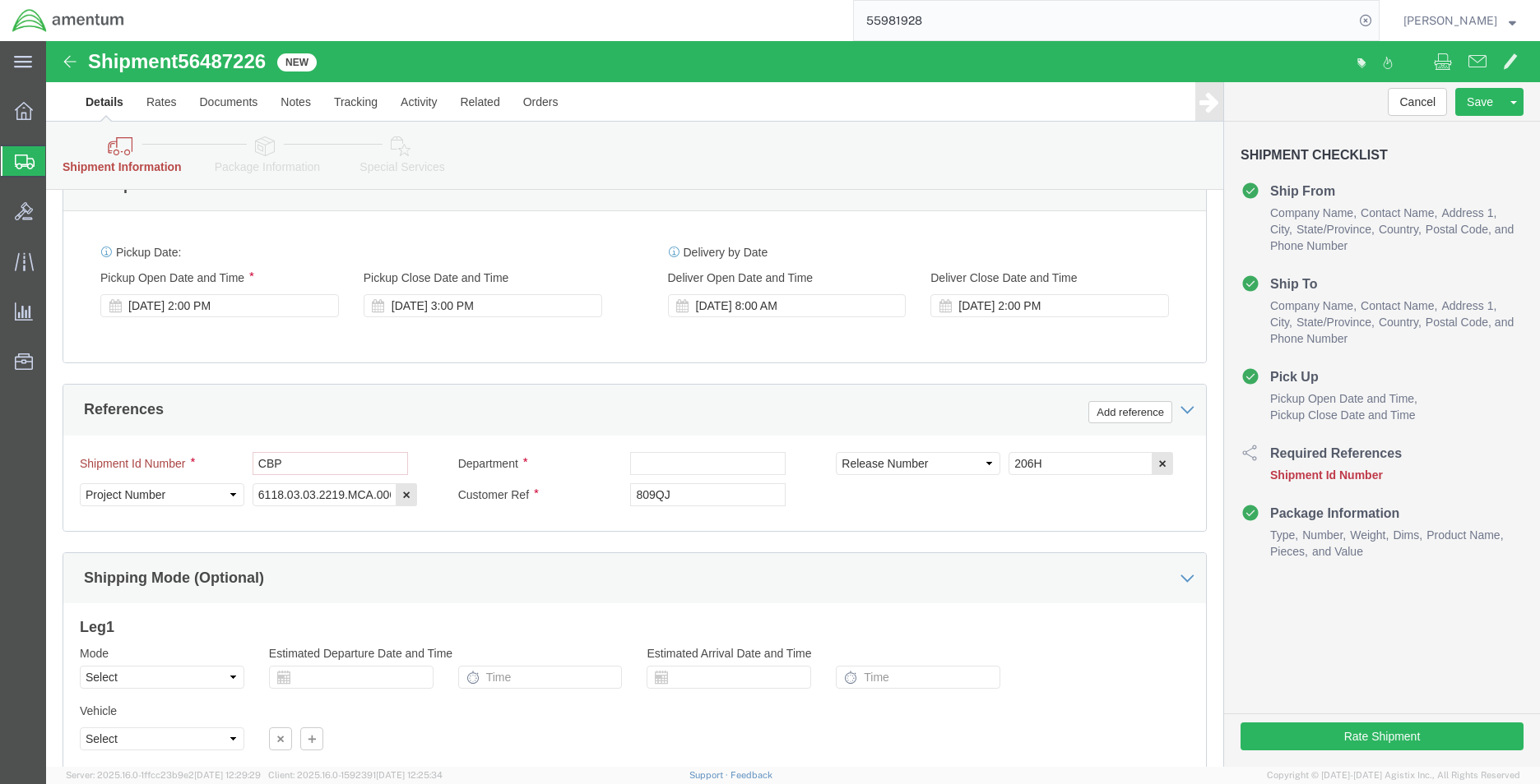
scroll to position [658, 0]
click input "text"
type input "MCA"
click button "Rate Shipment"
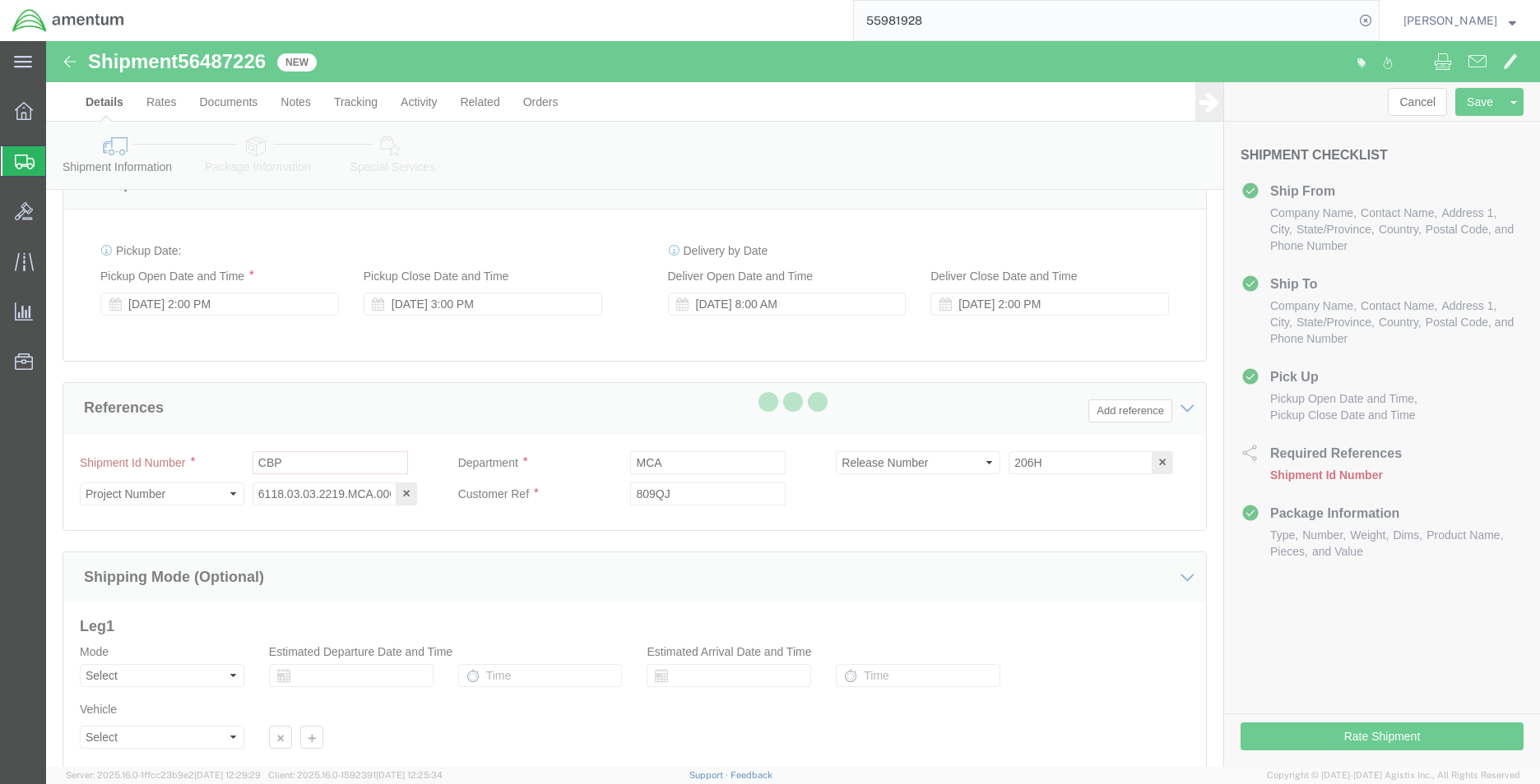
scroll to position [0, 0]
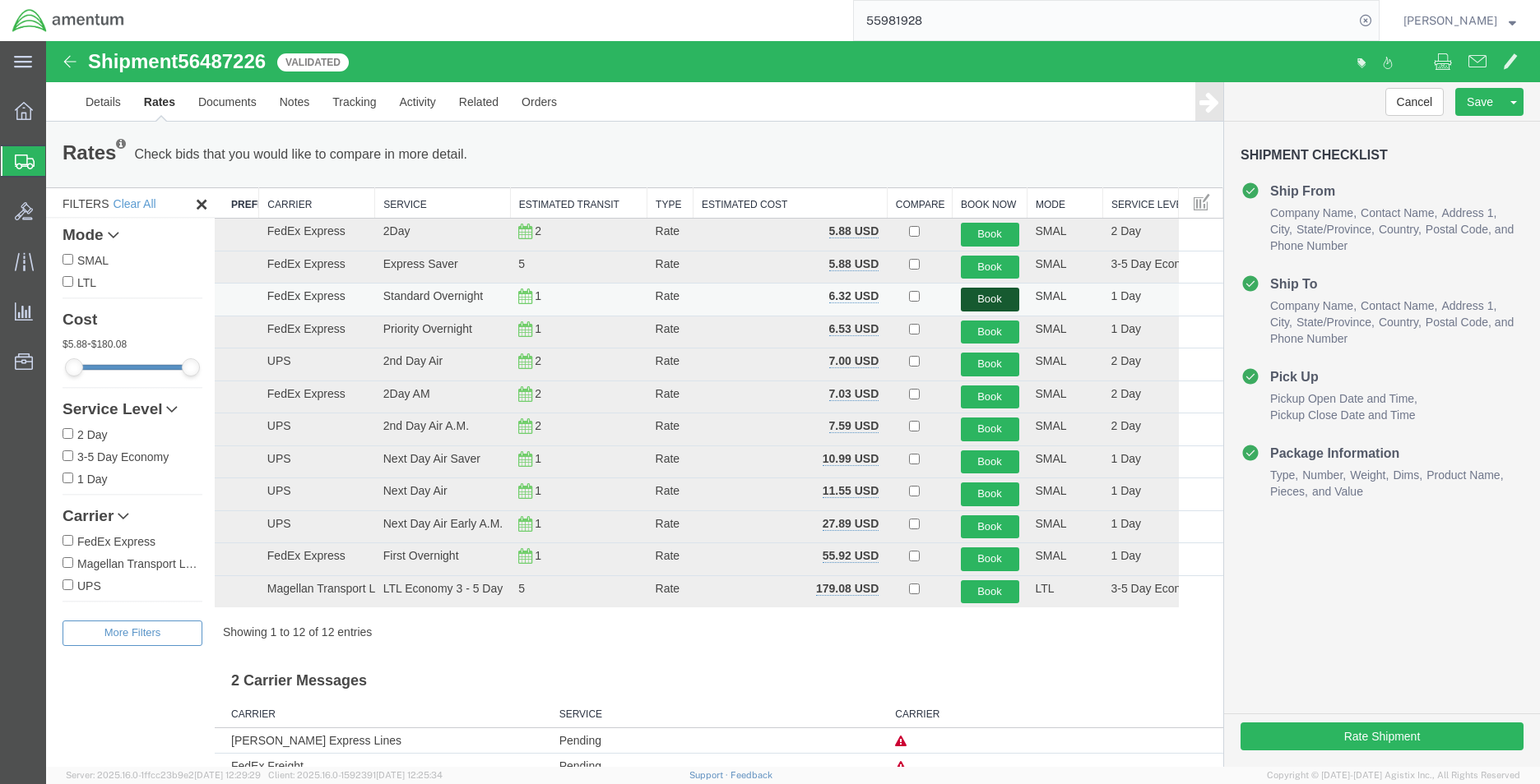
click at [975, 294] on button "Book" at bounding box center [990, 300] width 59 height 24
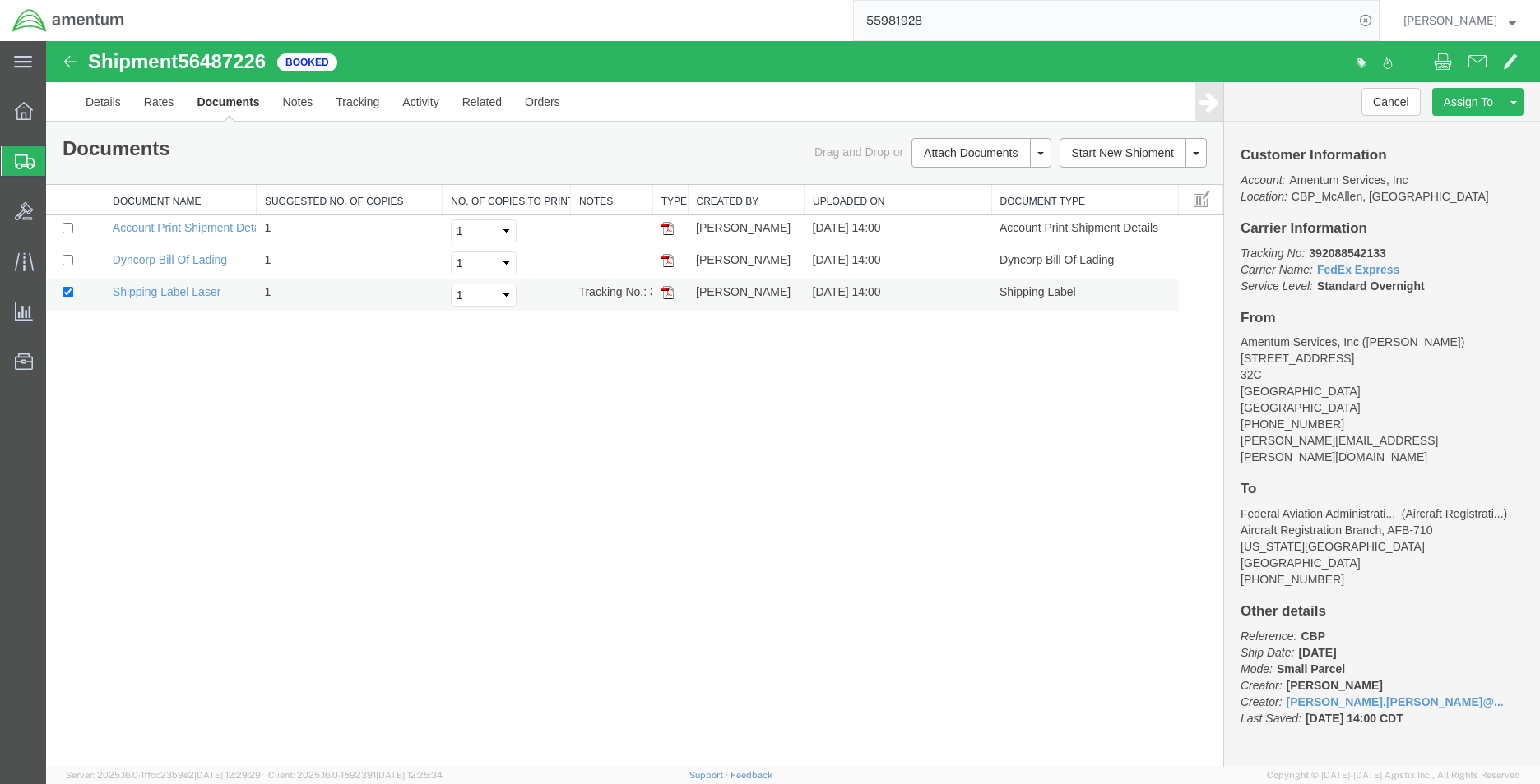
click at [675, 294] on td at bounding box center [669, 295] width 35 height 32
drag, startPoint x: 670, startPoint y: 293, endPoint x: 790, endPoint y: 416, distance: 171.8
click at [670, 293] on img at bounding box center [667, 292] width 13 height 13
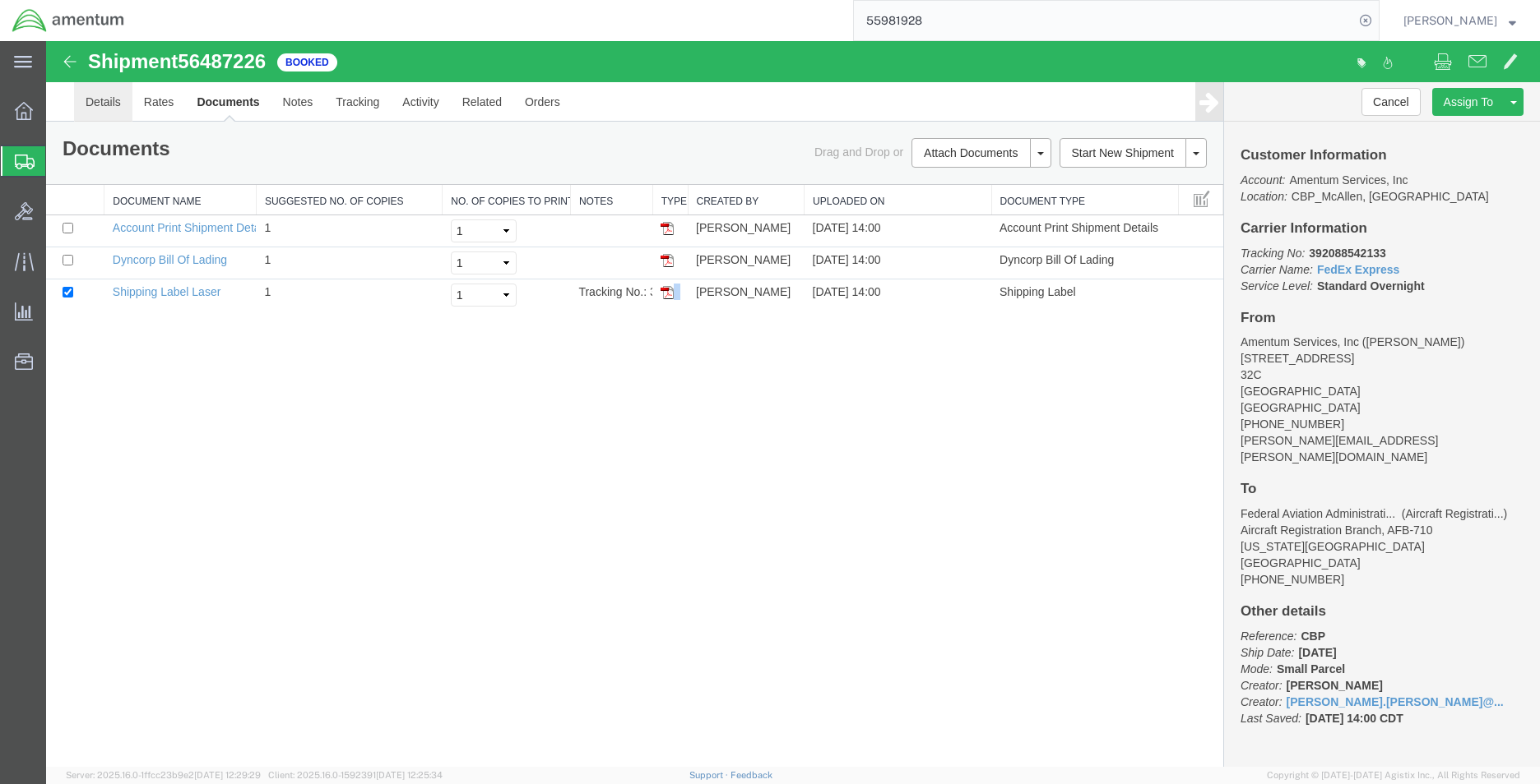
click at [95, 110] on link "Details" at bounding box center [104, 102] width 59 height 40
